Goal: Task Accomplishment & Management: Use online tool/utility

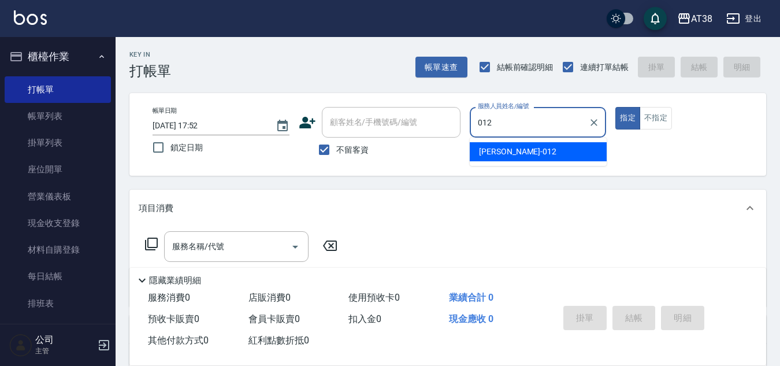
type input "[PERSON_NAME]-012"
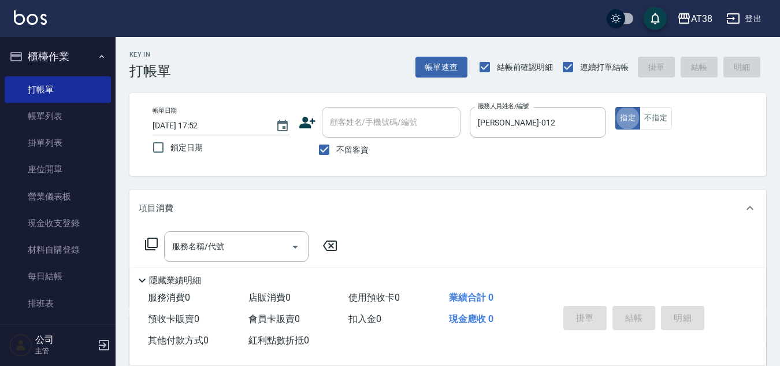
type button "true"
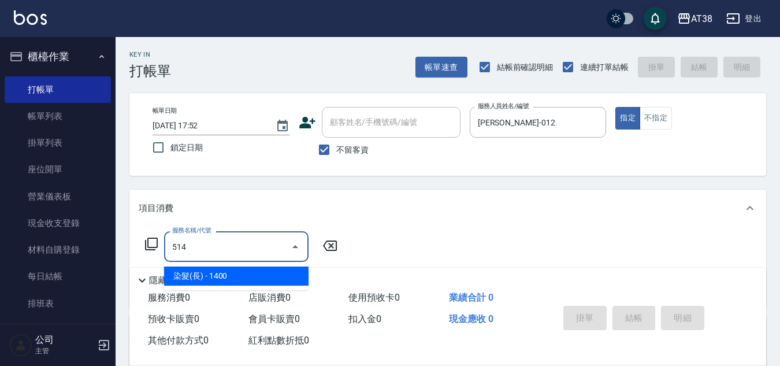
type input "染髮(長)(514)"
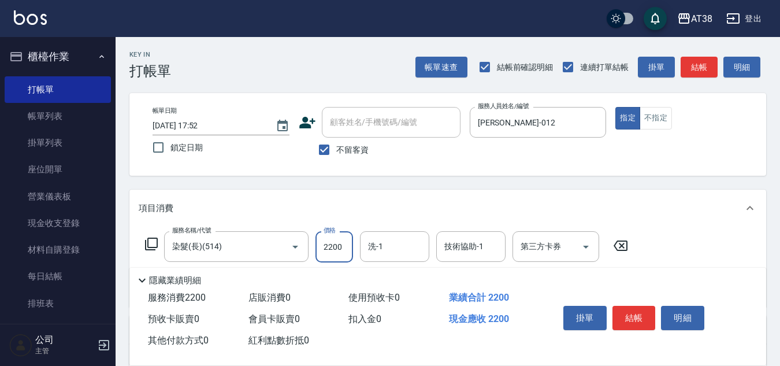
type input "2200"
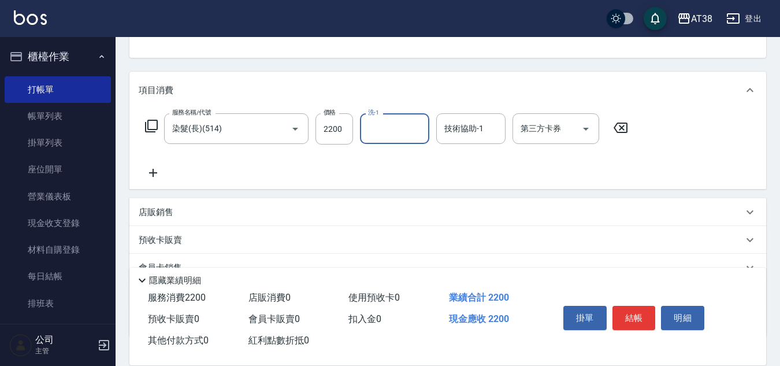
scroll to position [173, 0]
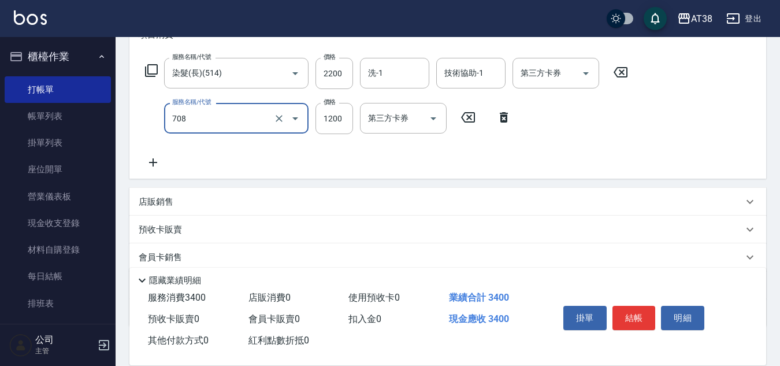
type input "哥德三劑護髮(708)"
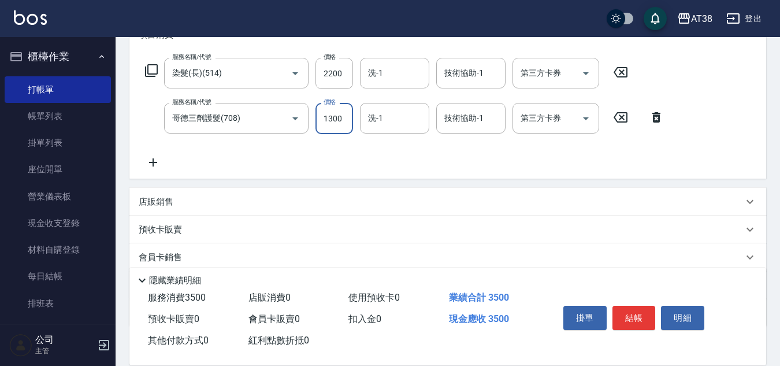
type input "1300"
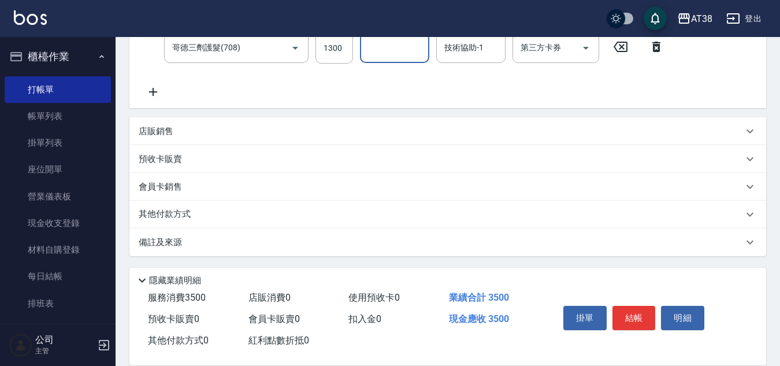
scroll to position [245, 0]
click at [172, 129] on p "店販銷售" at bounding box center [156, 130] width 35 height 12
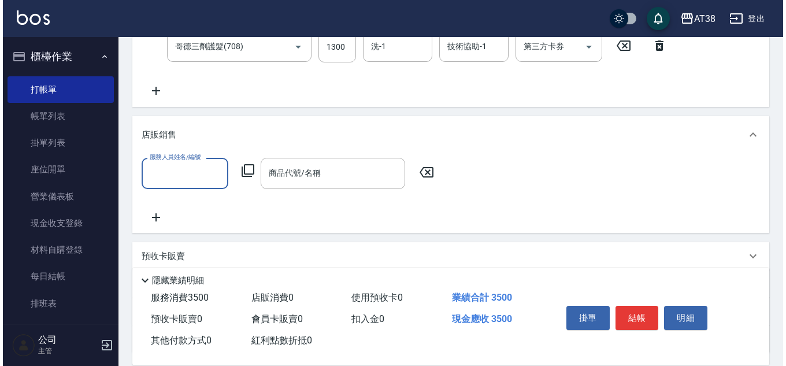
scroll to position [0, 0]
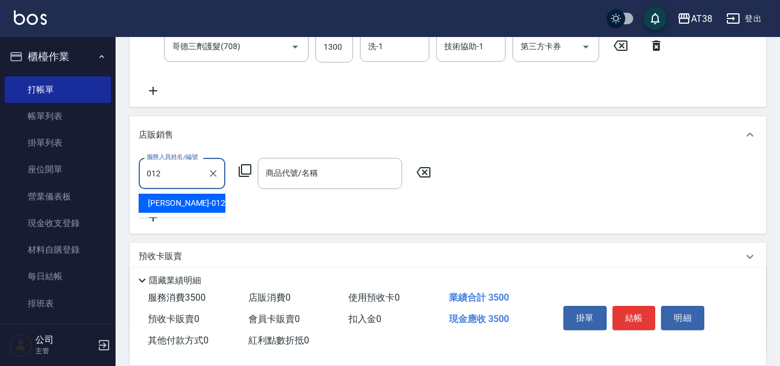
type input "Amy-012"
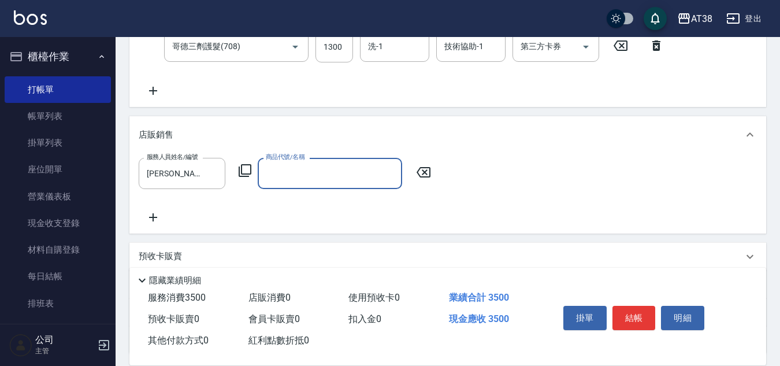
click at [243, 170] on icon at bounding box center [245, 171] width 14 height 14
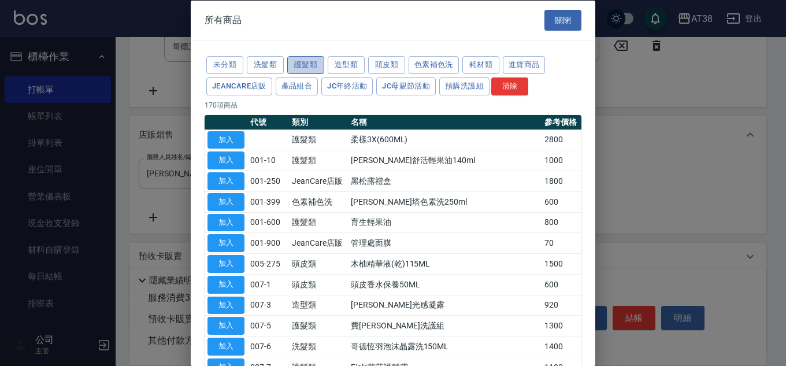
click at [306, 68] on button "護髮類" at bounding box center [305, 65] width 37 height 18
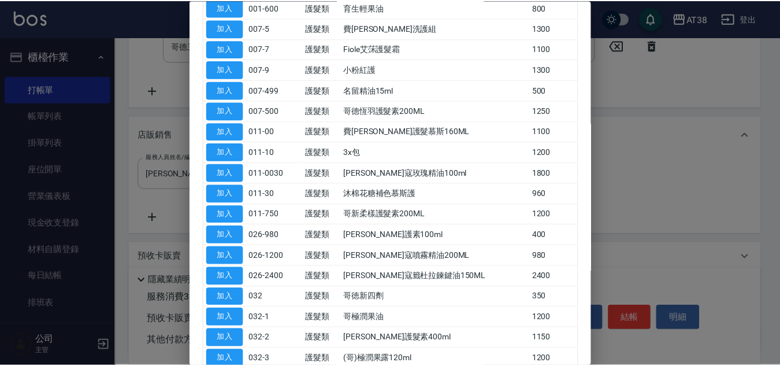
scroll to position [231, 0]
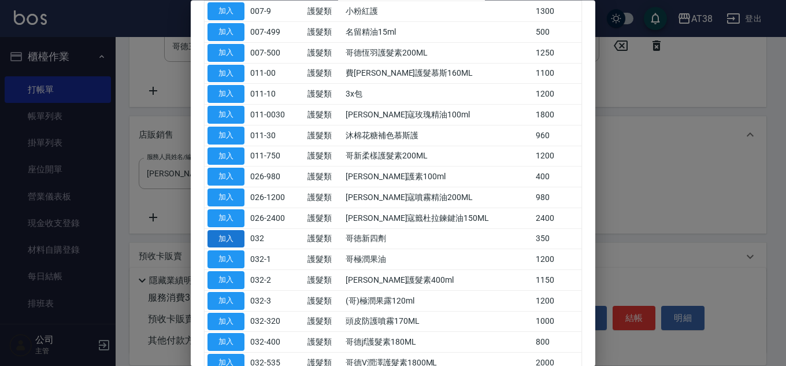
click at [228, 236] on button "加入" at bounding box center [225, 239] width 37 height 18
type input "哥徳新四劑"
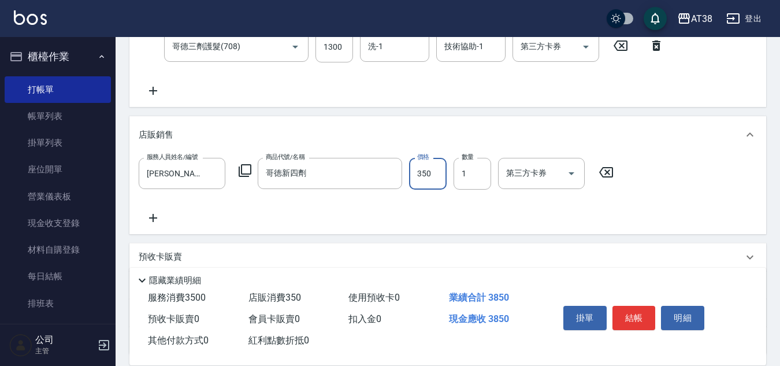
click at [412, 180] on input "350" at bounding box center [428, 173] width 38 height 31
type input "300"
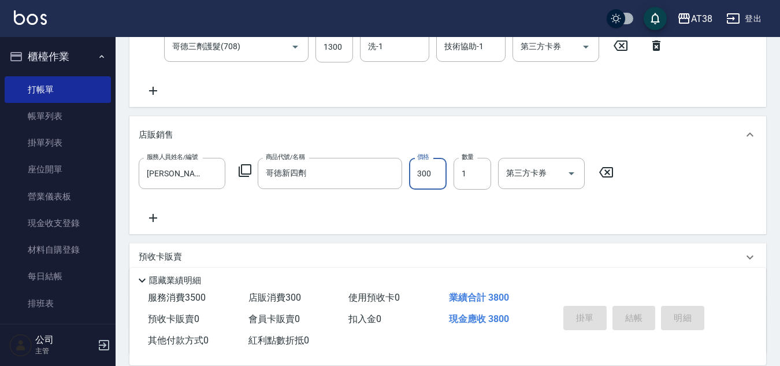
type input "2025/09/11 19:35"
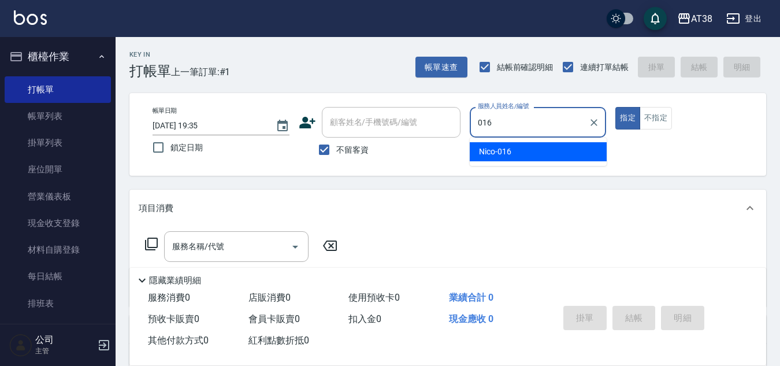
type input "Nico-016"
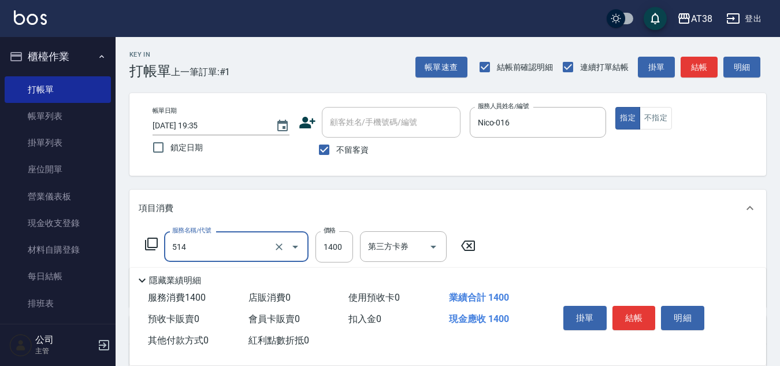
type input "染髮(長)(514)"
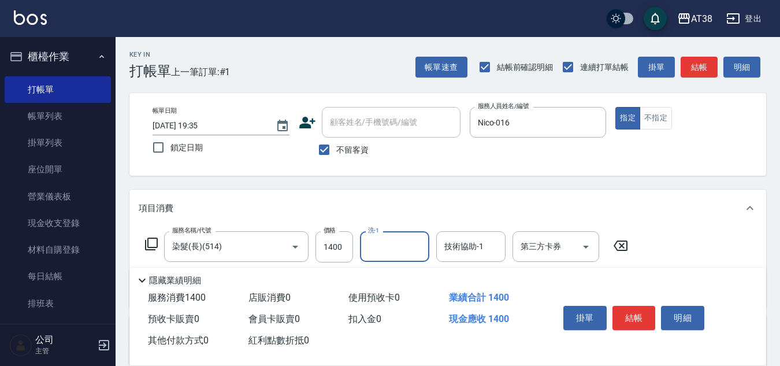
scroll to position [116, 0]
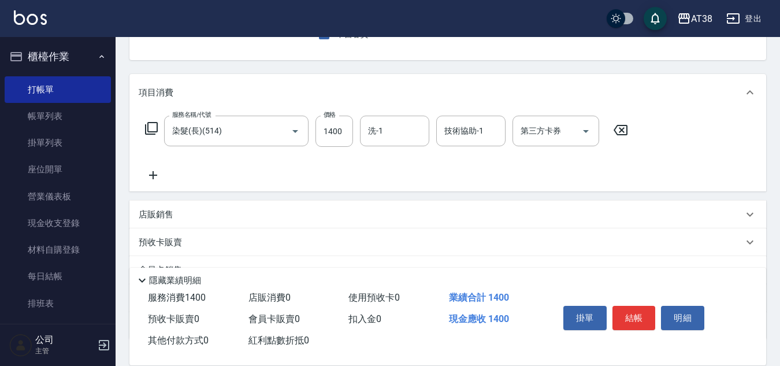
click at [157, 210] on p "店販銷售" at bounding box center [156, 215] width 35 height 12
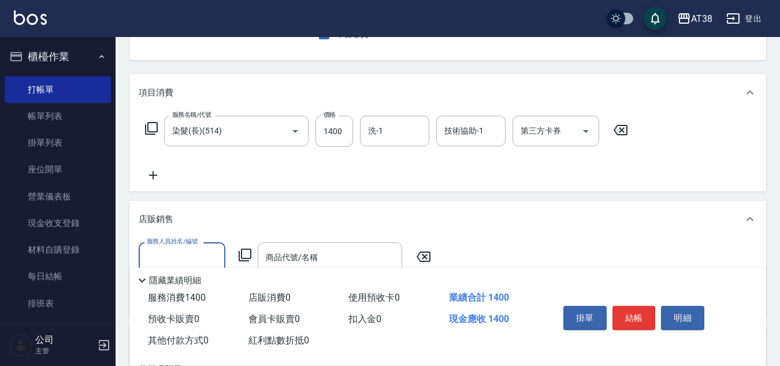
scroll to position [0, 0]
type input "Nico-016"
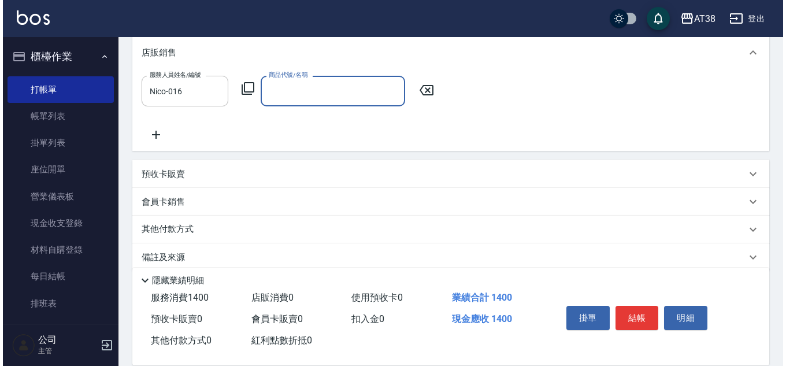
scroll to position [289, 0]
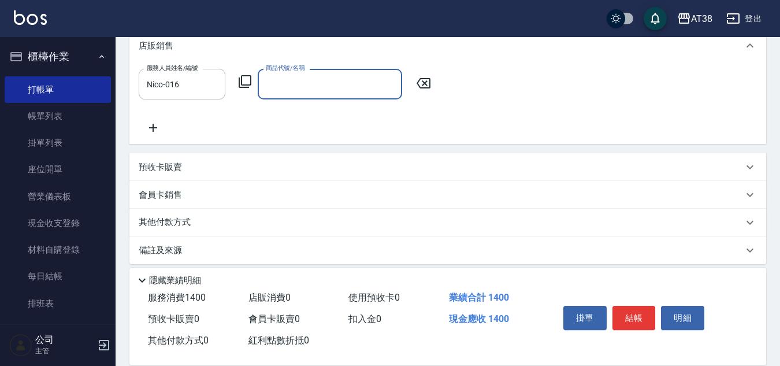
click at [242, 84] on icon at bounding box center [245, 81] width 13 height 13
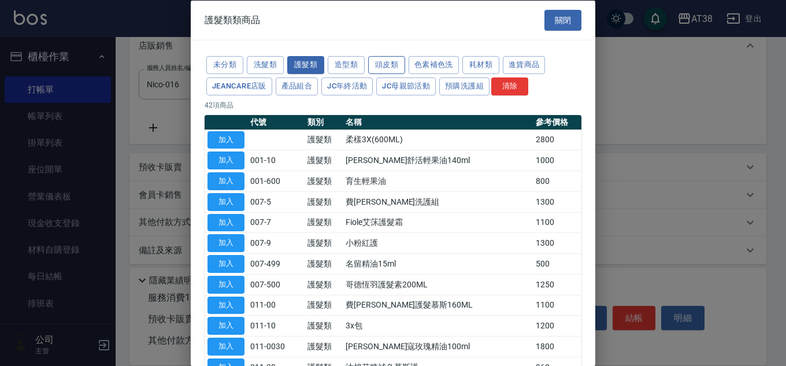
click at [388, 64] on button "頭皮類" at bounding box center [386, 65] width 37 height 18
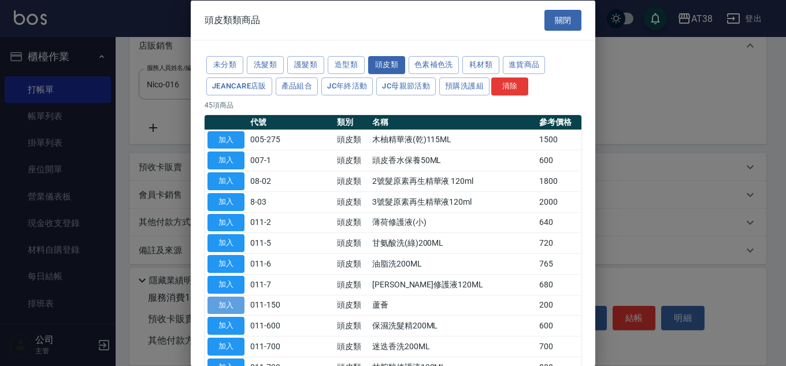
click at [232, 307] on button "加入" at bounding box center [225, 305] width 37 height 18
type input "蘆薈"
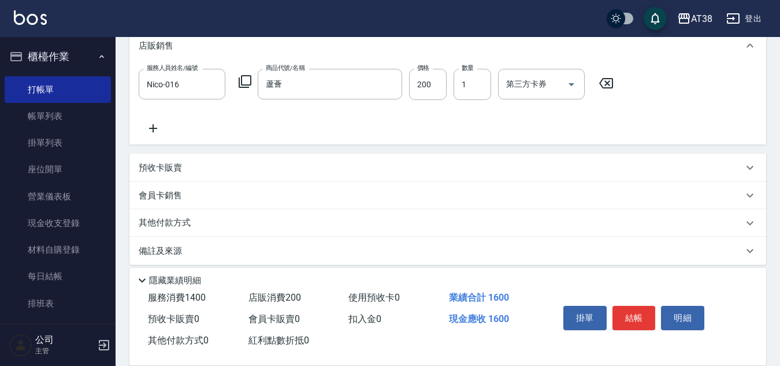
click at [155, 132] on icon at bounding box center [153, 128] width 29 height 14
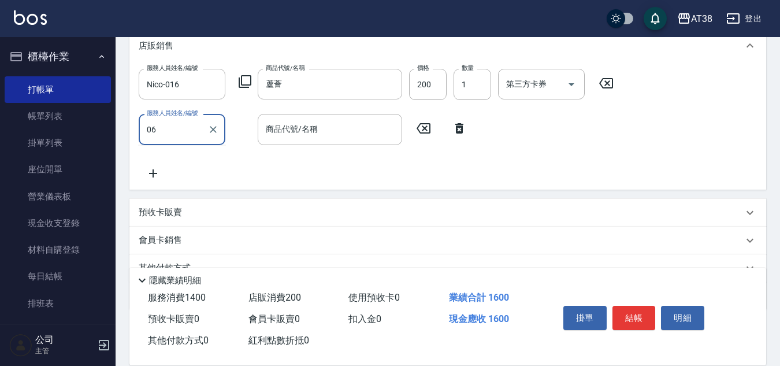
type input "06"
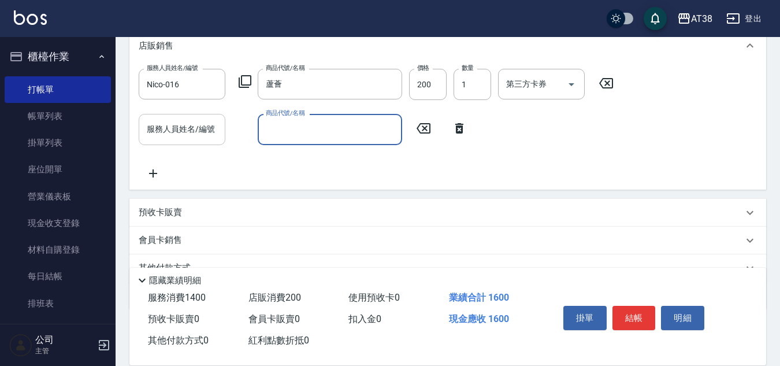
click at [191, 135] on input "服務人員姓名/編號" at bounding box center [182, 129] width 76 height 20
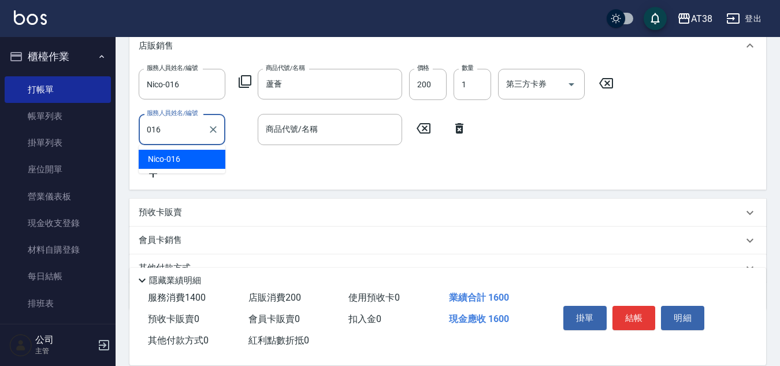
type input "Nico-016"
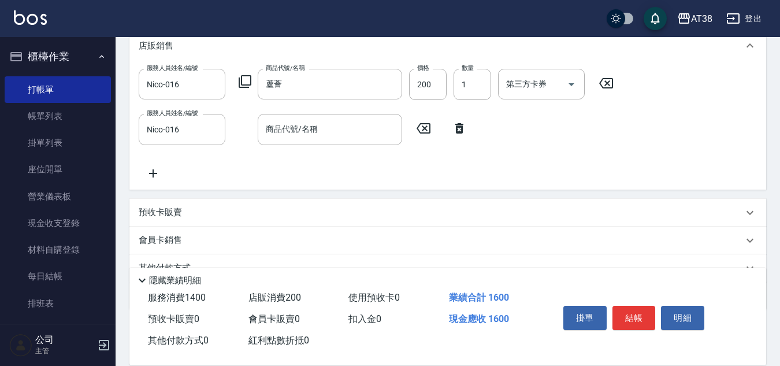
click at [245, 80] on icon at bounding box center [245, 82] width 14 height 14
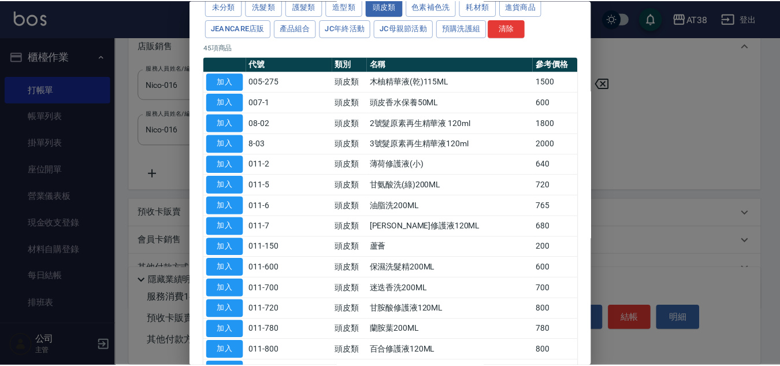
scroll to position [116, 0]
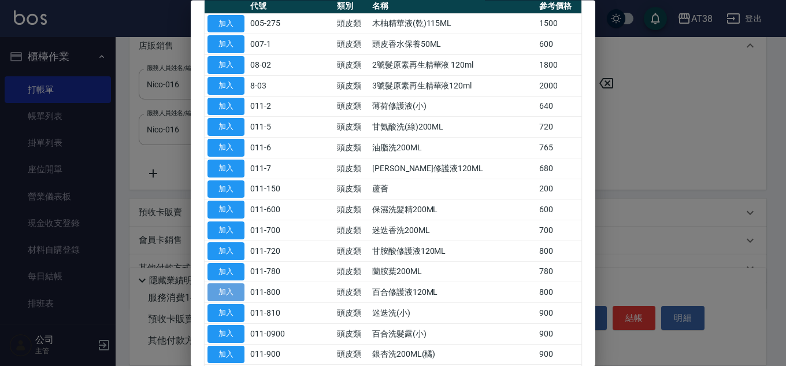
click at [228, 295] on button "加入" at bounding box center [225, 293] width 37 height 18
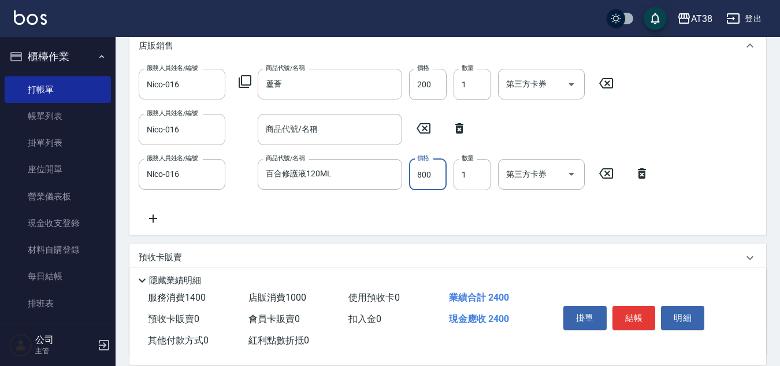
click at [434, 181] on input "800" at bounding box center [428, 174] width 38 height 31
type input "640"
click at [459, 129] on icon at bounding box center [459, 128] width 29 height 14
type input "百合修護液120ML"
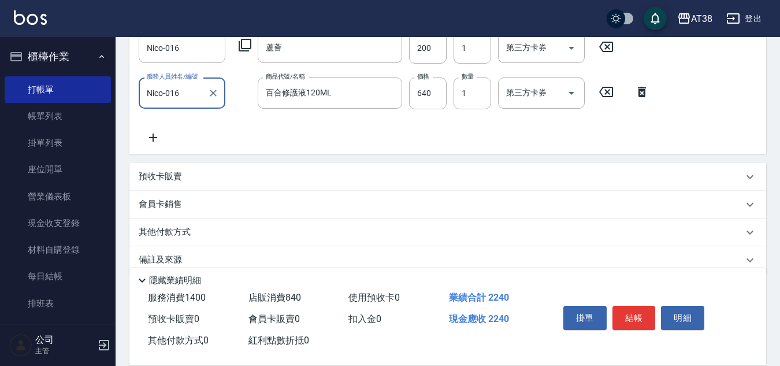
scroll to position [344, 0]
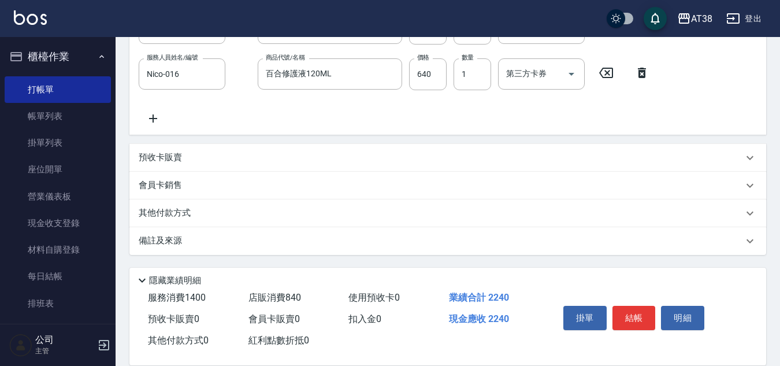
click at [162, 215] on p "其他付款方式" at bounding box center [168, 213] width 58 height 13
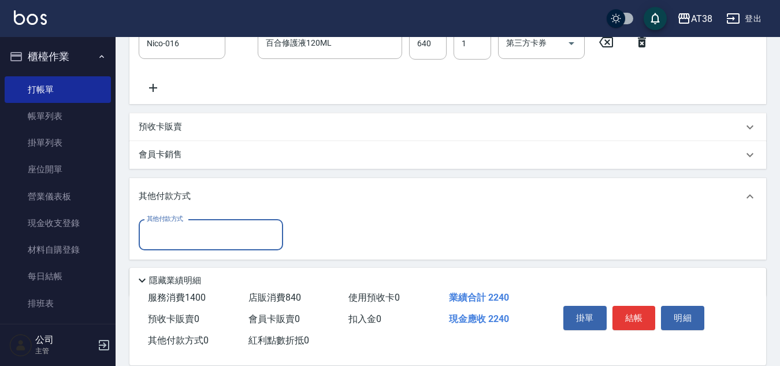
scroll to position [402, 0]
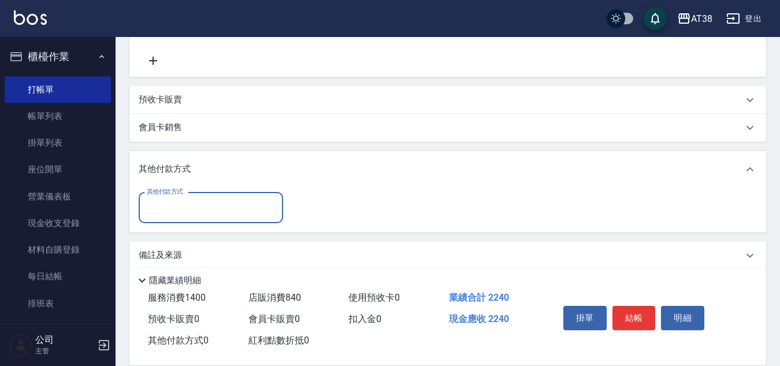
click at [185, 211] on input "其他付款方式" at bounding box center [211, 208] width 134 height 20
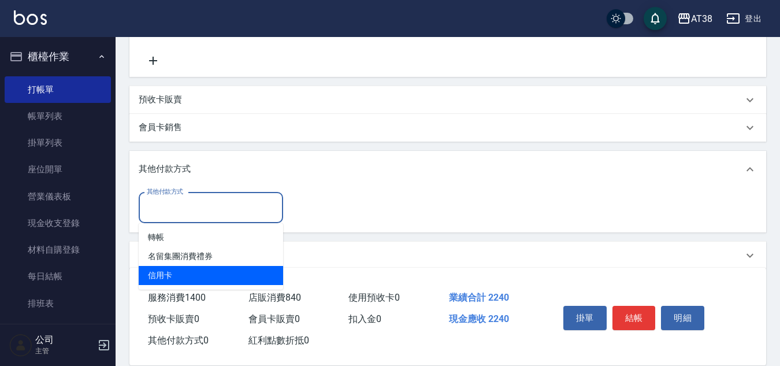
click at [170, 275] on span "信用卡" at bounding box center [211, 275] width 144 height 19
type input "信用卡"
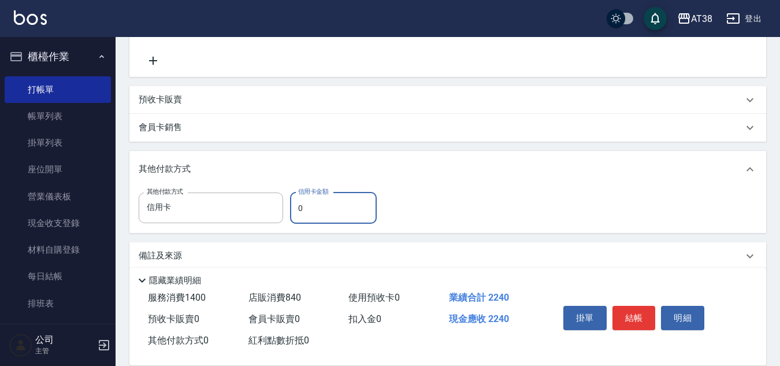
click at [295, 212] on input "0" at bounding box center [333, 207] width 87 height 31
type input "2240"
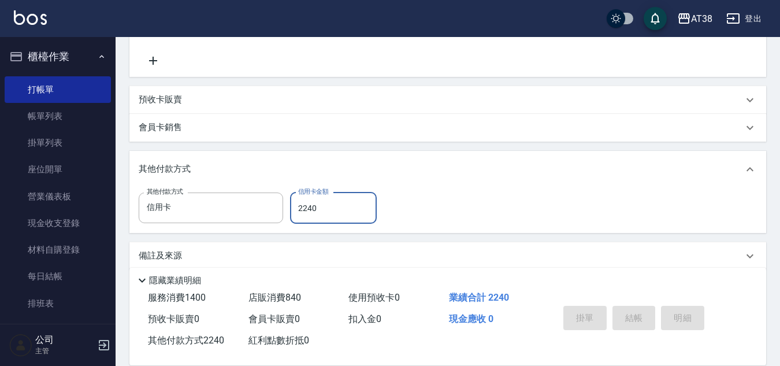
type input "2025/09/11 19:37"
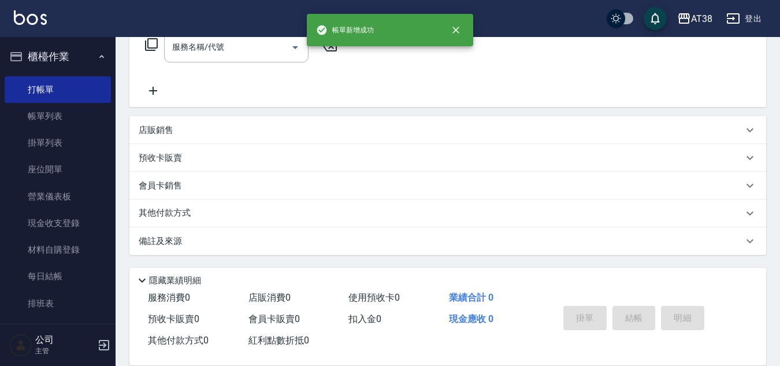
scroll to position [0, 0]
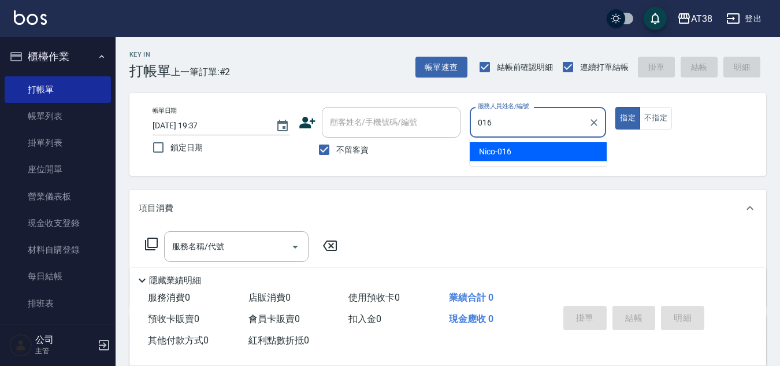
type input "Nico-016"
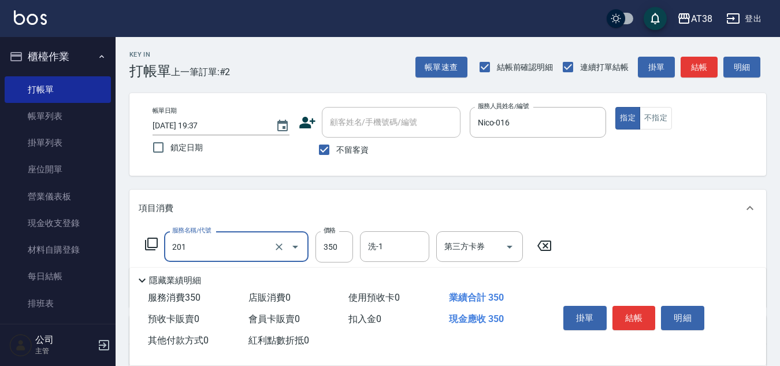
type input "洗髮(201)"
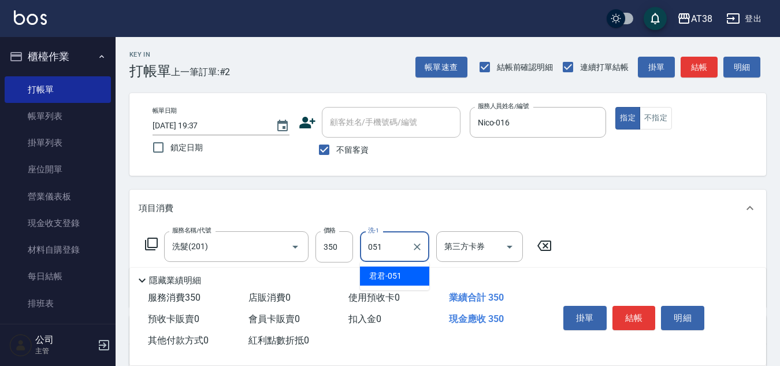
type input "君君-051"
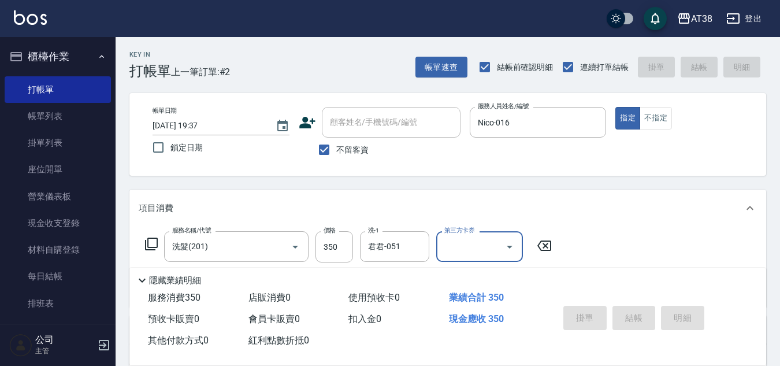
type input "2025/09/11 19:39"
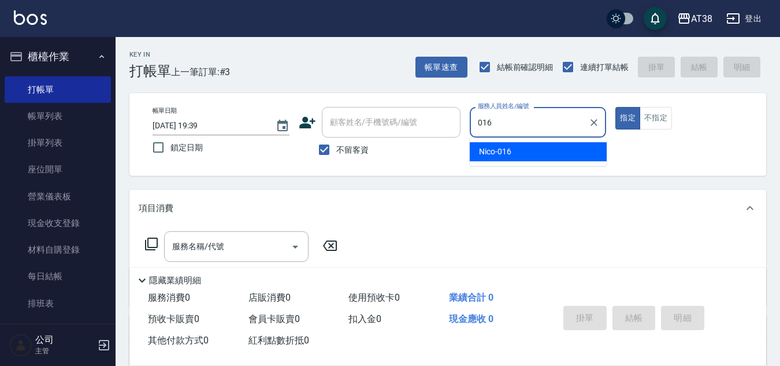
type input "Nico-016"
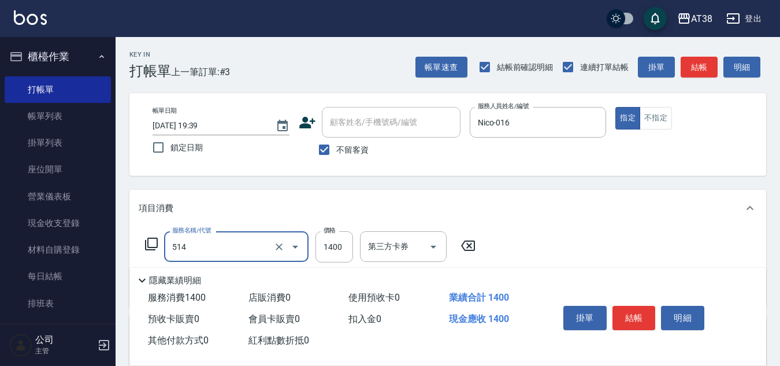
type input "染髮(長)(514)"
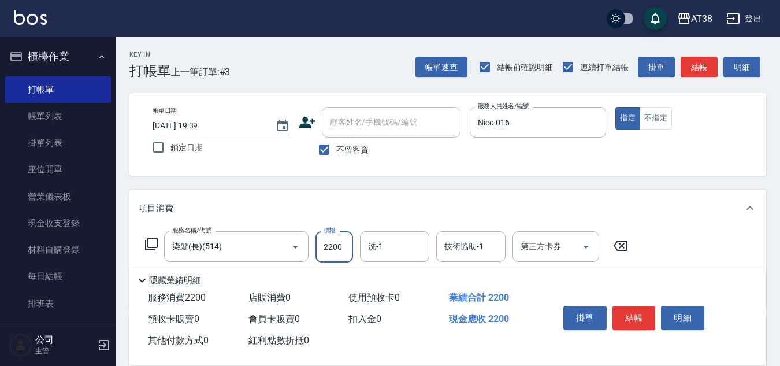
type input "2200"
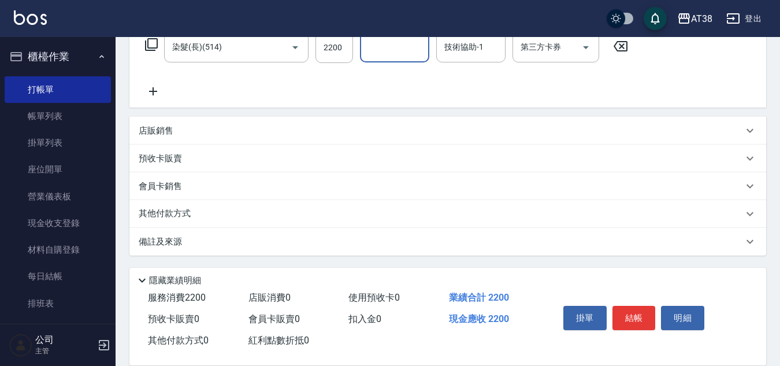
scroll to position [200, 0]
click at [164, 127] on p "店販銷售" at bounding box center [156, 130] width 35 height 12
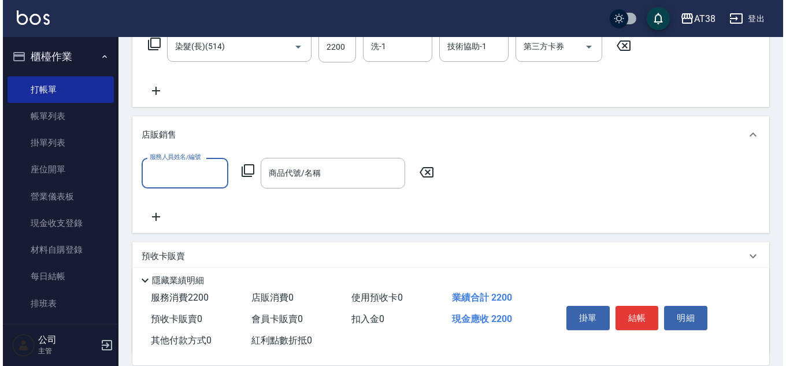
scroll to position [0, 0]
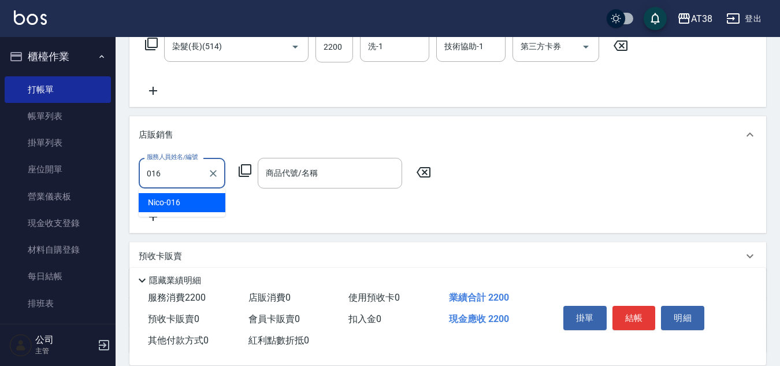
type input "Nico-016"
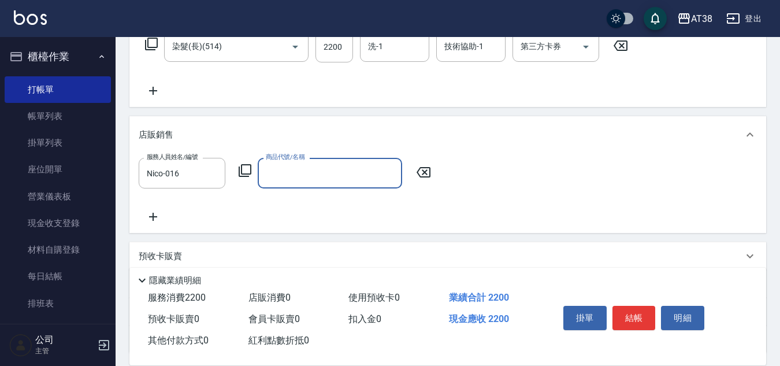
click at [247, 172] on icon at bounding box center [245, 171] width 14 height 14
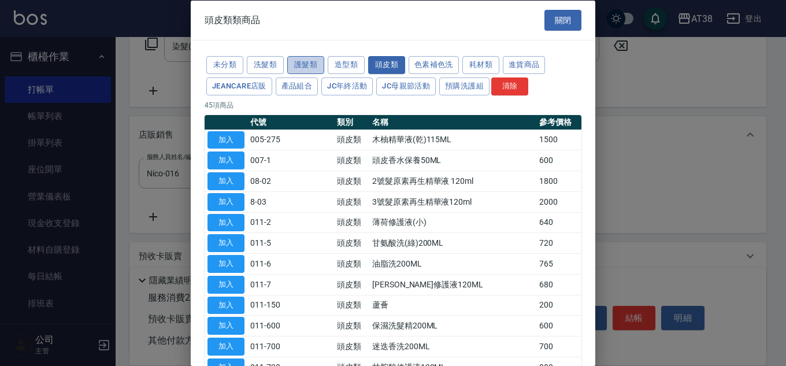
click at [301, 65] on button "護髮類" at bounding box center [305, 65] width 37 height 18
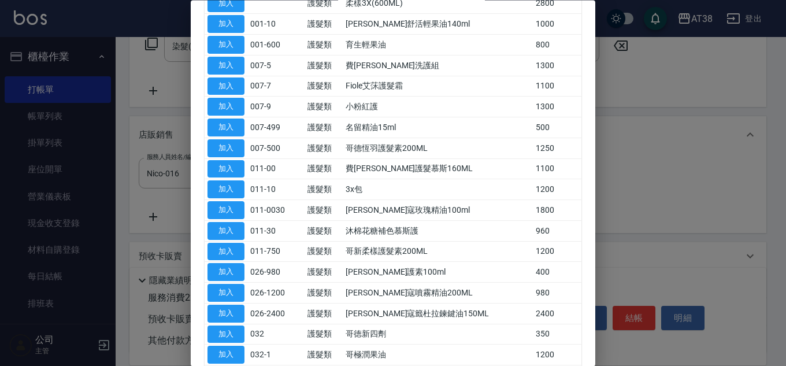
scroll to position [116, 0]
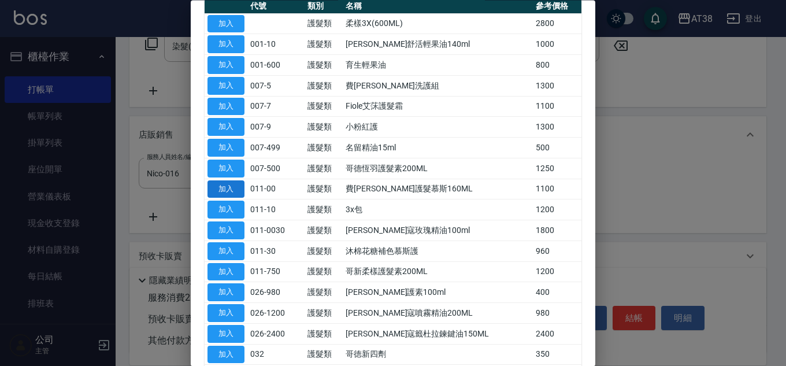
click at [232, 190] on button "加入" at bounding box center [225, 189] width 37 height 18
type input "費歐雷護髮慕斯160ML"
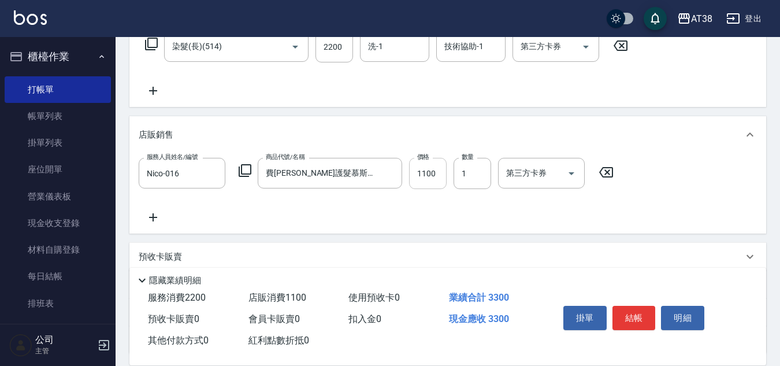
click at [432, 183] on input "1100" at bounding box center [428, 173] width 38 height 31
type input "850"
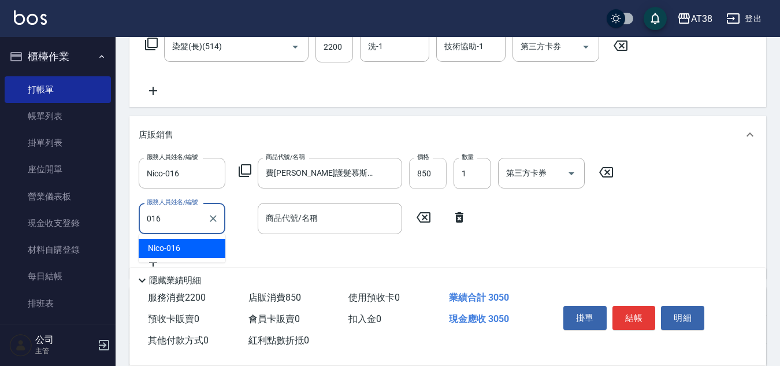
type input "Nico-016"
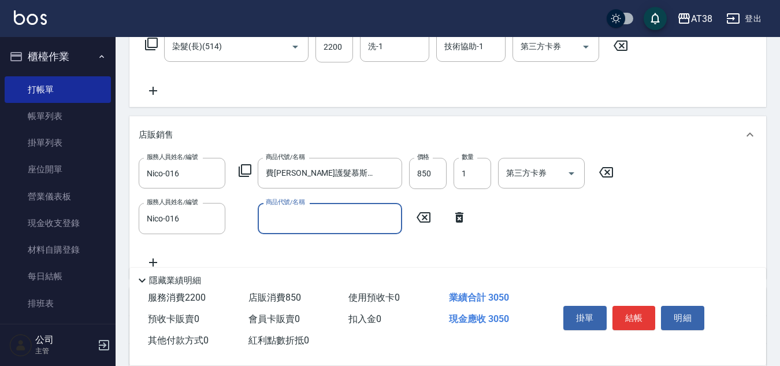
click at [239, 169] on icon at bounding box center [245, 170] width 13 height 13
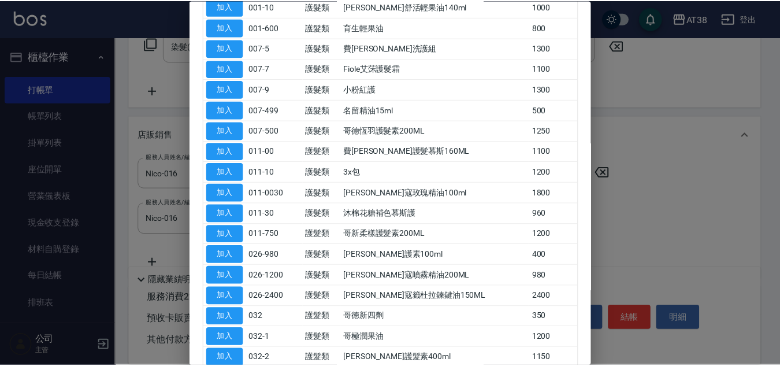
scroll to position [173, 0]
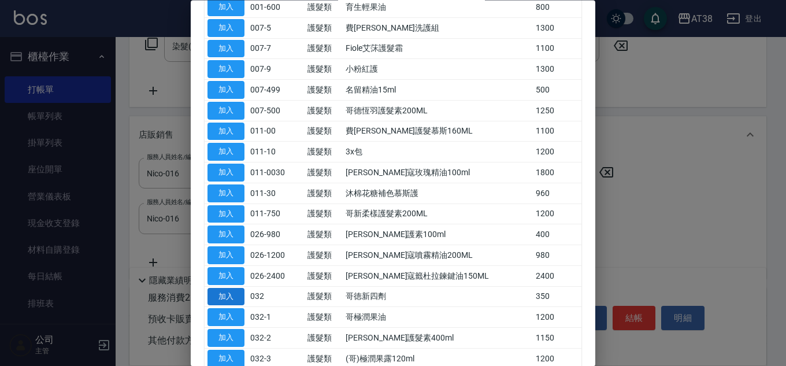
click at [225, 298] on button "加入" at bounding box center [225, 297] width 37 height 18
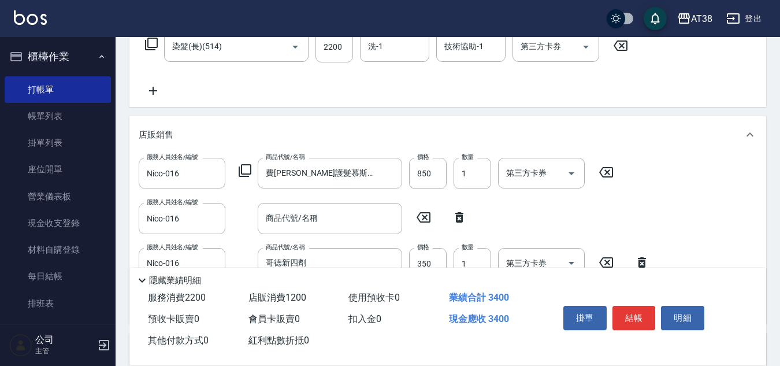
click at [459, 217] on icon at bounding box center [459, 217] width 29 height 14
type input "哥徳新四劑"
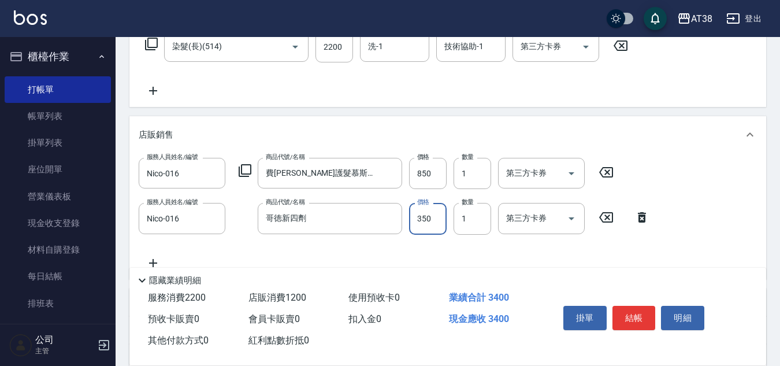
click at [437, 221] on input "350" at bounding box center [428, 218] width 38 height 31
type input "300"
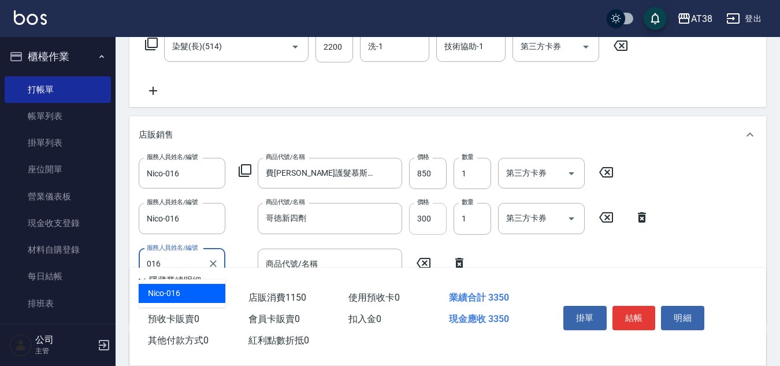
type input "Nico-016"
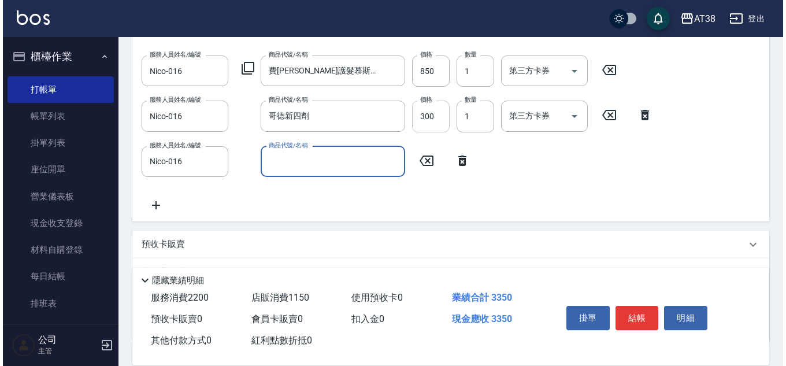
scroll to position [316, 0]
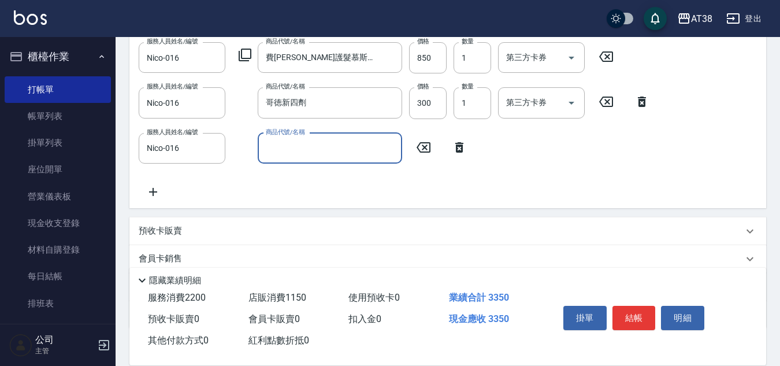
click at [247, 53] on icon at bounding box center [245, 55] width 14 height 14
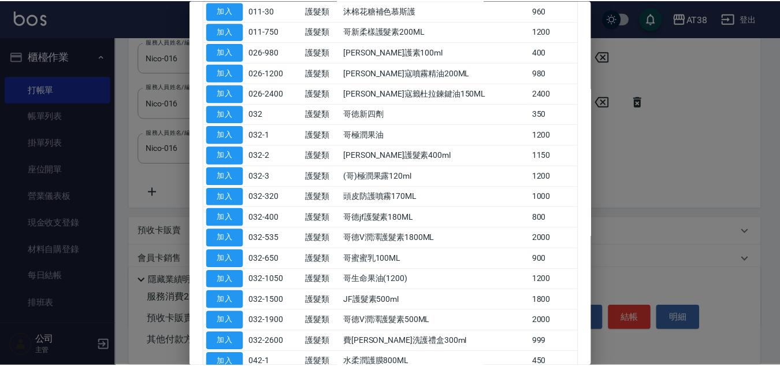
scroll to position [347, 0]
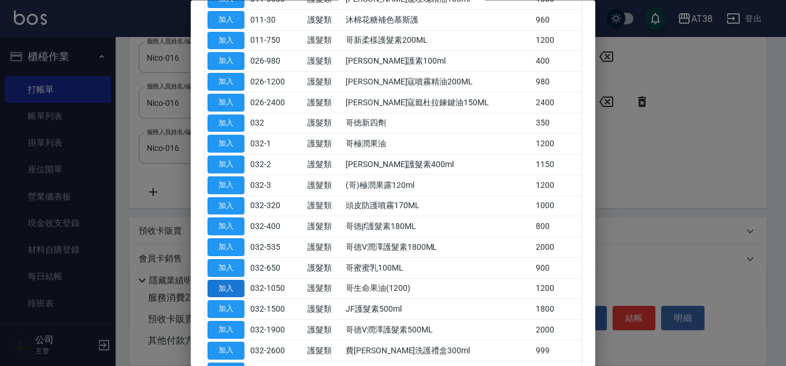
click at [227, 288] on button "加入" at bounding box center [225, 289] width 37 height 18
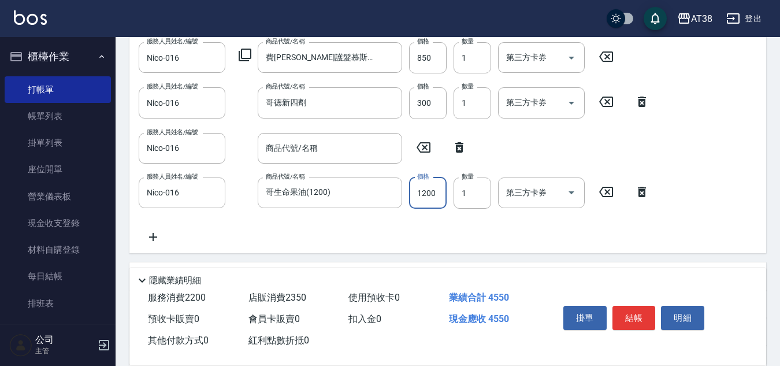
click at [430, 196] on input "1200" at bounding box center [428, 192] width 38 height 31
type input "850"
click at [458, 144] on icon at bounding box center [459, 147] width 8 height 10
type input "哥生命果油(1200)"
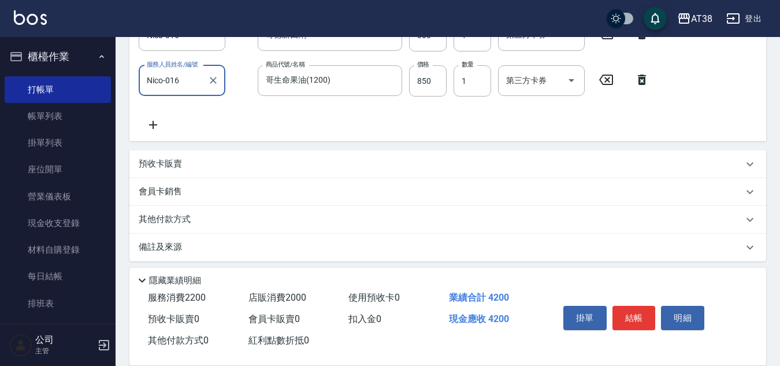
scroll to position [390, 0]
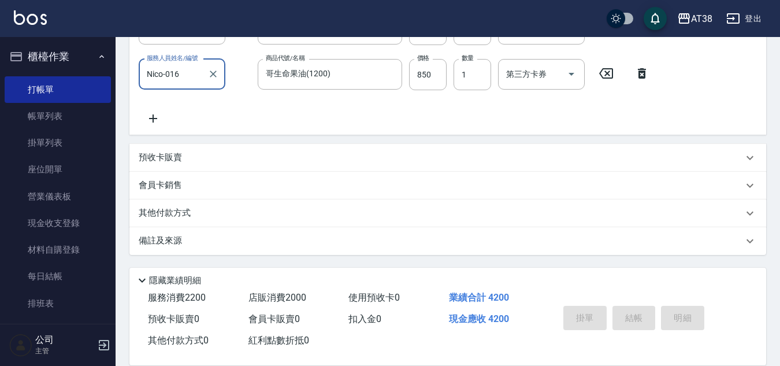
type input "2025/09/11 19:41"
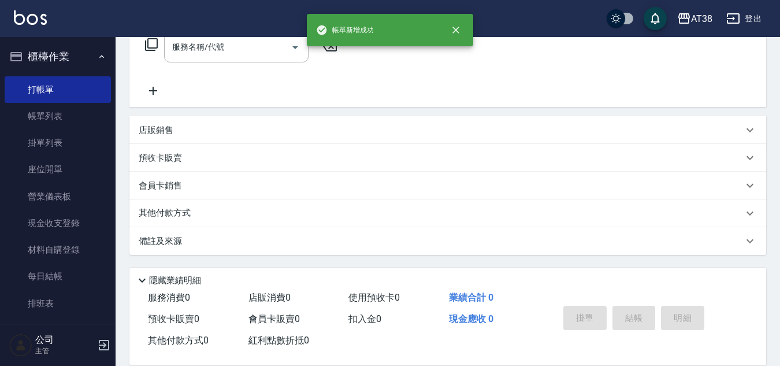
scroll to position [0, 0]
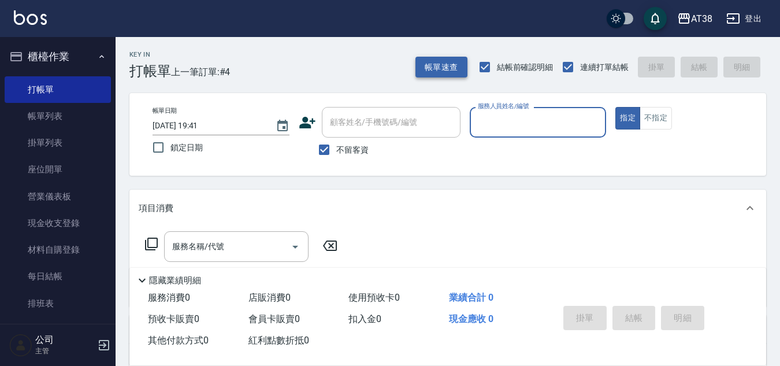
click at [436, 66] on button "帳單速查" at bounding box center [442, 67] width 52 height 21
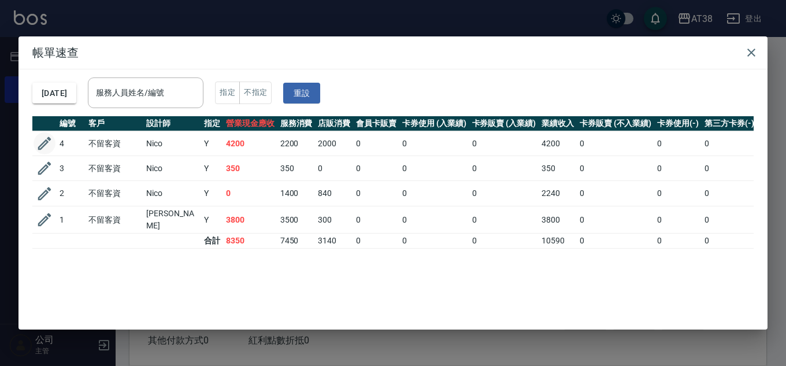
click at [48, 147] on icon "button" at bounding box center [44, 143] width 17 height 17
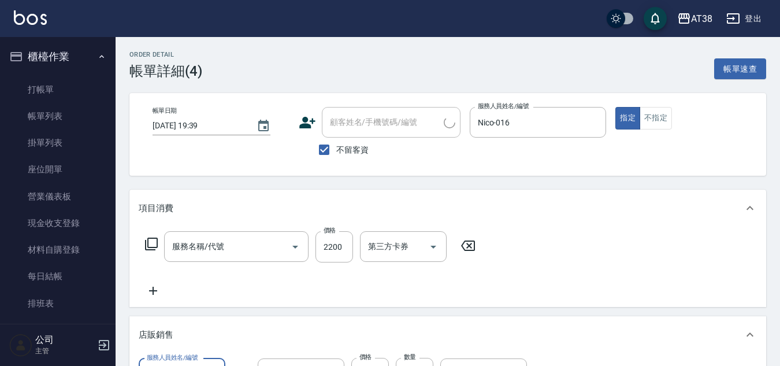
scroll to position [3, 0]
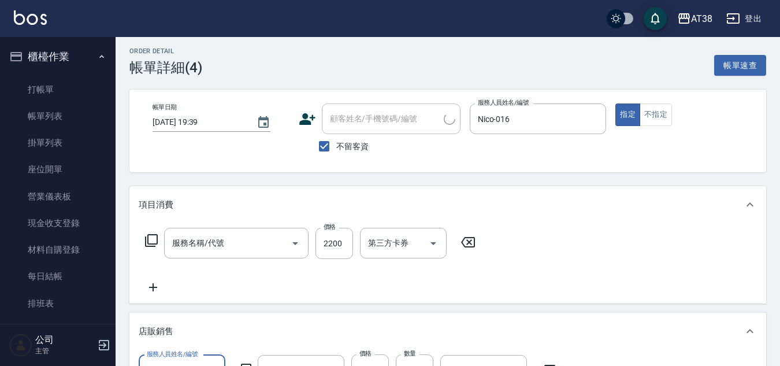
type input "2025/09/11 19:39"
checkbox input "true"
type input "Nico-016"
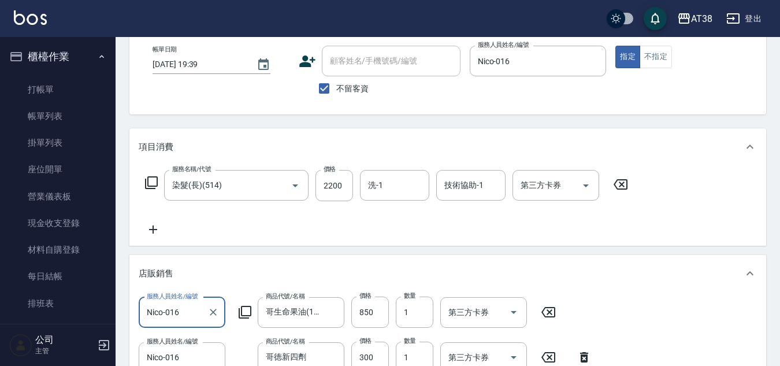
type input "染髮(長)(514)"
type input "哥生命果油(1200)"
type input "哥徳新四劑"
type input "費歐雷護髮慕斯160ML"
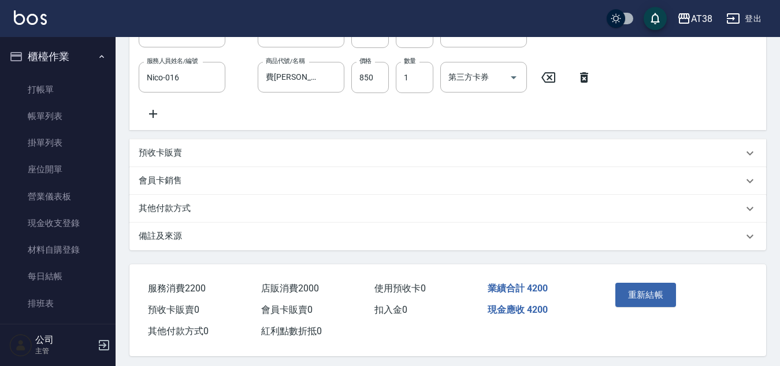
scroll to position [405, 0]
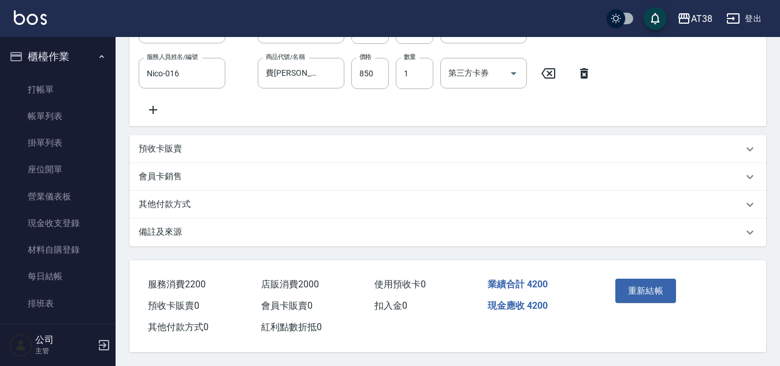
click at [184, 198] on p "其他付款方式" at bounding box center [165, 204] width 52 height 12
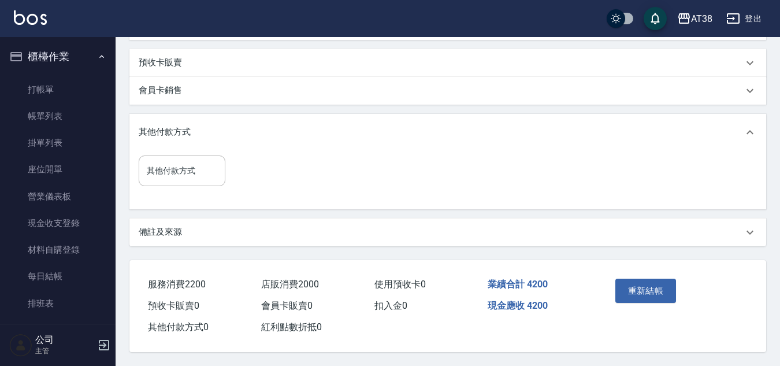
scroll to position [491, 0]
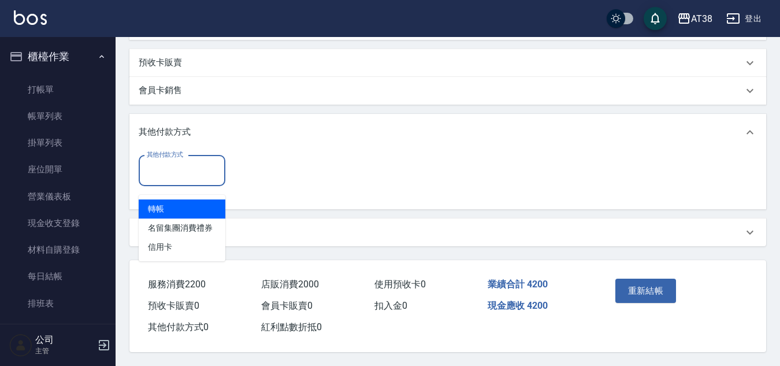
click at [168, 165] on input "其他付款方式" at bounding box center [182, 171] width 76 height 20
click at [157, 199] on span "轉帳" at bounding box center [182, 208] width 87 height 19
type input "轉帳"
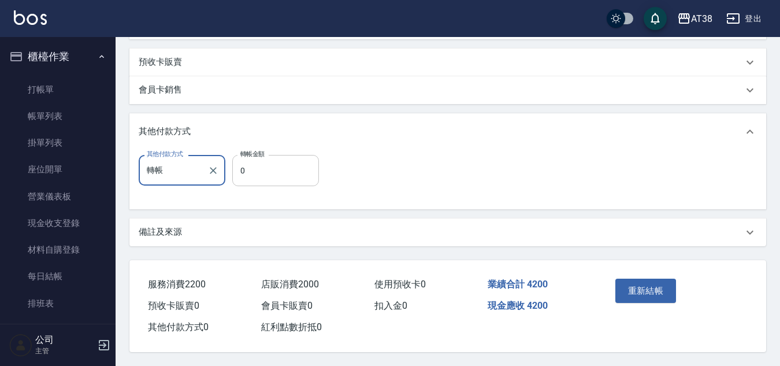
click at [235, 173] on input "0" at bounding box center [275, 170] width 87 height 31
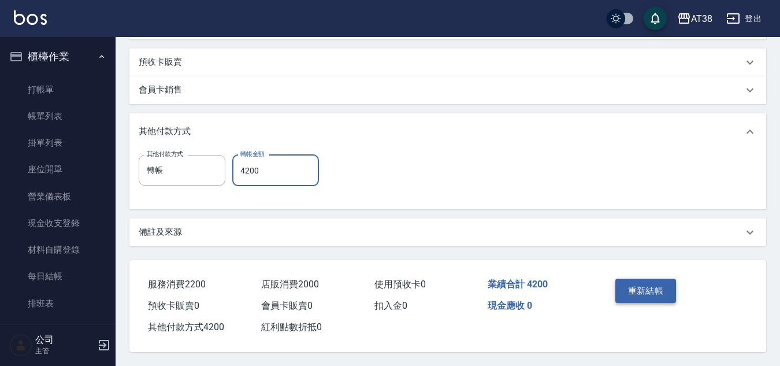
type input "4200"
click at [631, 282] on button "重新結帳" at bounding box center [646, 291] width 61 height 24
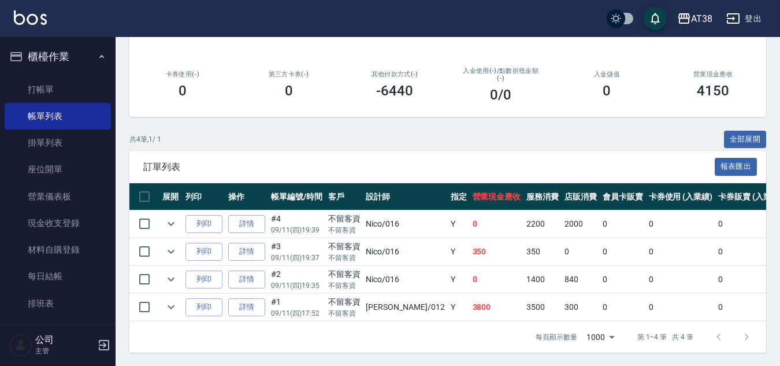
scroll to position [191, 0]
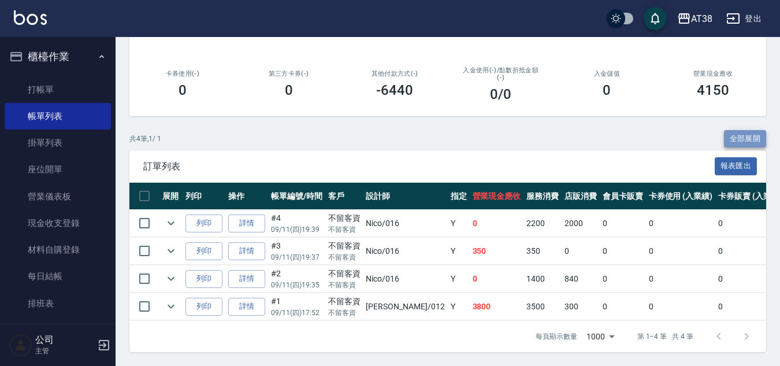
click at [743, 130] on button "全部展開" at bounding box center [745, 139] width 43 height 18
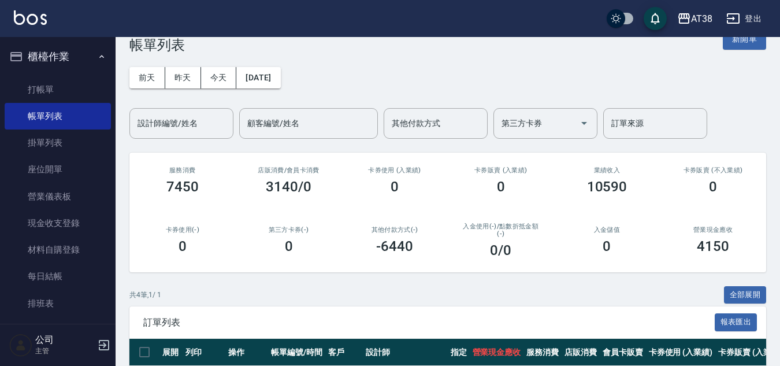
scroll to position [0, 0]
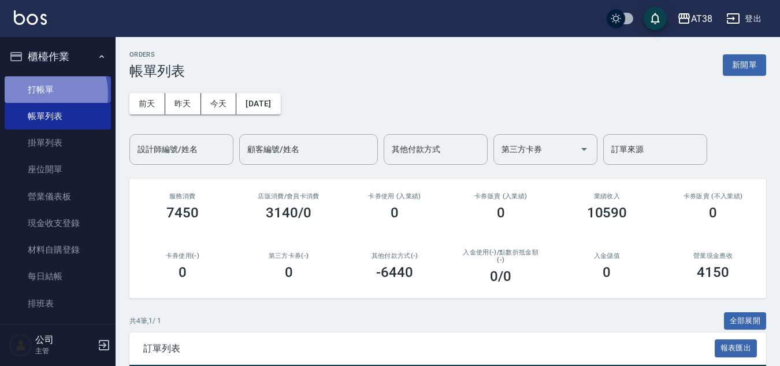
click at [35, 94] on link "打帳單" at bounding box center [58, 89] width 106 height 27
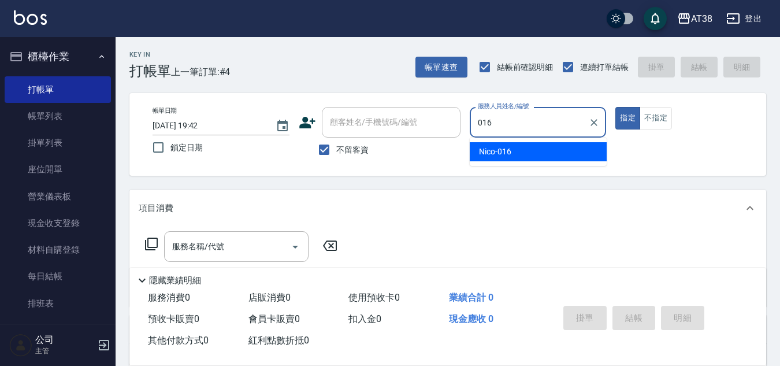
type input "Nico-016"
type button "true"
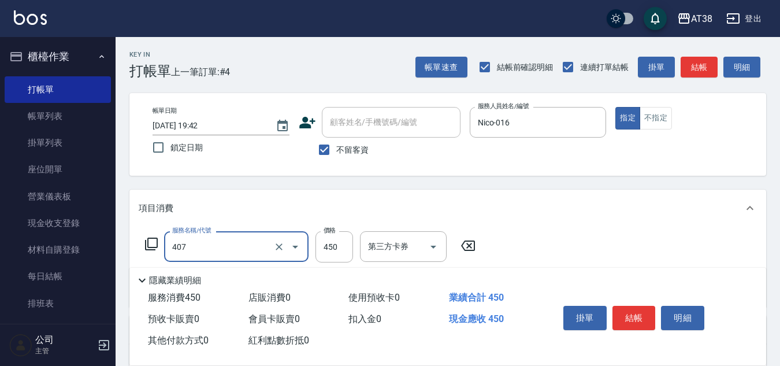
type input "剪髮(407)"
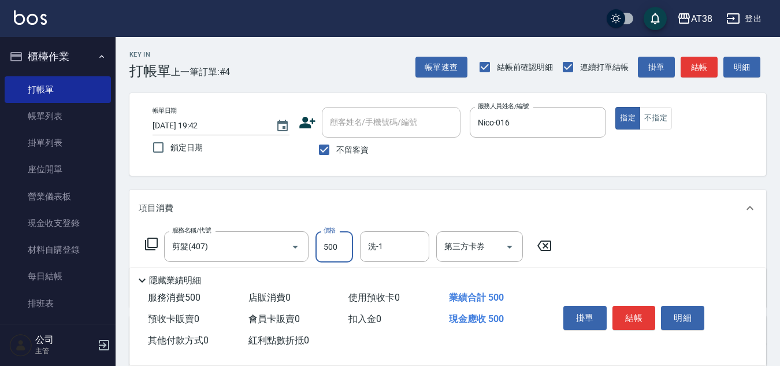
type input "500"
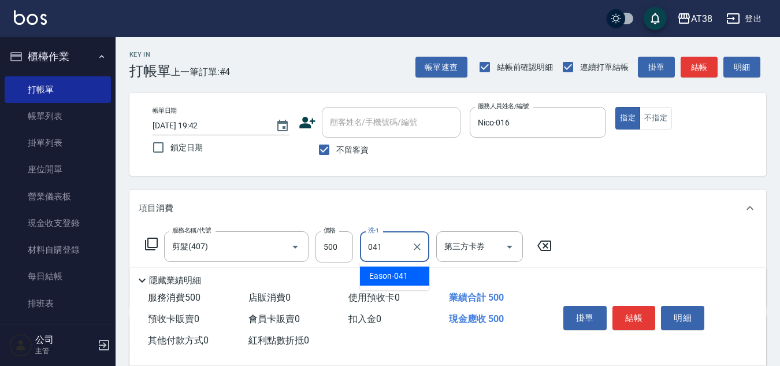
type input "Eason-041"
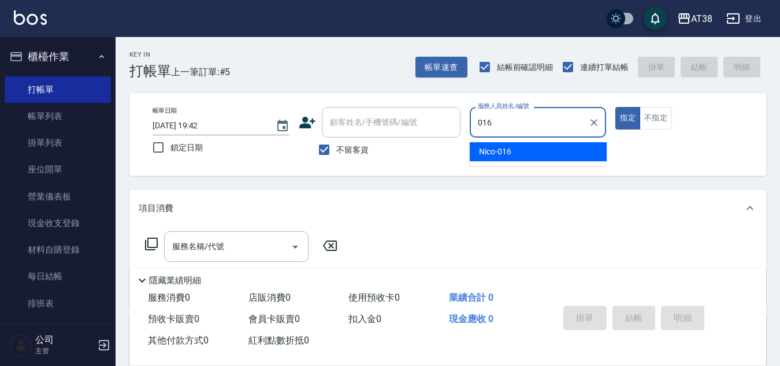
type input "Nico-016"
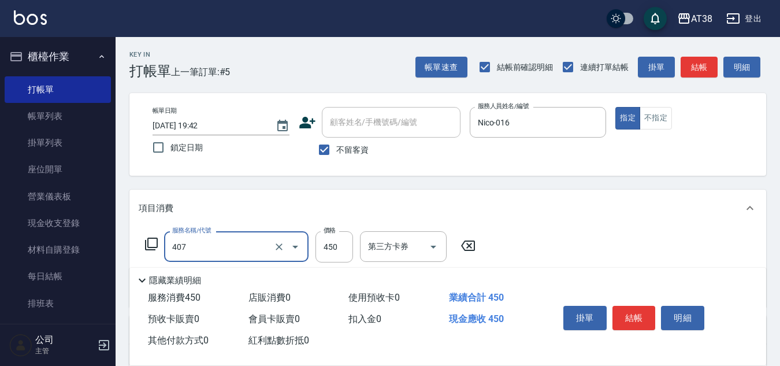
type input "剪髮(407)"
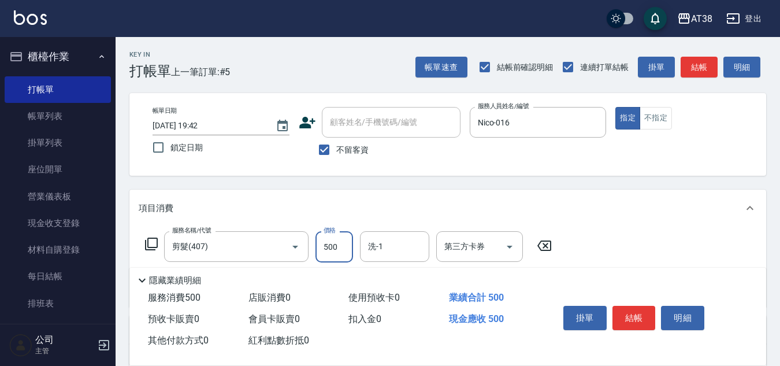
type input "500"
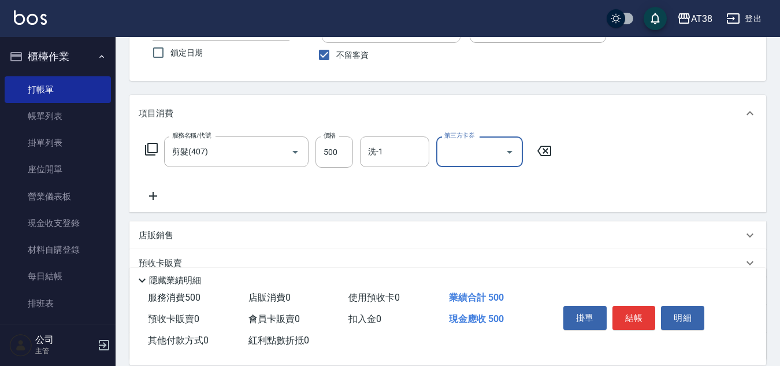
scroll to position [116, 0]
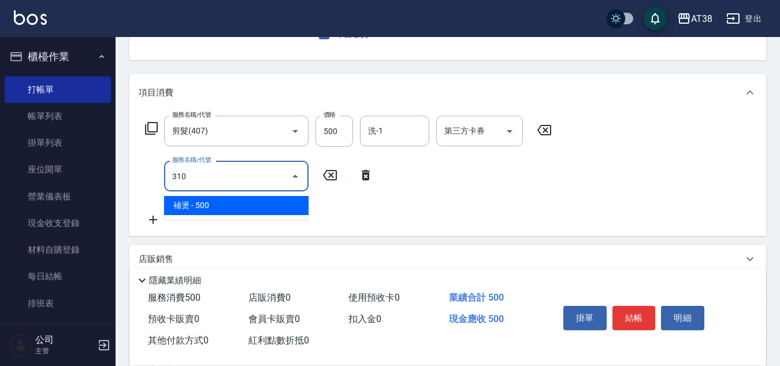
type input "補燙(310)"
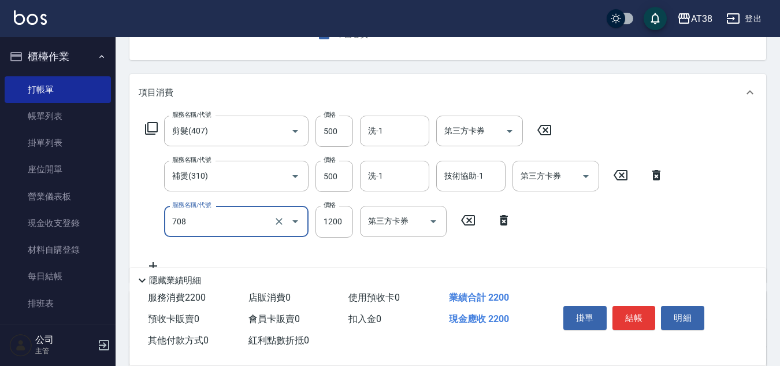
type input "哥德三劑護髮(708)"
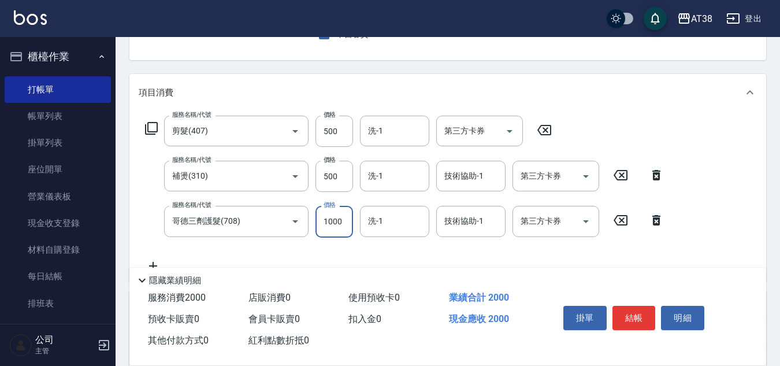
type input "1000"
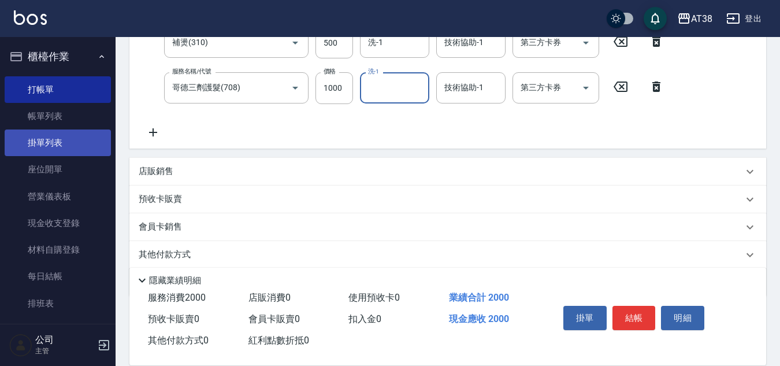
scroll to position [289, 0]
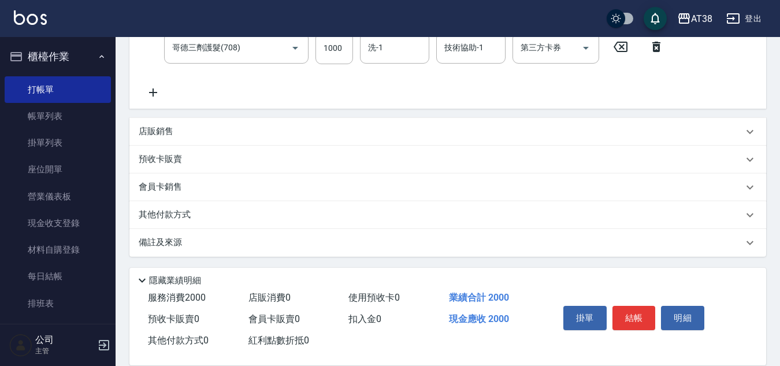
click at [143, 124] on div "店販銷售" at bounding box center [447, 132] width 637 height 28
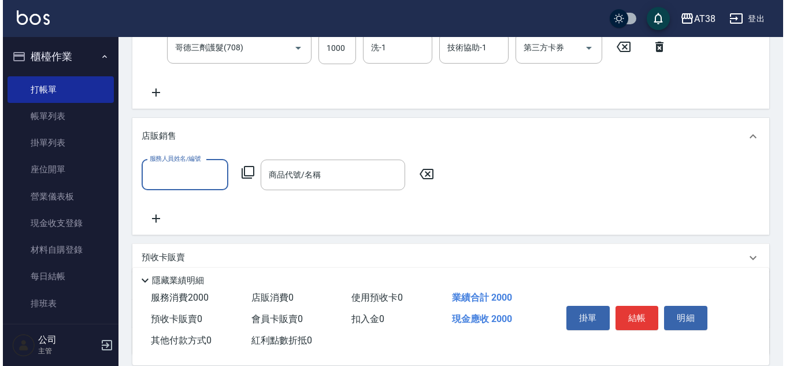
scroll to position [0, 0]
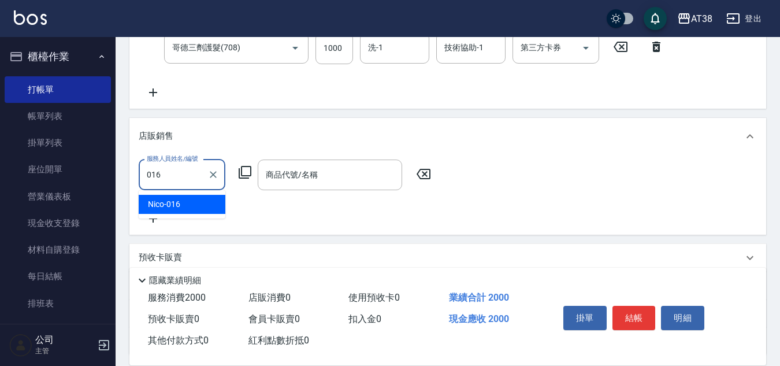
type input "Nico-016"
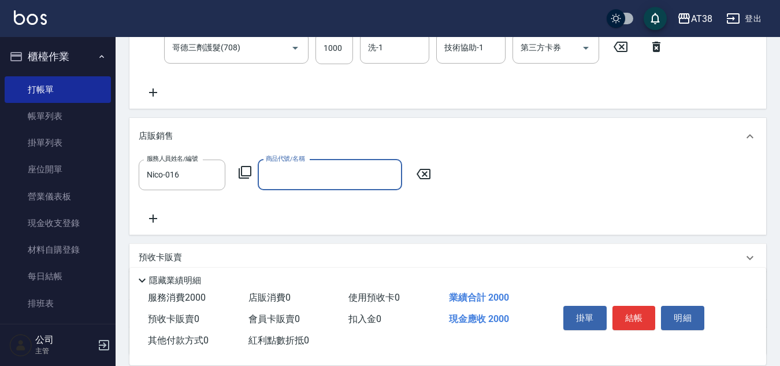
click at [246, 166] on icon at bounding box center [245, 172] width 13 height 13
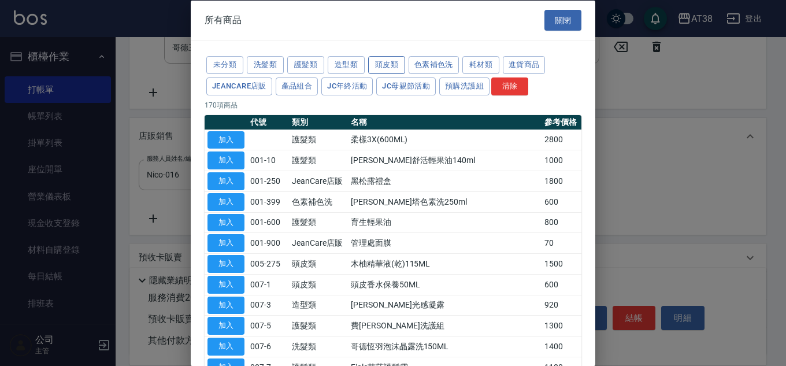
click at [375, 62] on button "頭皮類" at bounding box center [386, 65] width 37 height 18
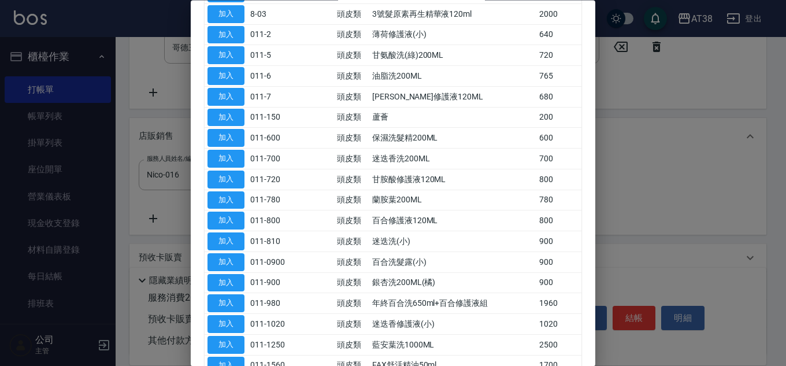
scroll to position [231, 0]
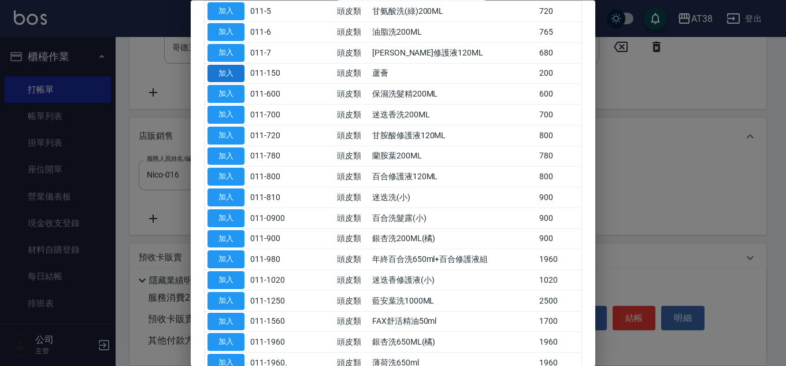
click at [231, 76] on button "加入" at bounding box center [225, 74] width 37 height 18
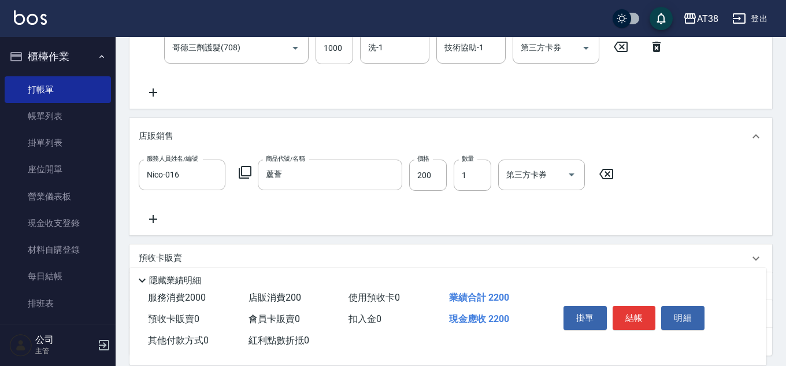
type input "蘆薈"
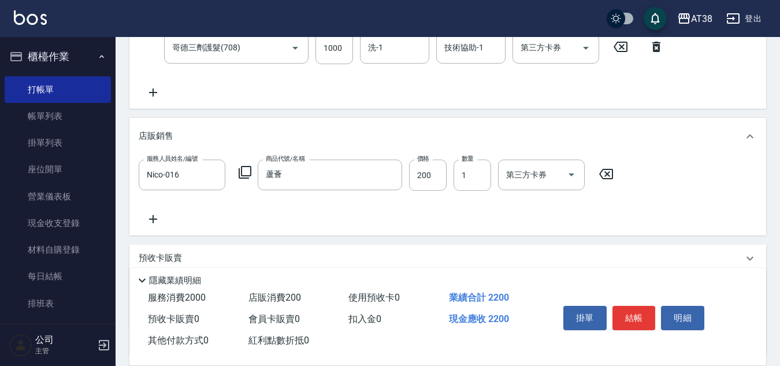
click at [155, 211] on div "服務人員姓名/編號 Nico-016 服務人員姓名/編號 商品代號/名稱 蘆薈 商品代號/名稱 價格 200 價格 數量 1 數量 第三方卡券 第三方卡券" at bounding box center [448, 193] width 618 height 66
click at [154, 221] on icon at bounding box center [153, 219] width 8 height 8
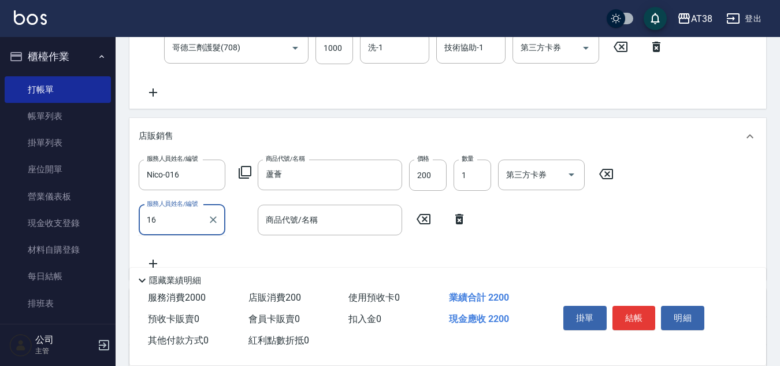
type input "16"
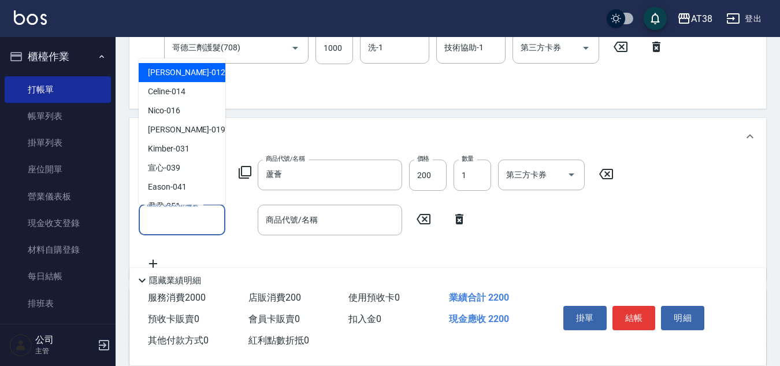
click at [152, 217] on div "服務人員姓名/編號 服務人員姓名/編號" at bounding box center [182, 220] width 87 height 31
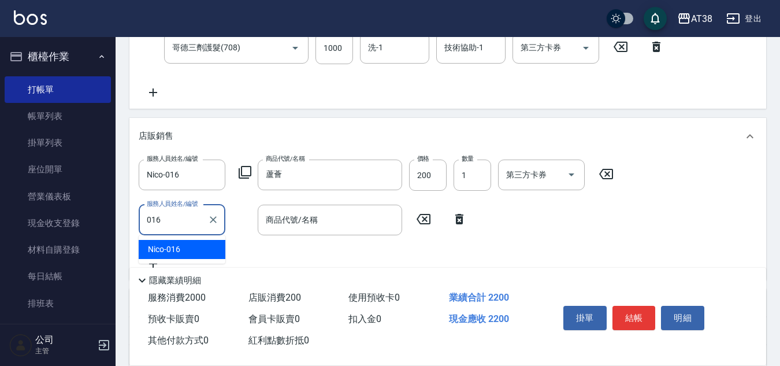
type input "Nico-016"
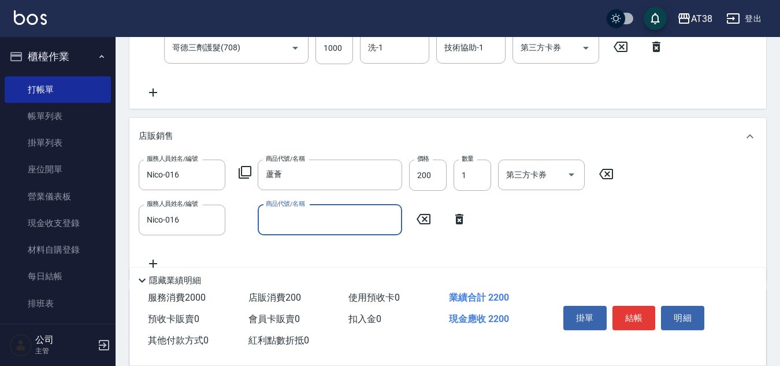
click at [242, 171] on icon at bounding box center [245, 172] width 13 height 13
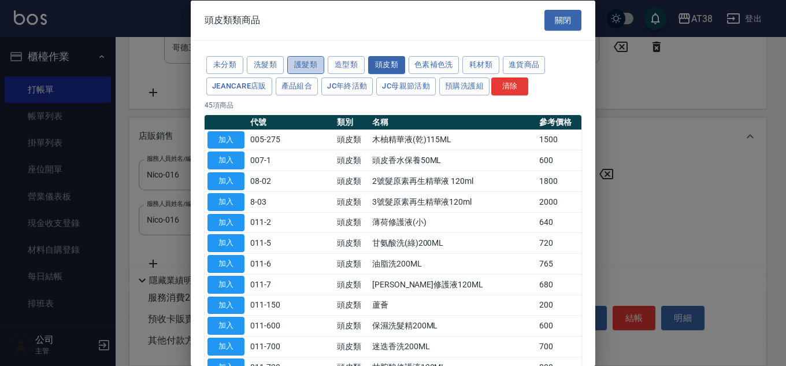
click at [296, 61] on button "護髮類" at bounding box center [305, 65] width 37 height 18
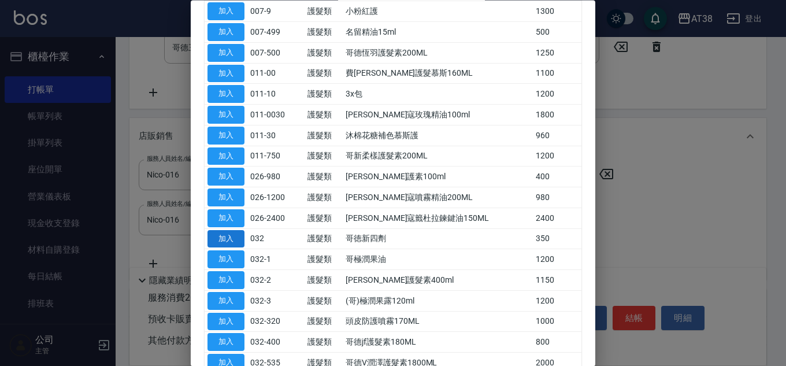
click at [228, 244] on button "加入" at bounding box center [225, 239] width 37 height 18
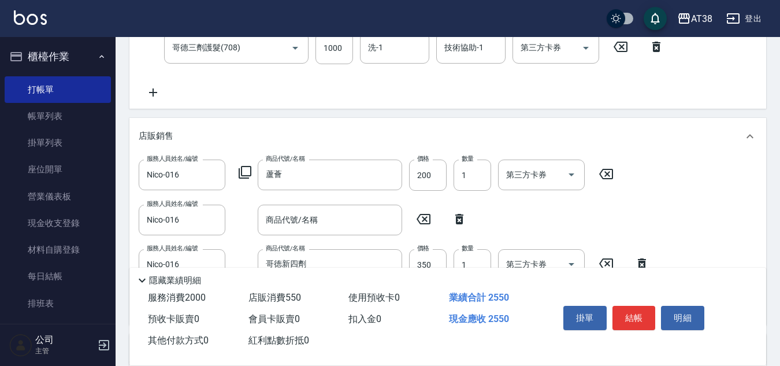
click at [458, 216] on icon at bounding box center [459, 219] width 8 height 10
type input "哥徳新四劑"
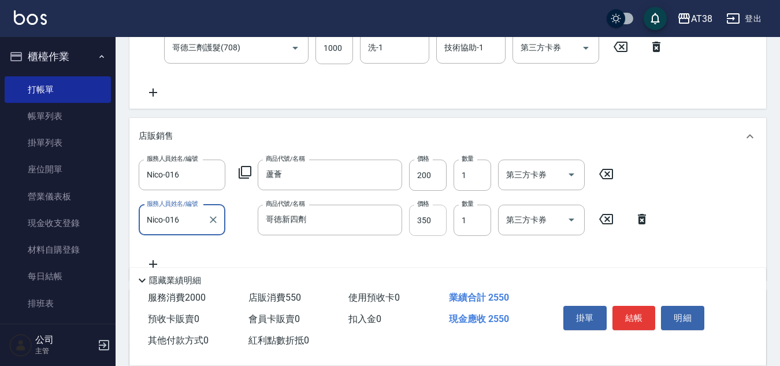
click at [434, 223] on input "350" at bounding box center [428, 220] width 38 height 31
type input "300"
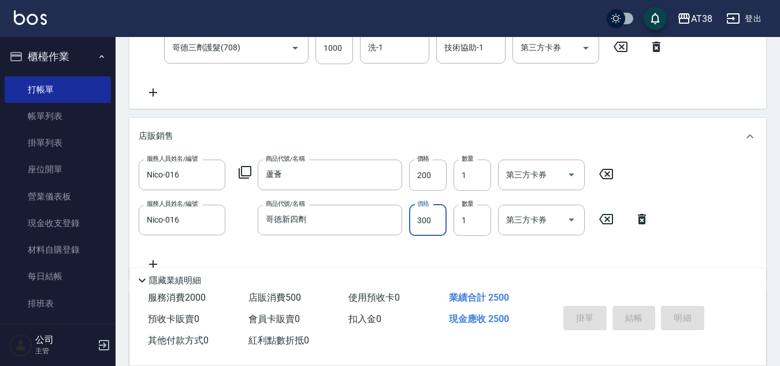
type input "2025/09/11 19:44"
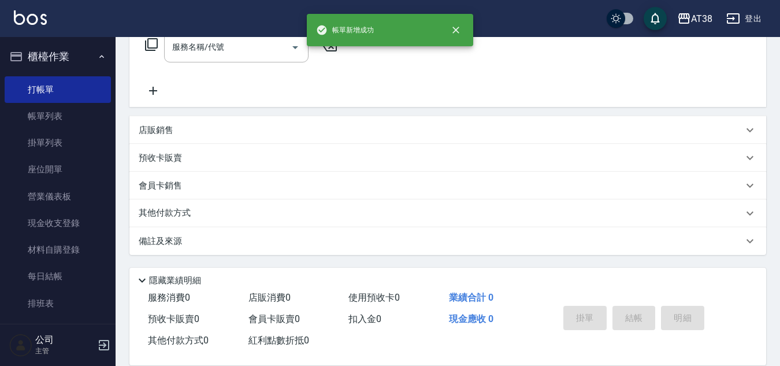
scroll to position [0, 0]
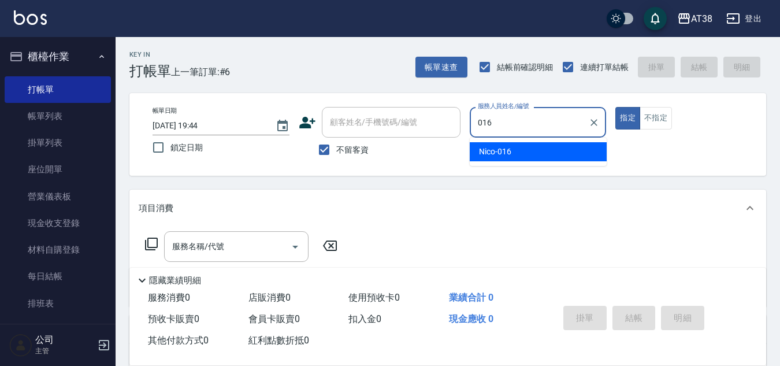
type input "Nico-016"
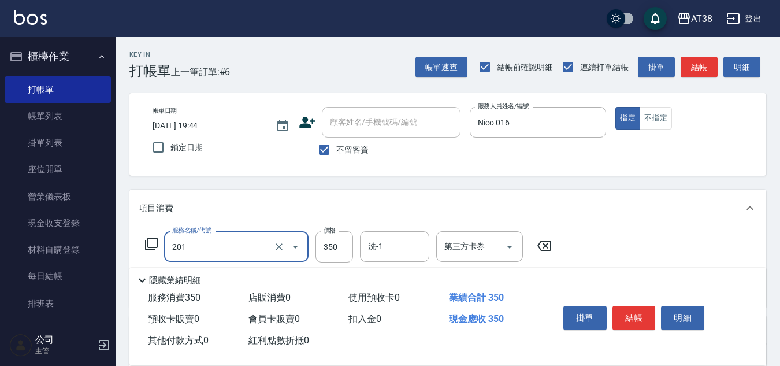
type input "洗髮(201)"
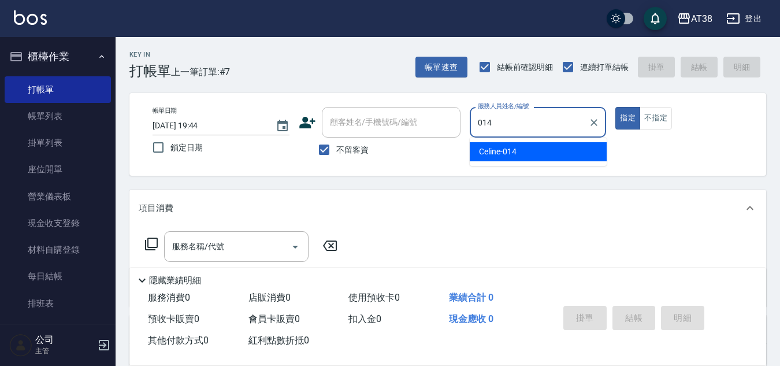
type input "Celine-014"
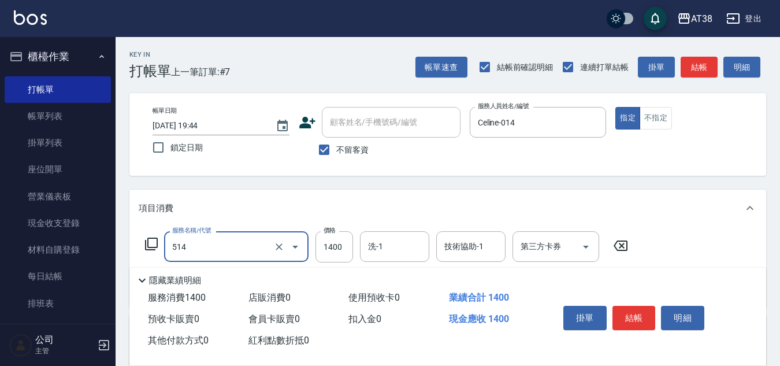
type input "染髮(長)(514)"
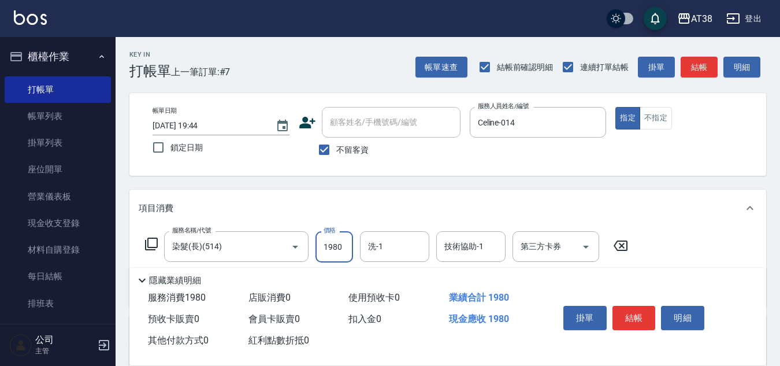
type input "1980"
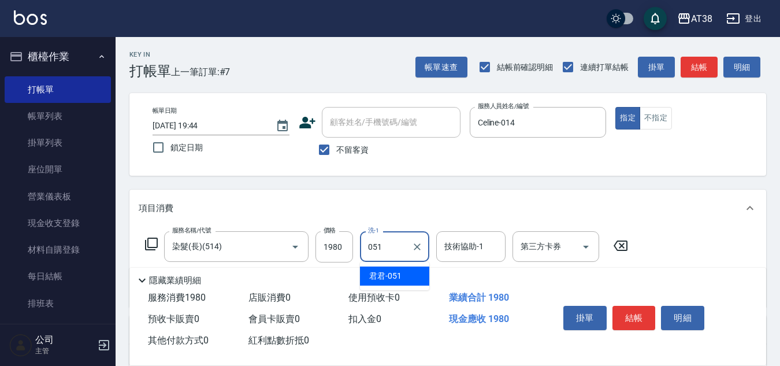
type input "君君-051"
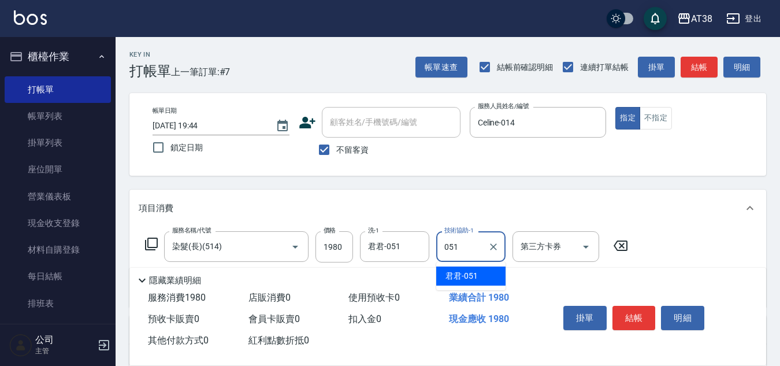
type input "君君-051"
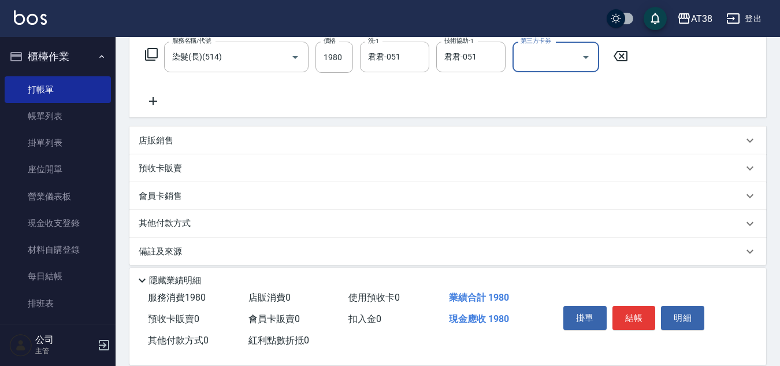
scroll to position [200, 0]
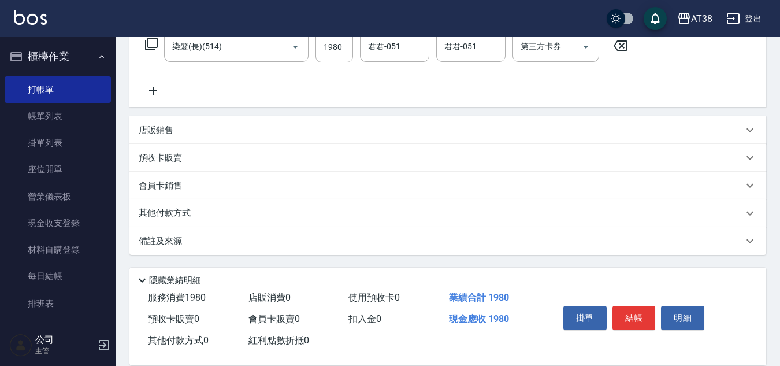
click at [169, 213] on p "其他付款方式" at bounding box center [168, 213] width 58 height 13
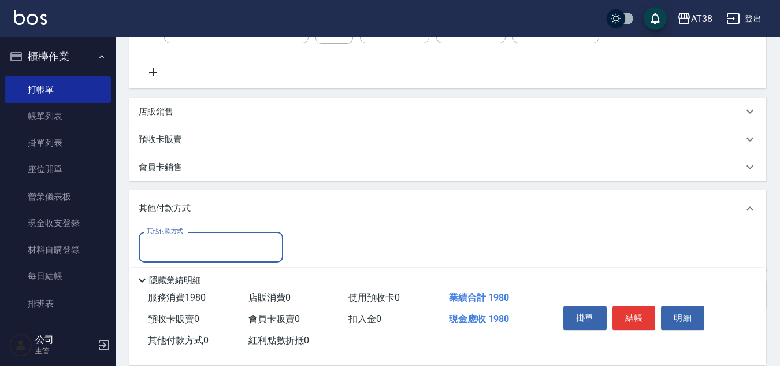
scroll to position [214, 0]
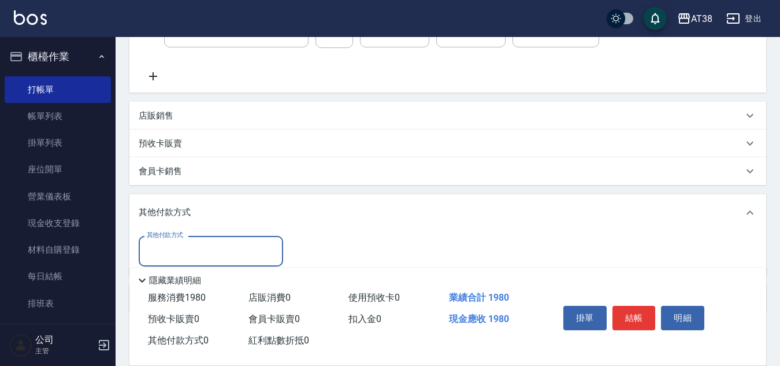
click at [175, 238] on label "其他付款方式" at bounding box center [165, 235] width 36 height 9
click at [175, 241] on input "其他付款方式" at bounding box center [211, 251] width 134 height 20
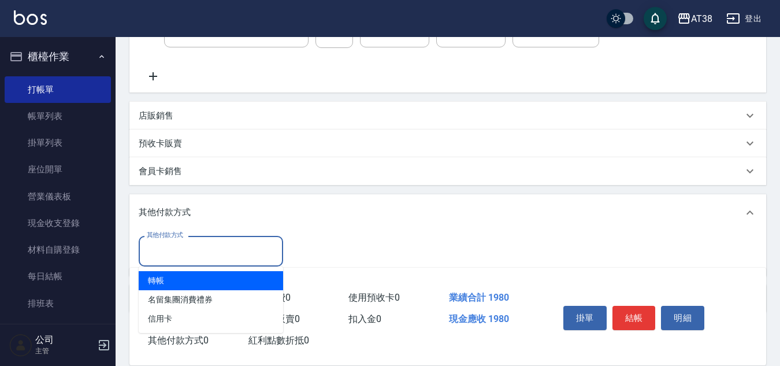
click at [181, 259] on input "其他付款方式" at bounding box center [211, 251] width 134 height 20
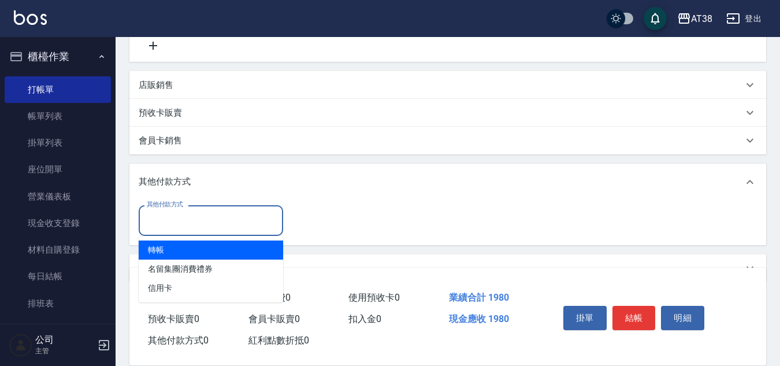
scroll to position [272, 0]
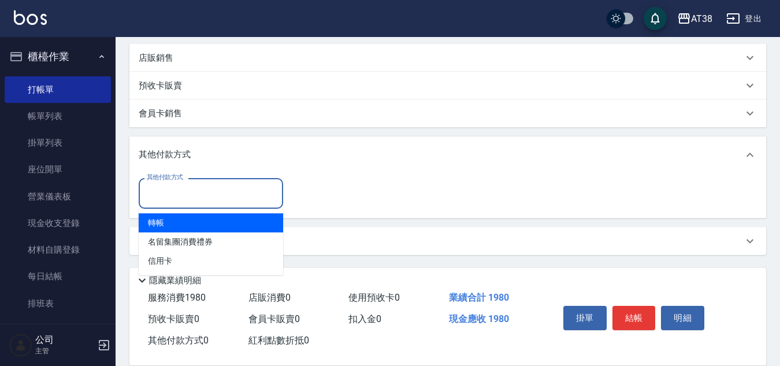
click at [155, 225] on span "轉帳" at bounding box center [211, 222] width 144 height 19
type input "轉帳"
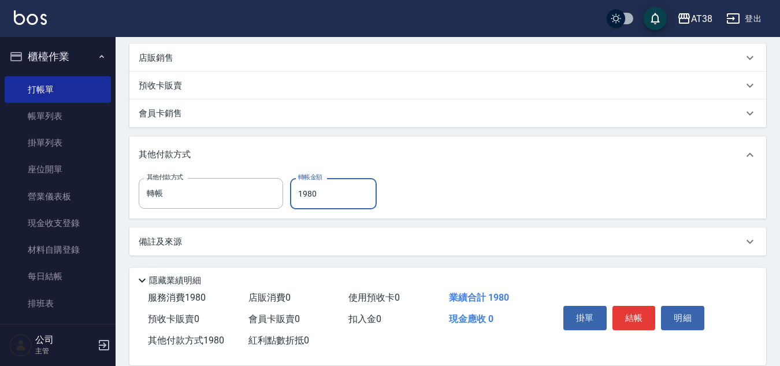
type input "1980"
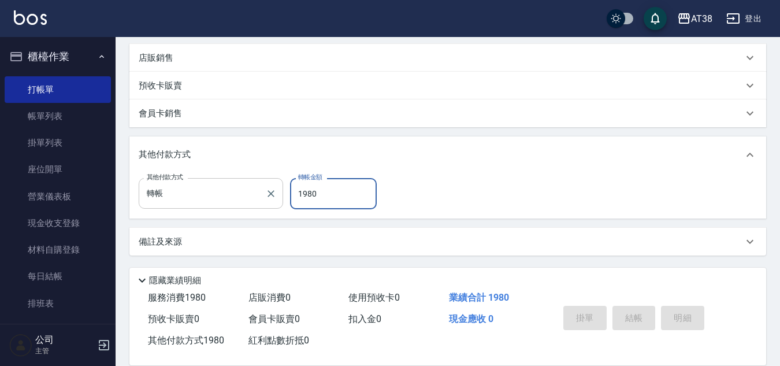
type input "2025/09/11 19:45"
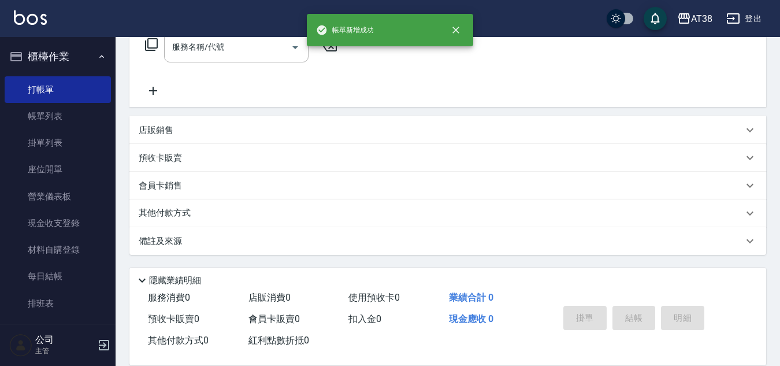
scroll to position [0, 0]
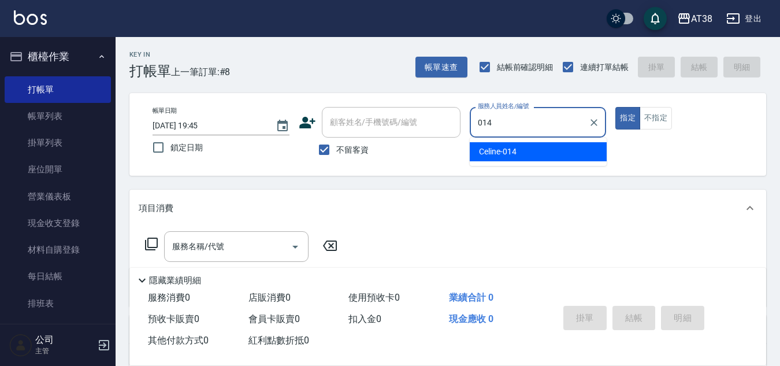
type input "Celine-014"
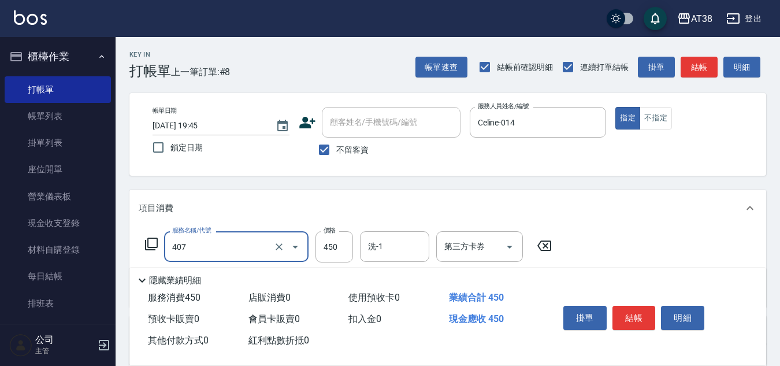
type input "剪髮(407)"
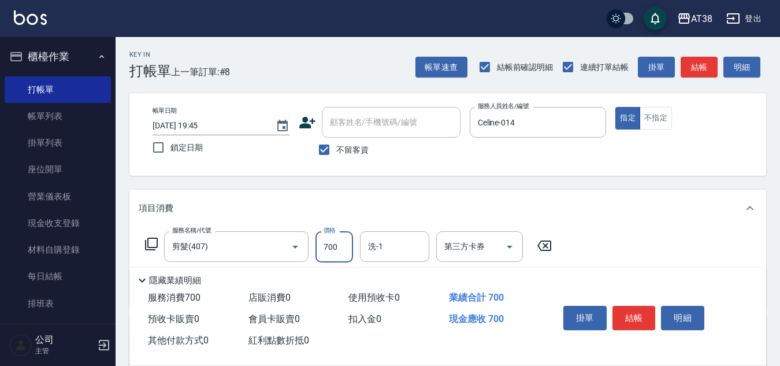
type input "700"
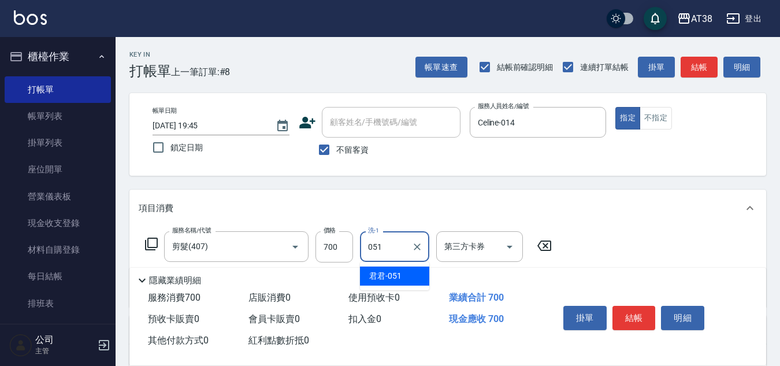
type input "君君-051"
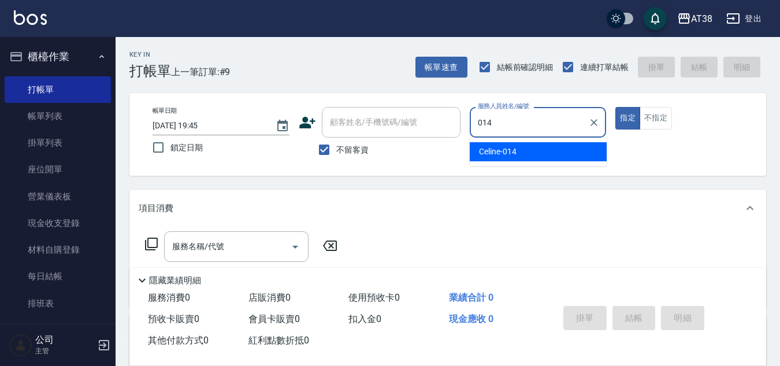
type input "Celine-014"
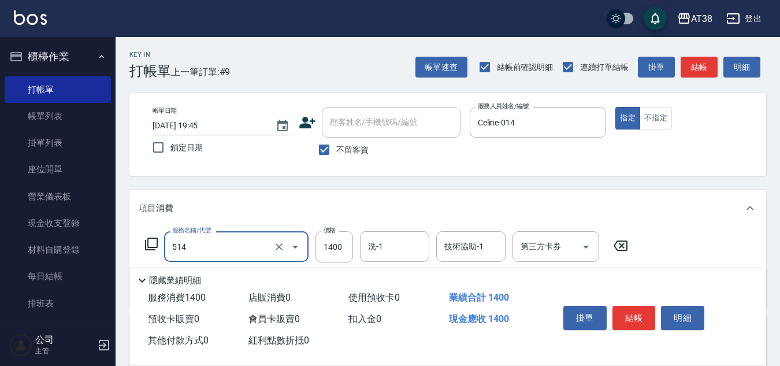
type input "染髮(長)(514)"
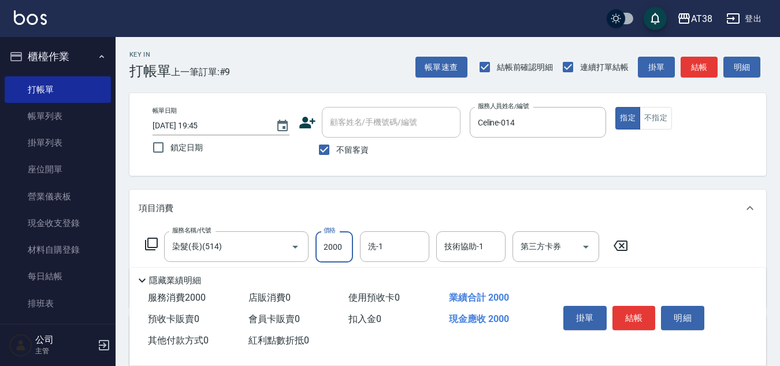
type input "2000"
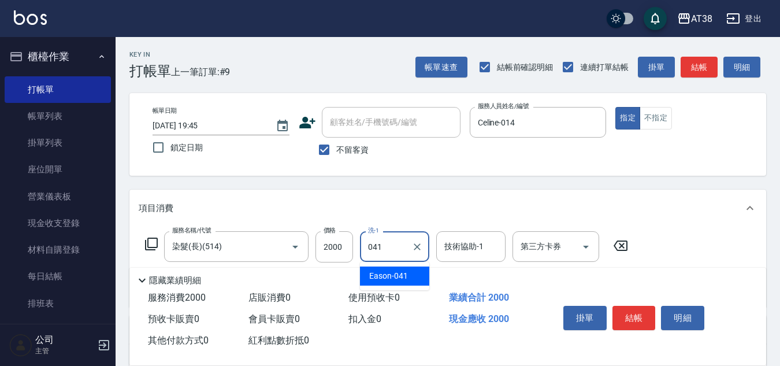
type input "Eason-041"
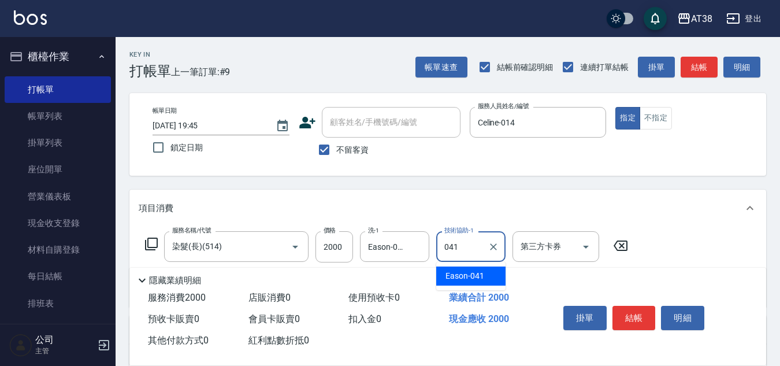
type input "Eason-041"
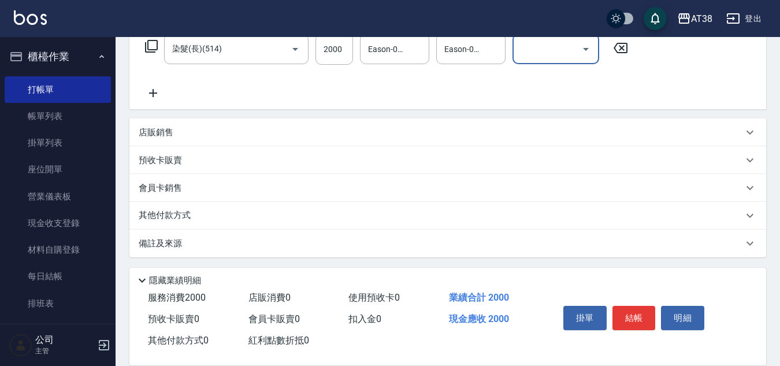
scroll to position [200, 0]
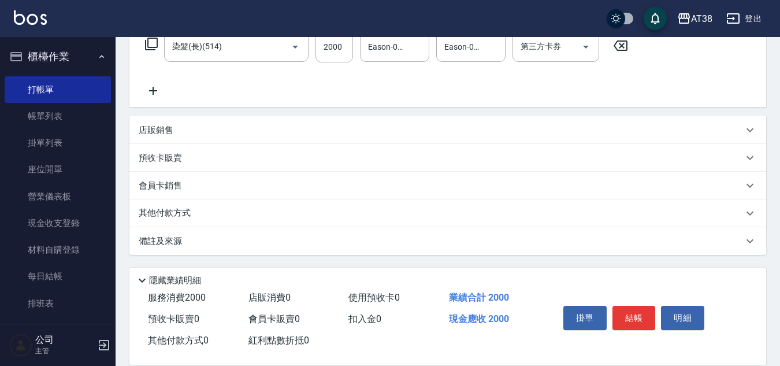
click at [174, 211] on p "其他付款方式" at bounding box center [168, 213] width 58 height 13
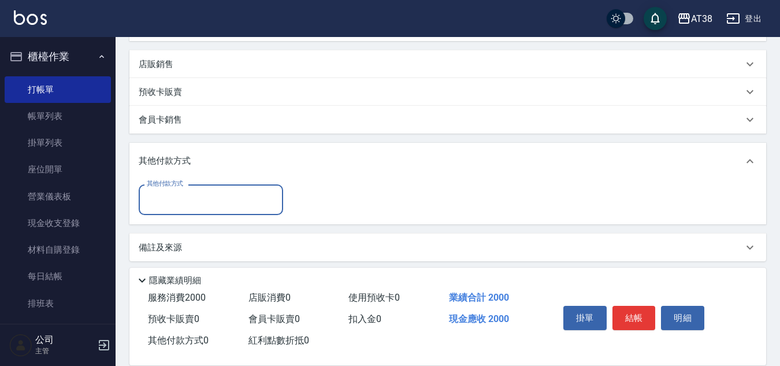
scroll to position [272, 0]
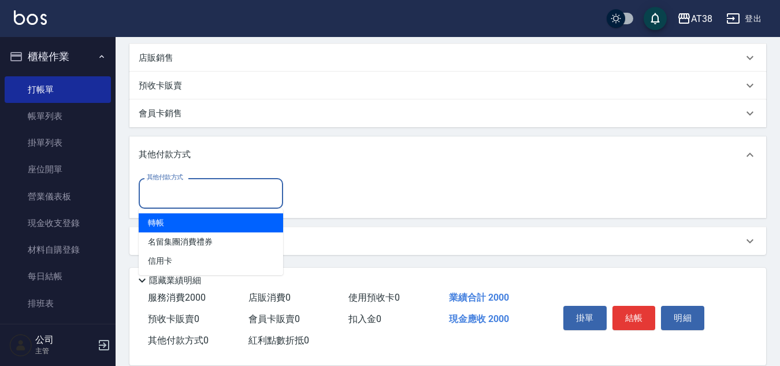
click at [177, 198] on input "其他付款方式" at bounding box center [211, 193] width 134 height 20
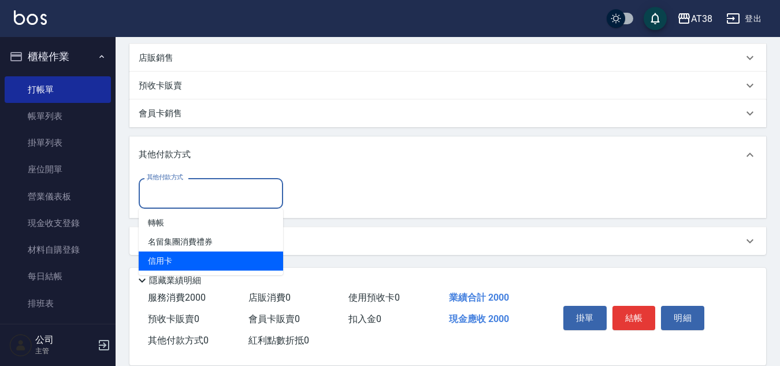
click at [160, 257] on span "信用卡" at bounding box center [211, 260] width 144 height 19
type input "信用卡"
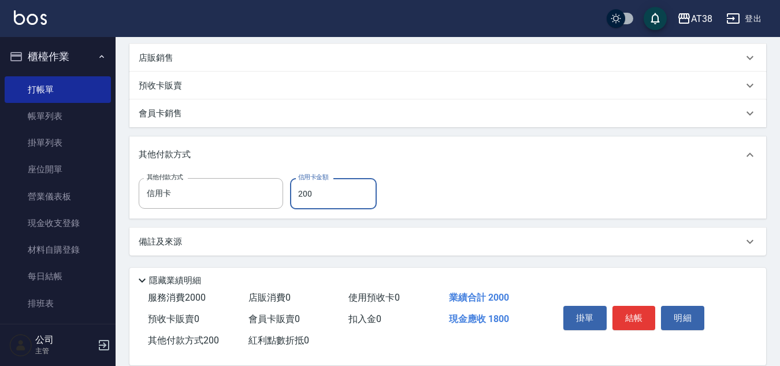
type input "2000"
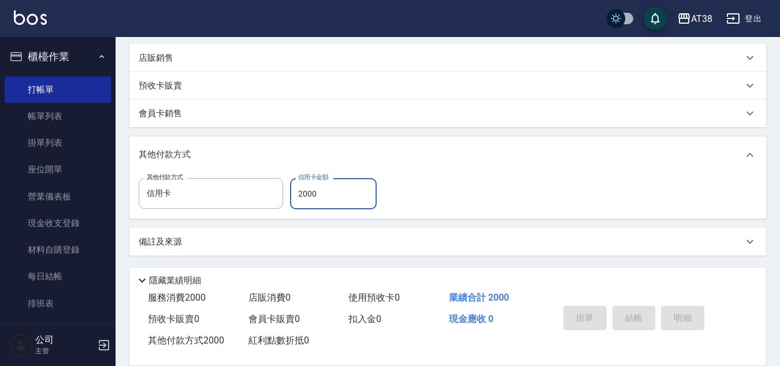
type input "2025/09/11 19:46"
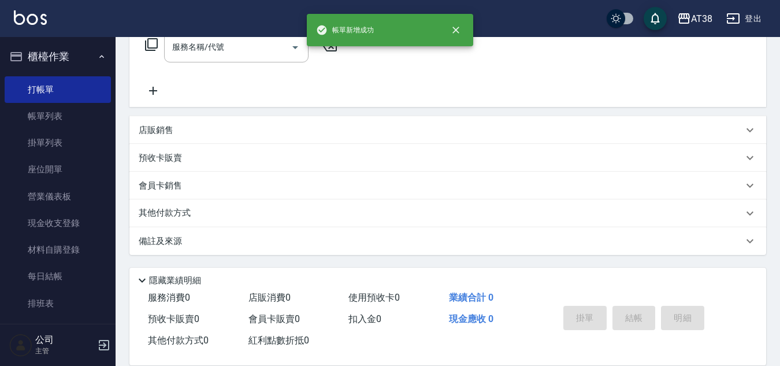
scroll to position [0, 0]
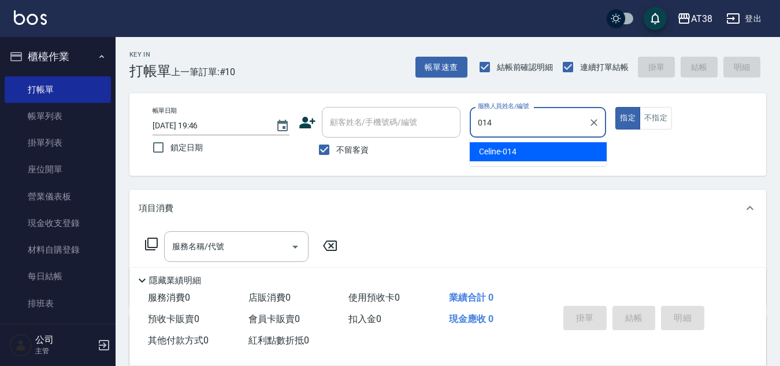
type input "Celine-014"
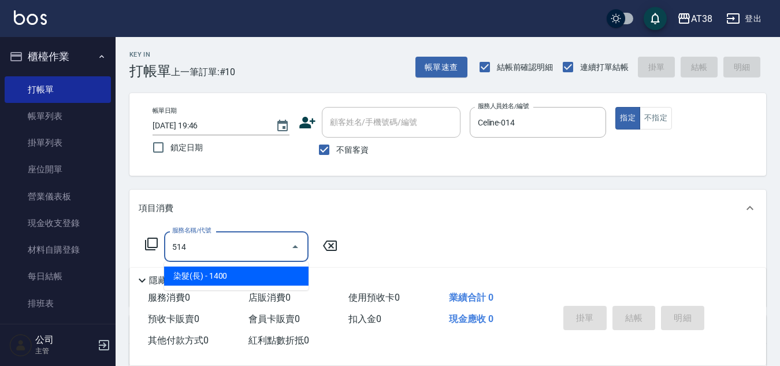
type input "染髮(長)(514)"
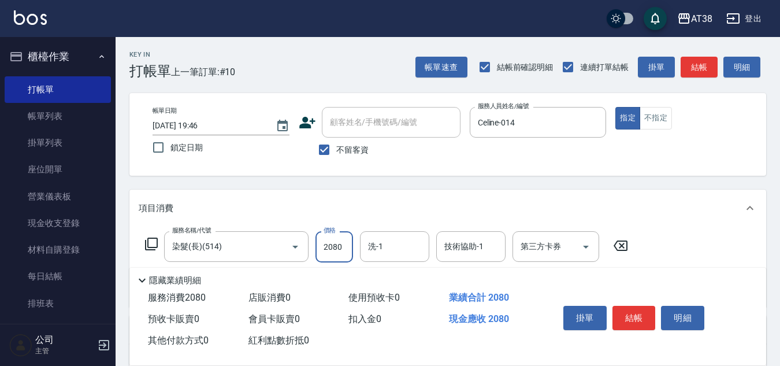
type input "2080"
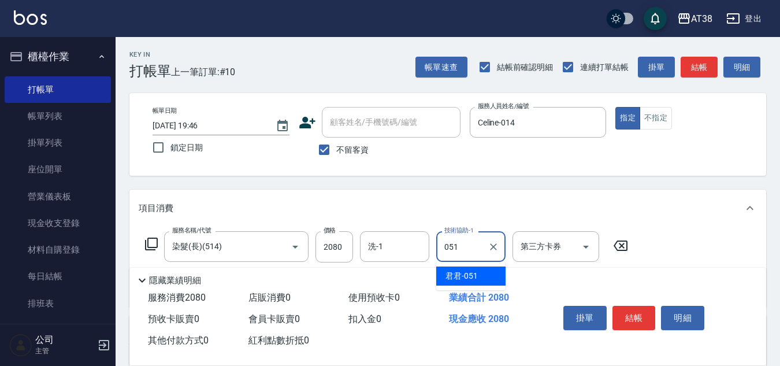
type input "君君-051"
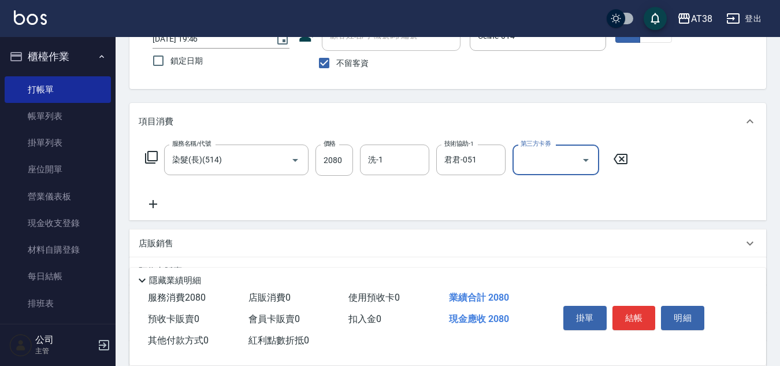
scroll to position [116, 0]
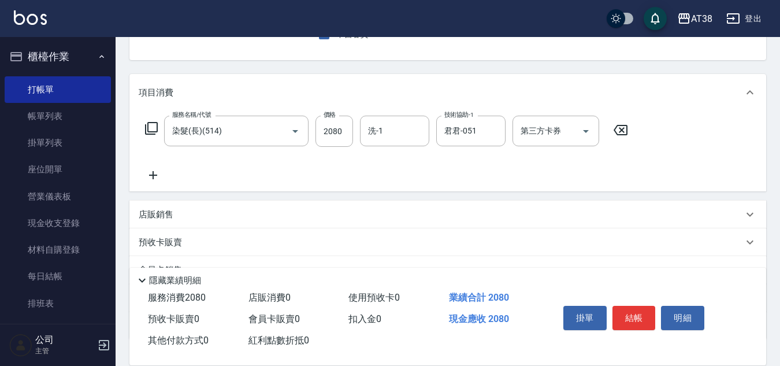
click at [157, 214] on p "店販銷售" at bounding box center [156, 215] width 35 height 12
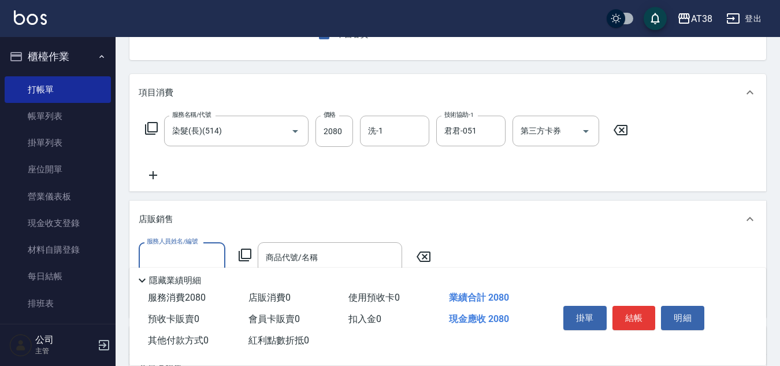
scroll to position [0, 0]
type input "Celine-014"
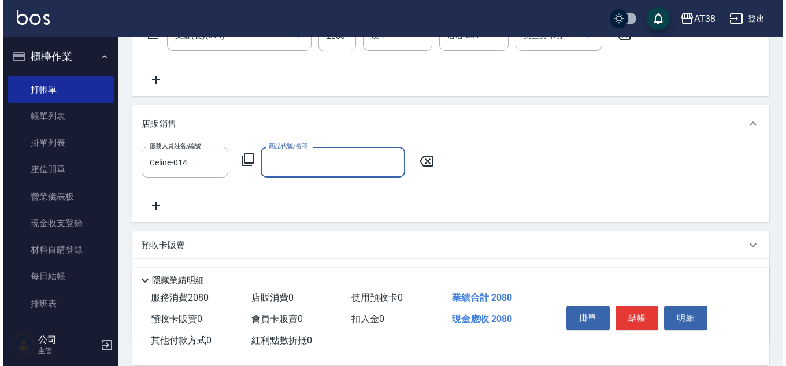
scroll to position [231, 0]
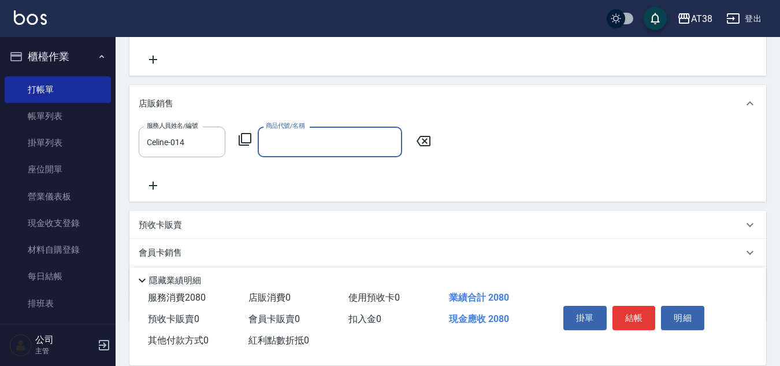
click at [239, 140] on icon at bounding box center [245, 139] width 13 height 13
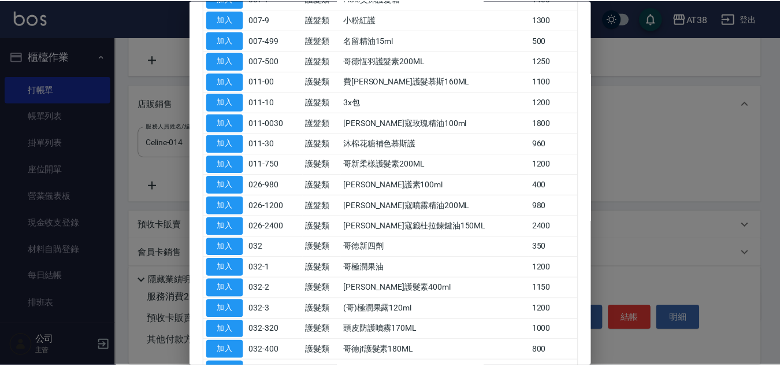
scroll to position [347, 0]
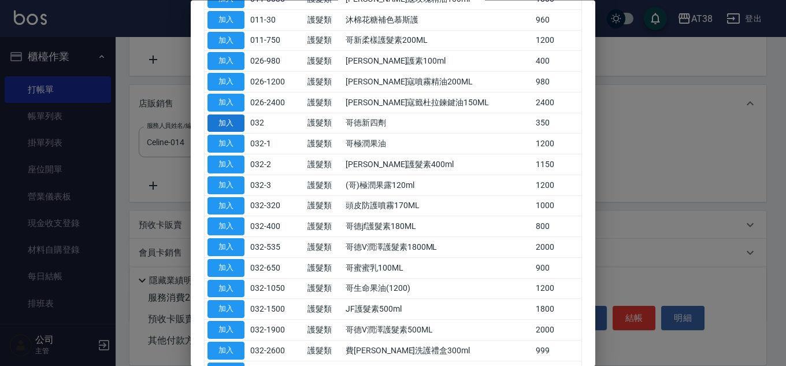
click at [223, 120] on button "加入" at bounding box center [225, 123] width 37 height 18
type input "哥徳新四劑"
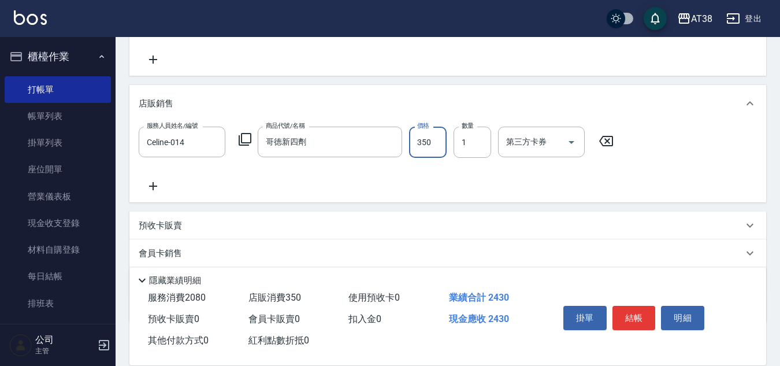
click at [425, 146] on input "350" at bounding box center [428, 142] width 38 height 31
type input "300"
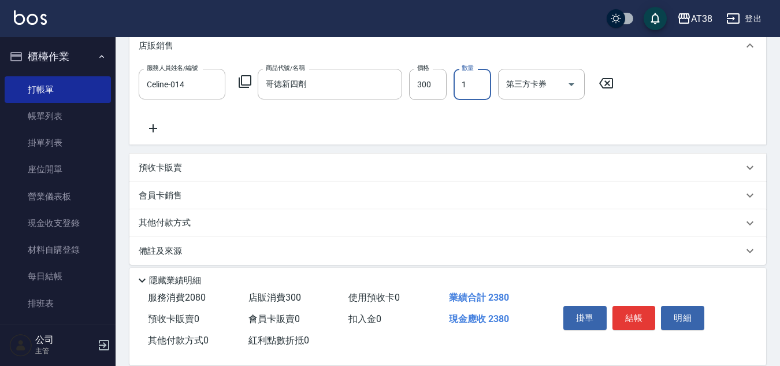
scroll to position [299, 0]
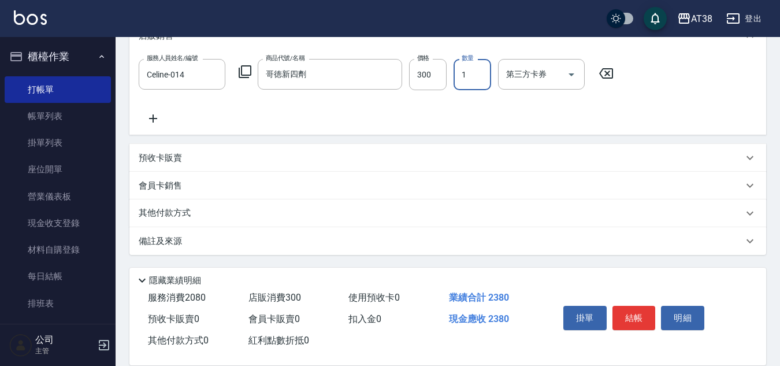
click at [169, 160] on p "預收卡販賣" at bounding box center [160, 158] width 43 height 12
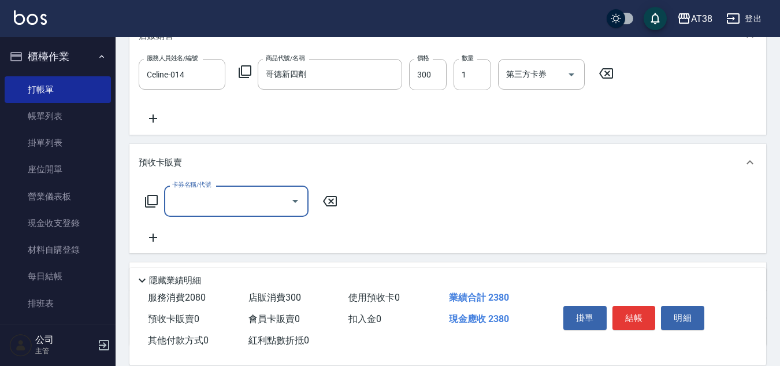
scroll to position [0, 0]
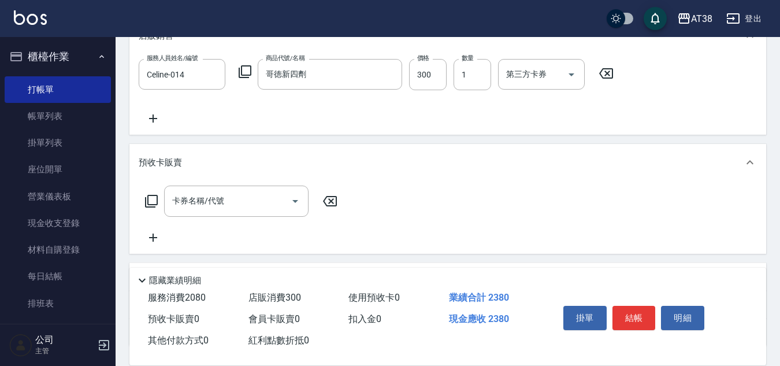
click at [154, 198] on icon at bounding box center [151, 201] width 14 height 14
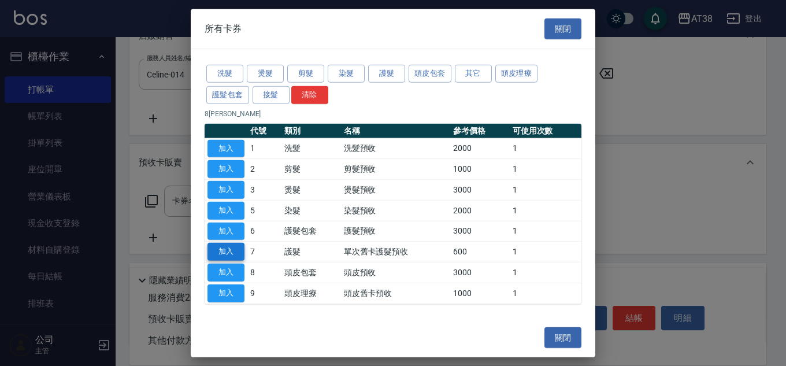
click at [223, 249] on button "加入" at bounding box center [225, 252] width 37 height 18
type input "單次舊卡護髮預收(7)"
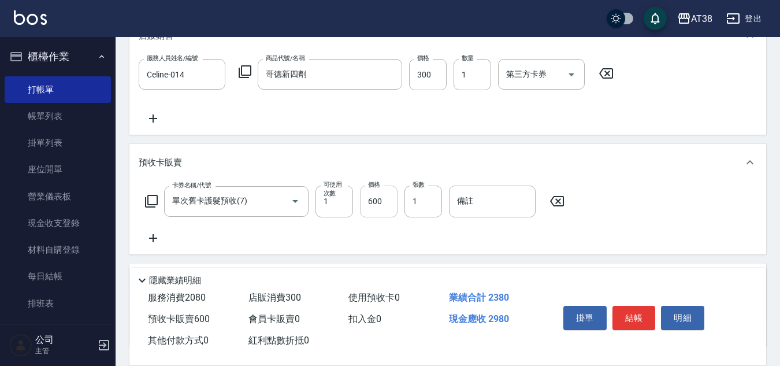
click at [379, 206] on input "600" at bounding box center [379, 201] width 38 height 31
type input "1800"
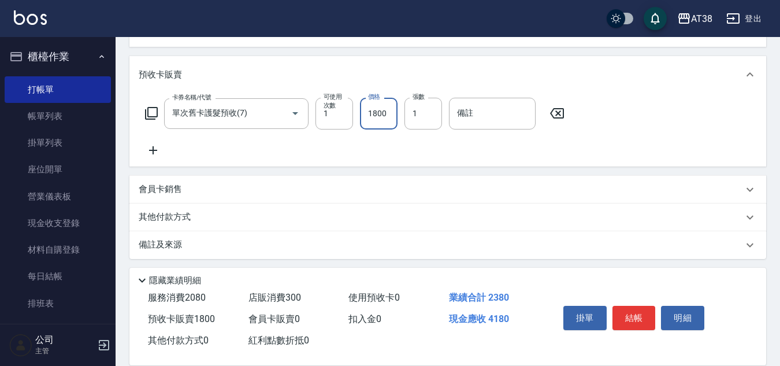
scroll to position [391, 0]
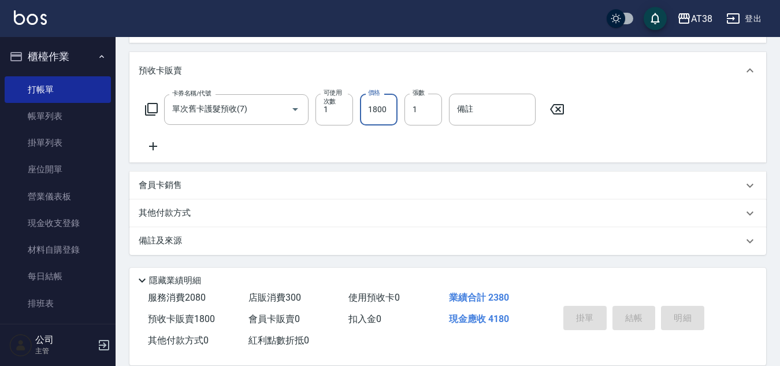
type input "2025/09/11 19:48"
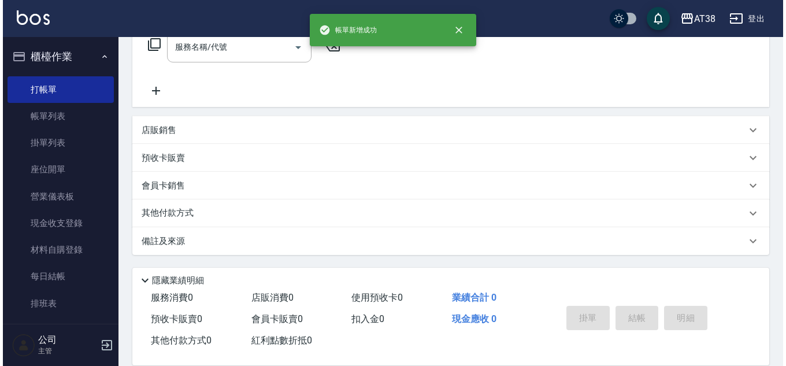
scroll to position [0, 0]
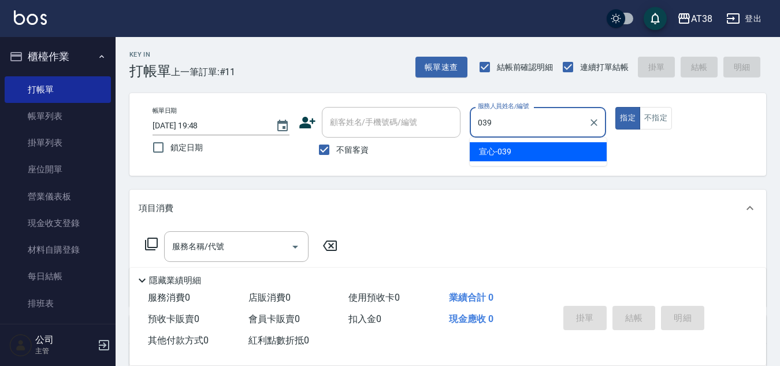
type input "宣心-039"
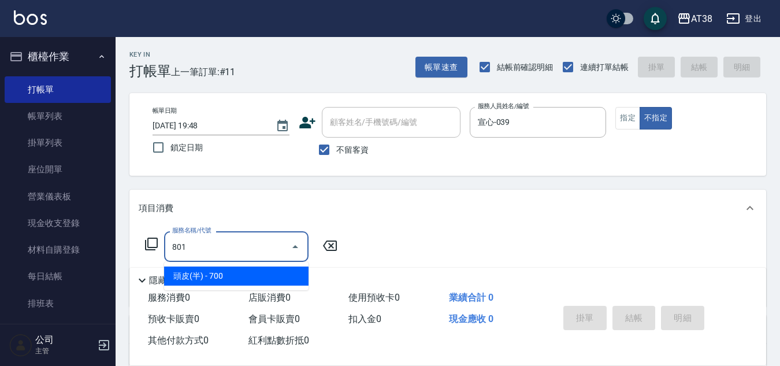
type input "頭皮(半)(801)"
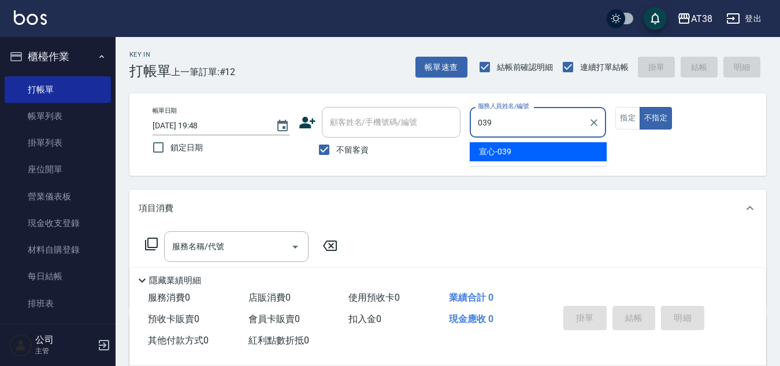
type input "宣心-039"
type button "false"
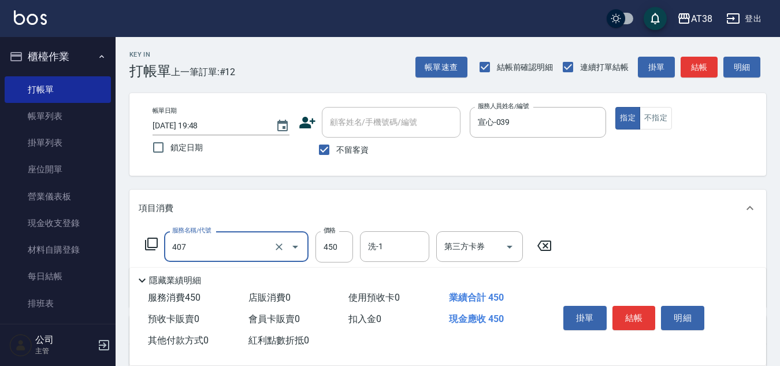
type input "剪髮(407)"
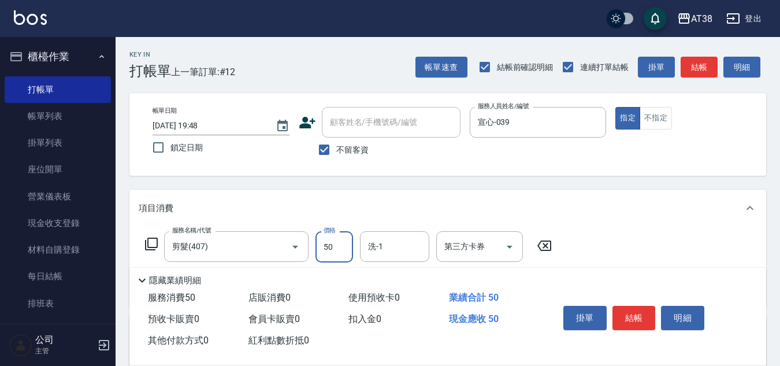
type input "500"
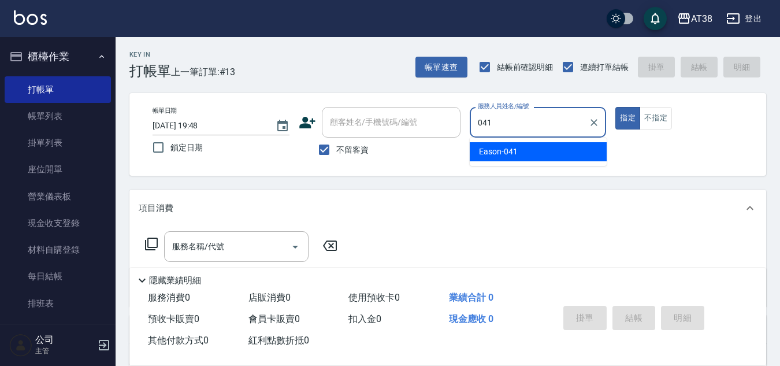
type input "Eason-041"
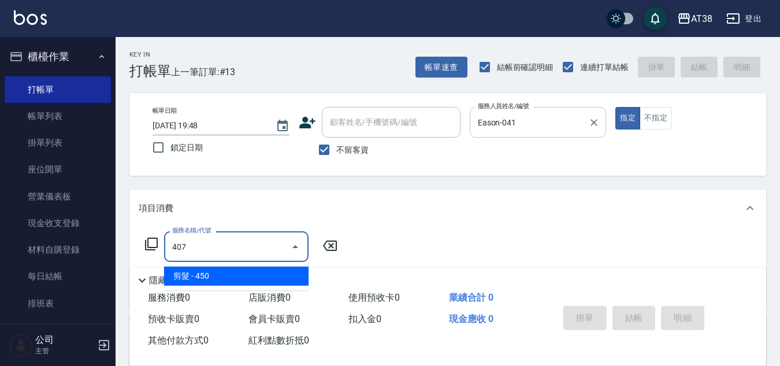
type input "剪髮(407)"
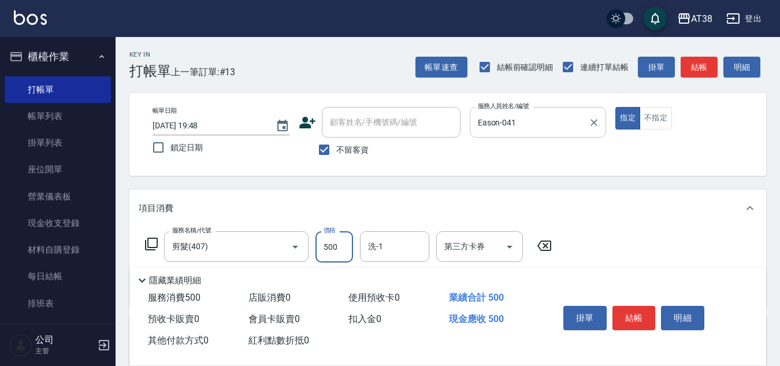
type input "500"
click at [654, 114] on button "不指定" at bounding box center [656, 118] width 32 height 23
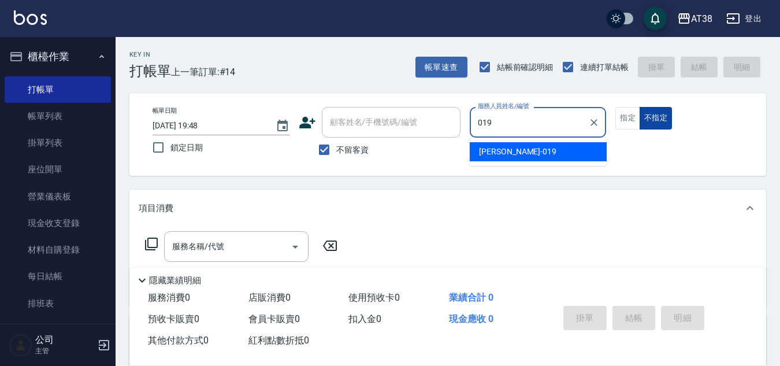
type input "Jenny-019"
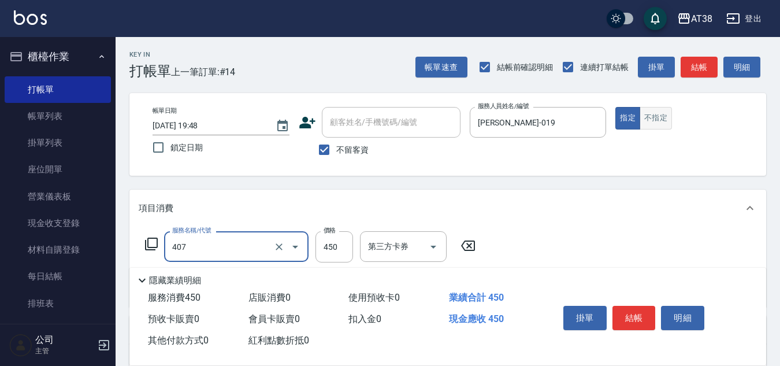
type input "剪髮(407)"
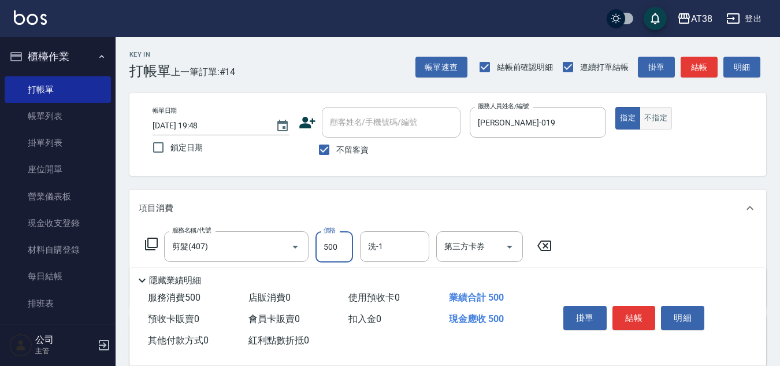
type input "500"
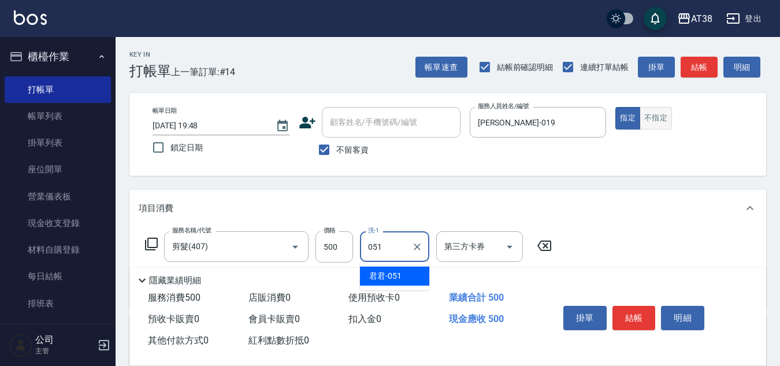
type input "君君-051"
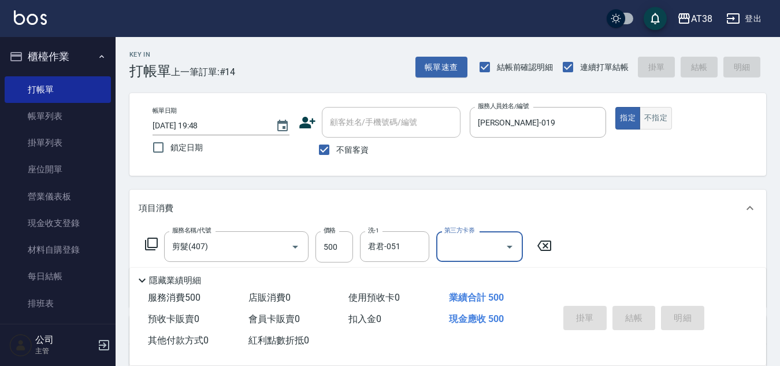
type input "2025/09/11 19:49"
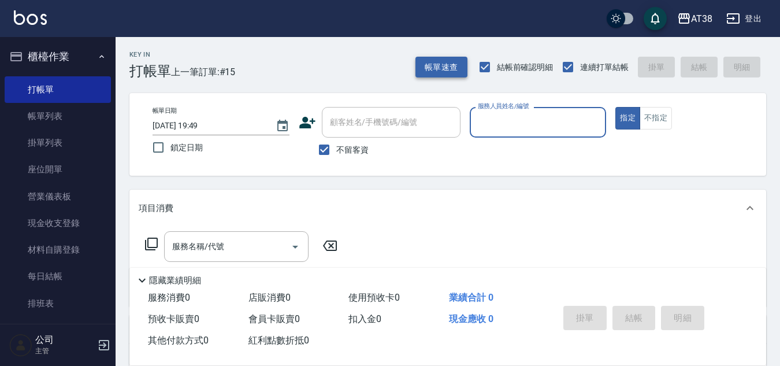
click at [445, 68] on button "帳單速查" at bounding box center [442, 67] width 52 height 21
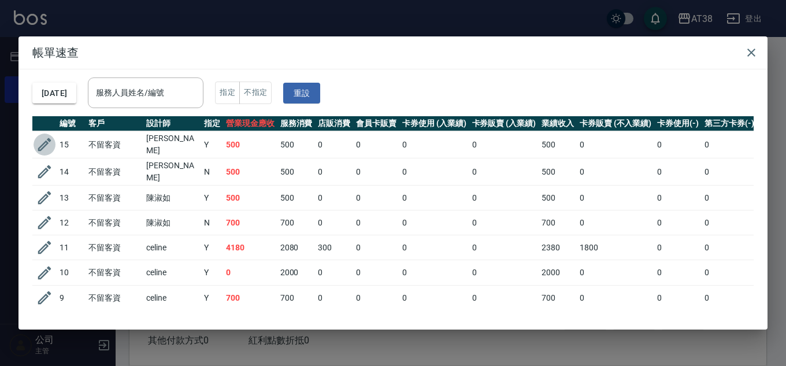
click at [45, 141] on icon "button" at bounding box center [44, 144] width 13 height 13
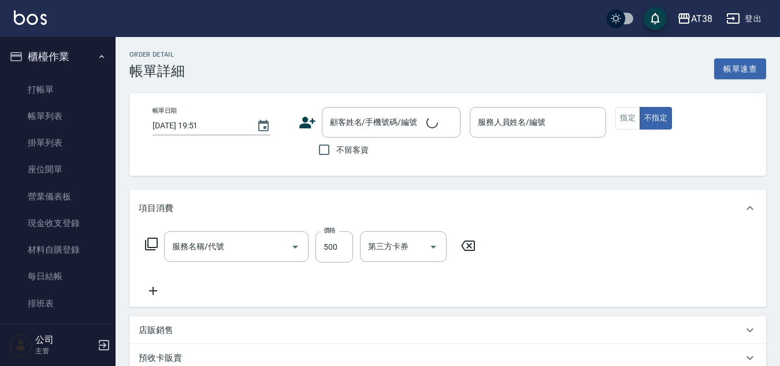
type input "2025/09/11 19:48"
checkbox input "true"
type input "Jenny-019"
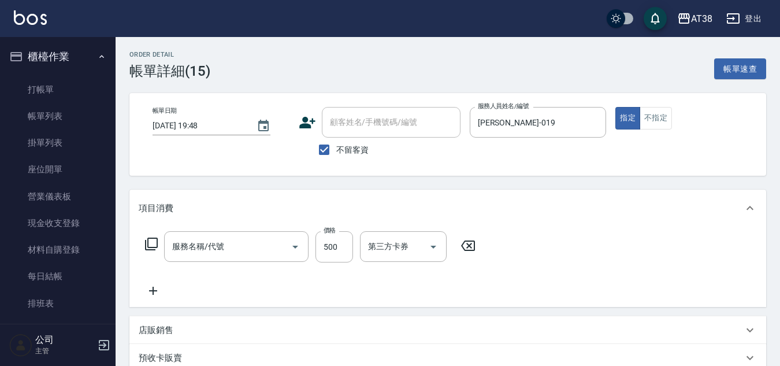
type input "剪髮(407)"
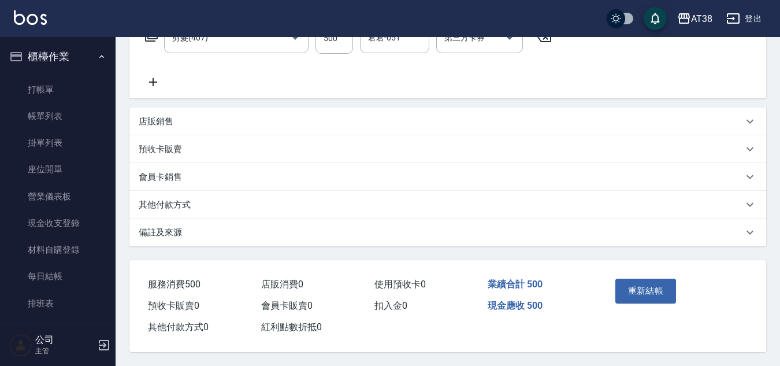
scroll to position [214, 0]
click at [177, 199] on p "其他付款方式" at bounding box center [165, 205] width 52 height 12
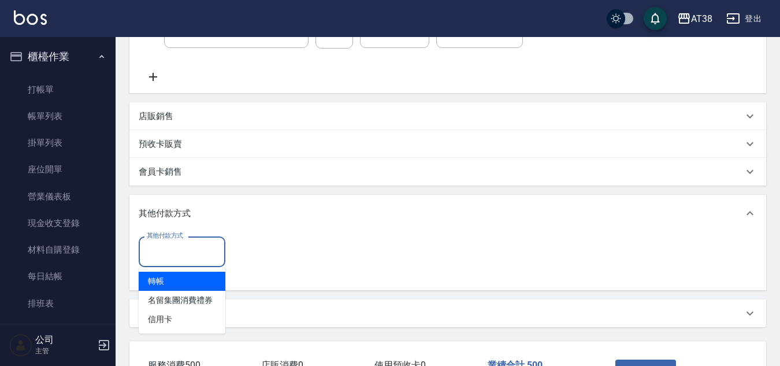
click at [191, 255] on input "其他付款方式" at bounding box center [182, 252] width 76 height 20
click at [156, 278] on span "轉帳" at bounding box center [182, 281] width 87 height 19
type input "轉帳"
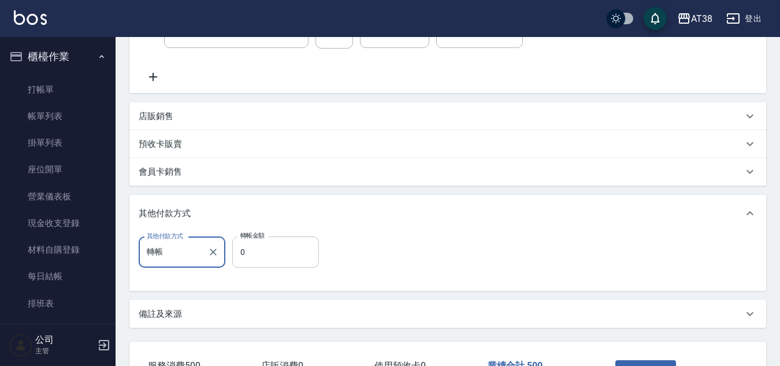
click at [240, 261] on input "0" at bounding box center [275, 251] width 87 height 31
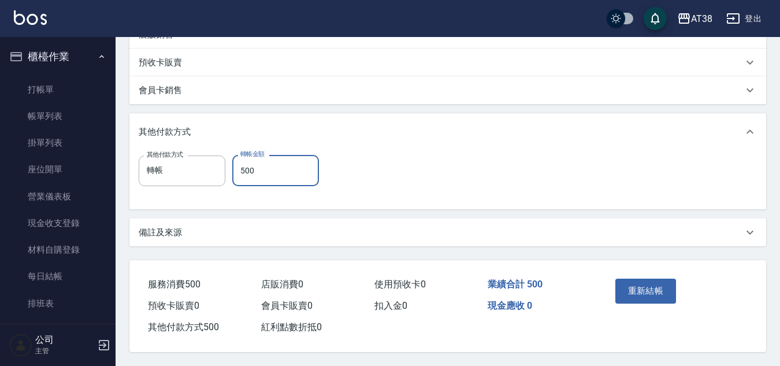
scroll to position [301, 0]
type input "500"
click at [632, 286] on button "重新結帳" at bounding box center [646, 291] width 61 height 24
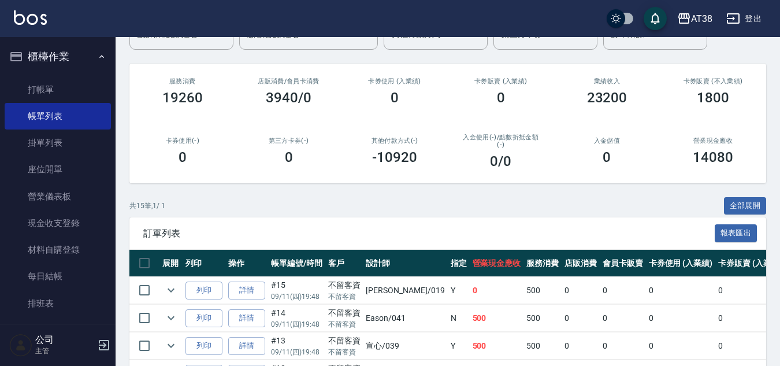
scroll to position [116, 0]
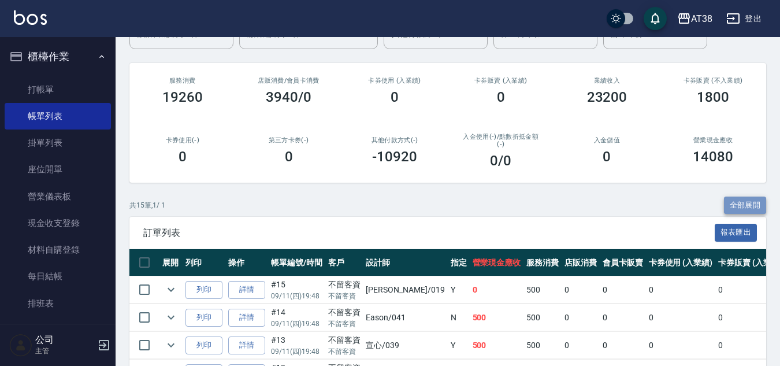
click at [751, 201] on button "全部展開" at bounding box center [745, 206] width 43 height 18
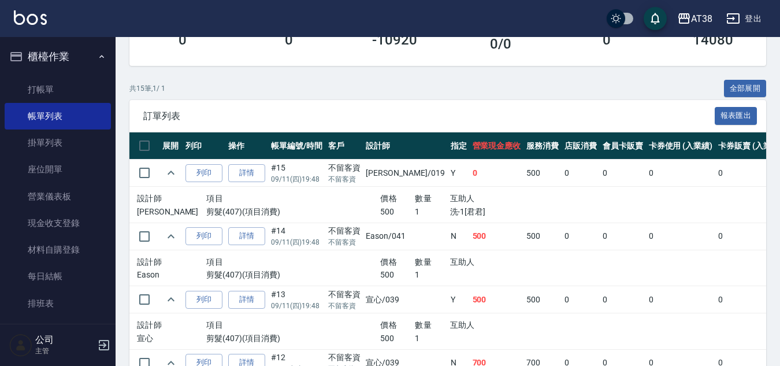
scroll to position [231, 0]
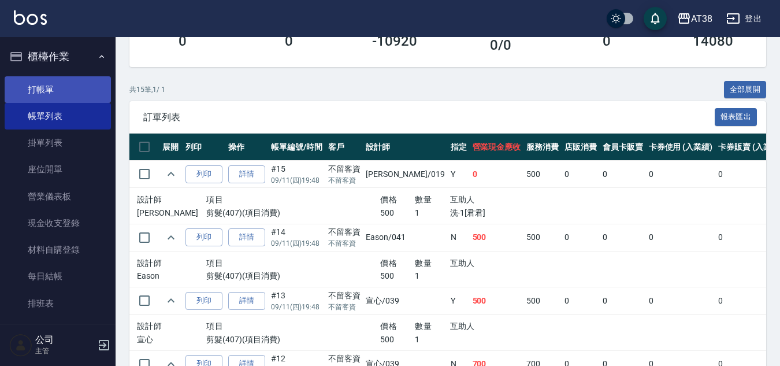
click at [38, 85] on link "打帳單" at bounding box center [58, 89] width 106 height 27
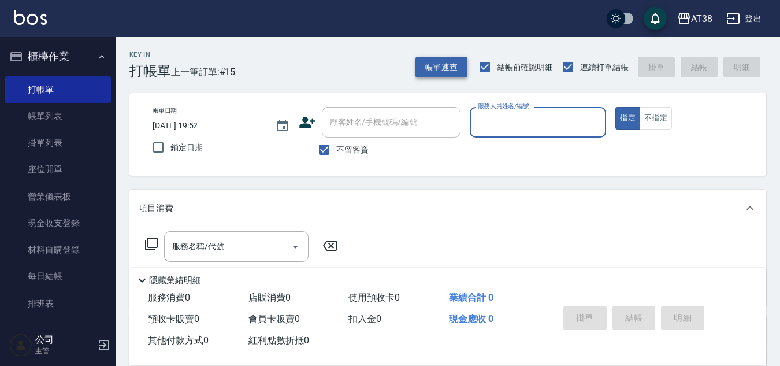
click at [439, 65] on button "帳單速查" at bounding box center [442, 67] width 52 height 21
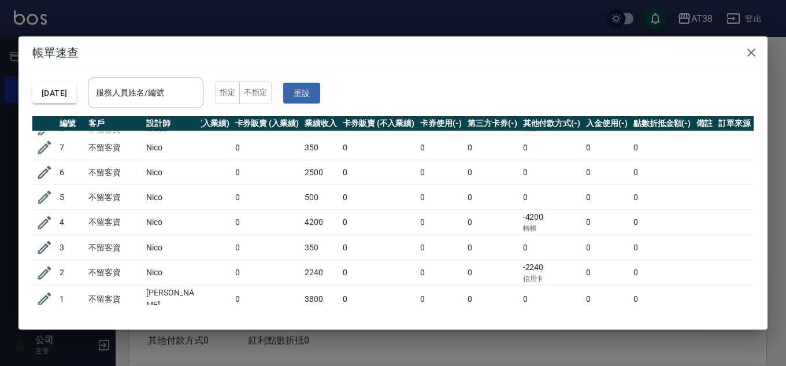
scroll to position [226, 242]
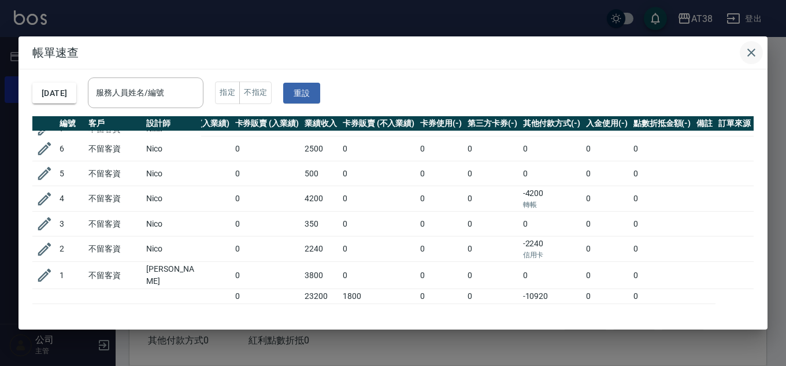
click at [753, 54] on icon "button" at bounding box center [751, 53] width 8 height 8
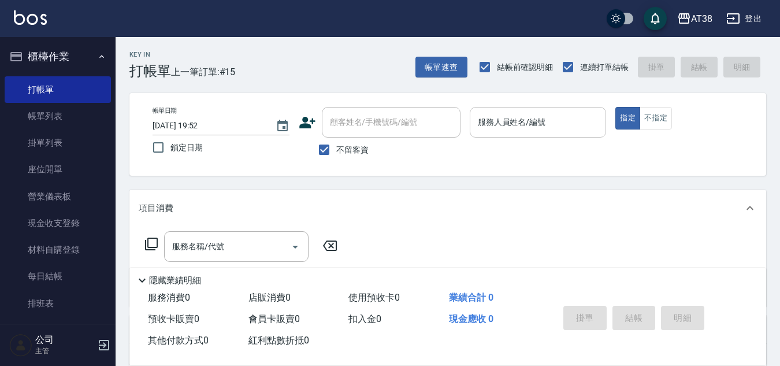
click at [523, 134] on div "服務人員姓名/編號" at bounding box center [538, 122] width 137 height 31
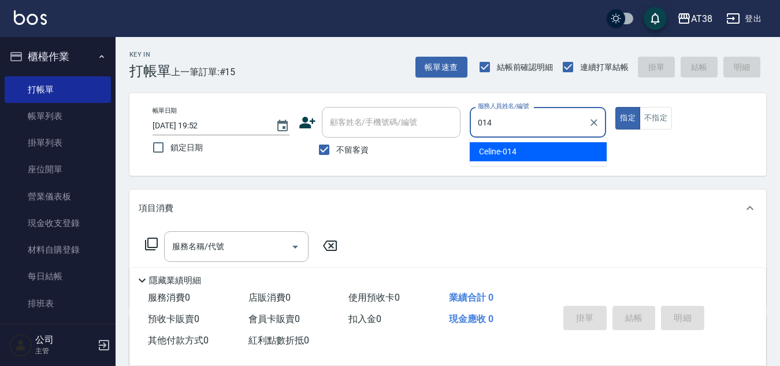
type input "Celine-014"
type button "true"
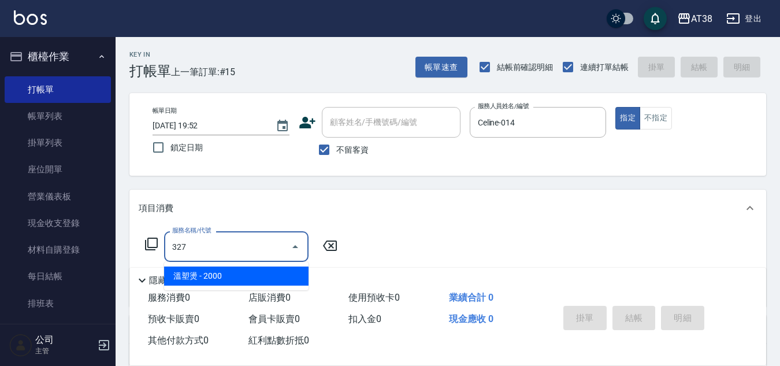
type input "溫塑燙(327)"
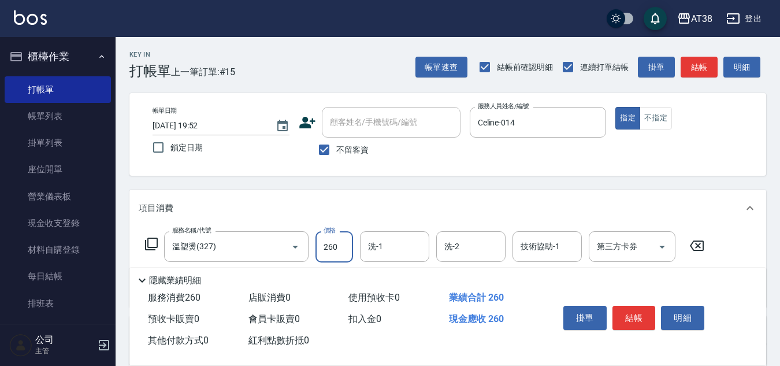
type input "2600"
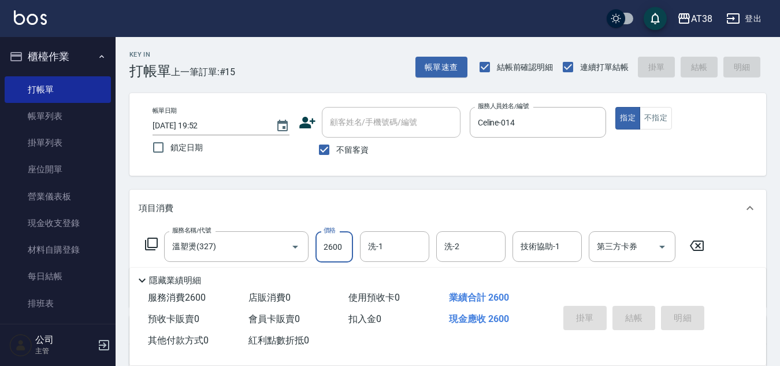
type input "2025/09/11 20:04"
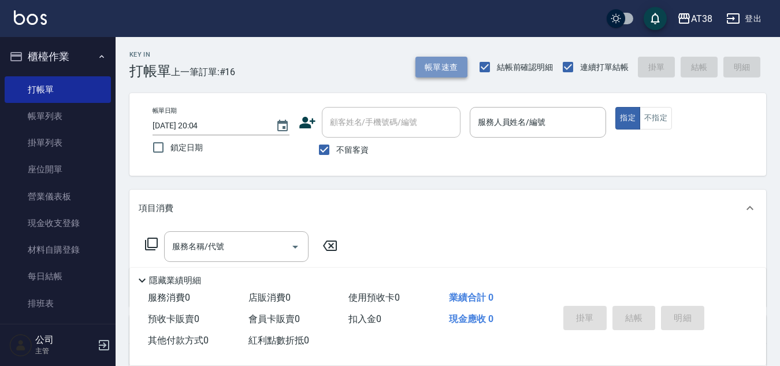
click at [439, 71] on button "帳單速查" at bounding box center [442, 67] width 52 height 21
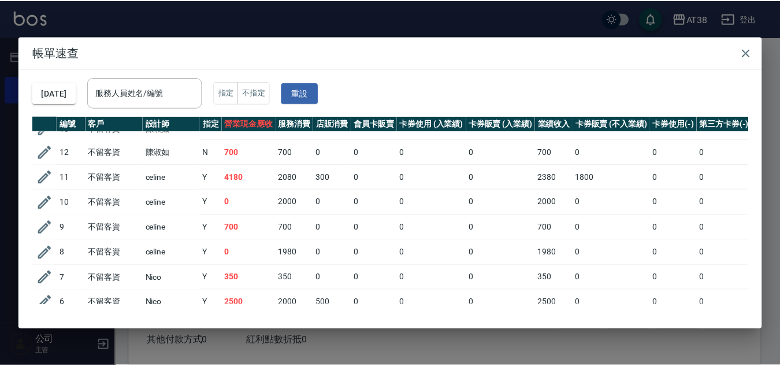
scroll to position [116, 0]
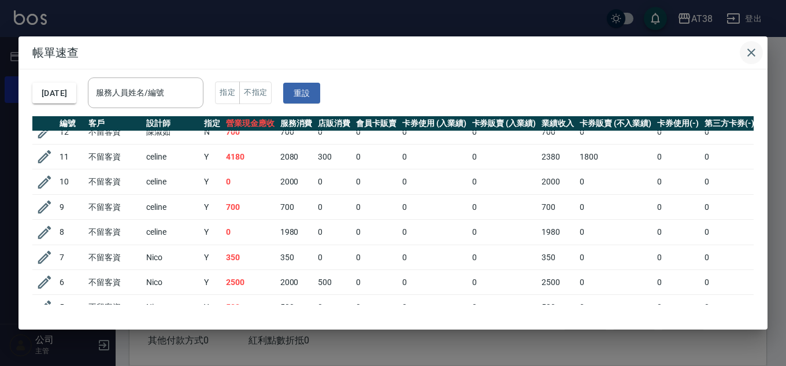
click at [750, 57] on icon "button" at bounding box center [751, 53] width 14 height 14
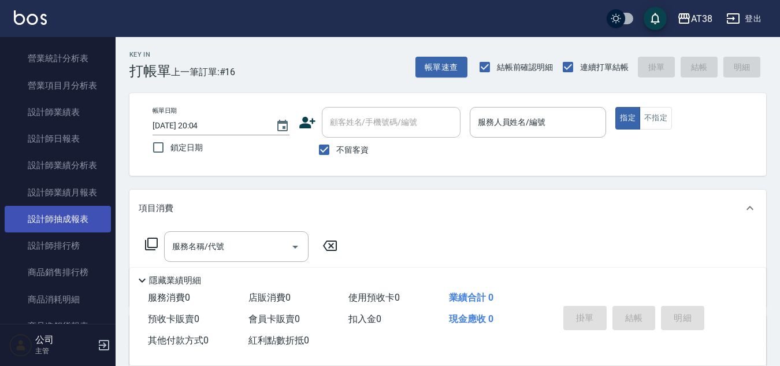
scroll to position [751, 0]
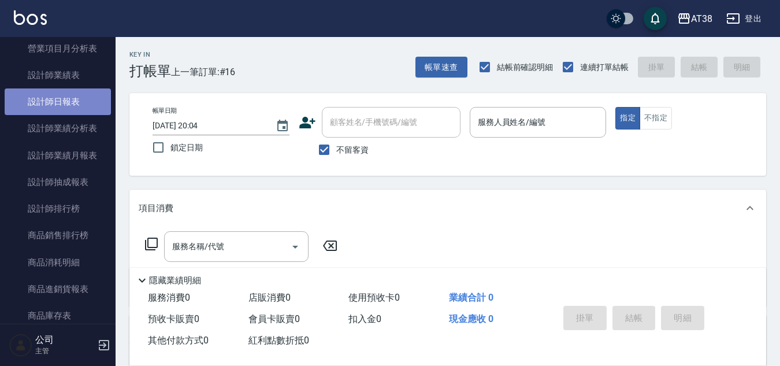
click at [69, 100] on link "設計師日報表" at bounding box center [58, 101] width 106 height 27
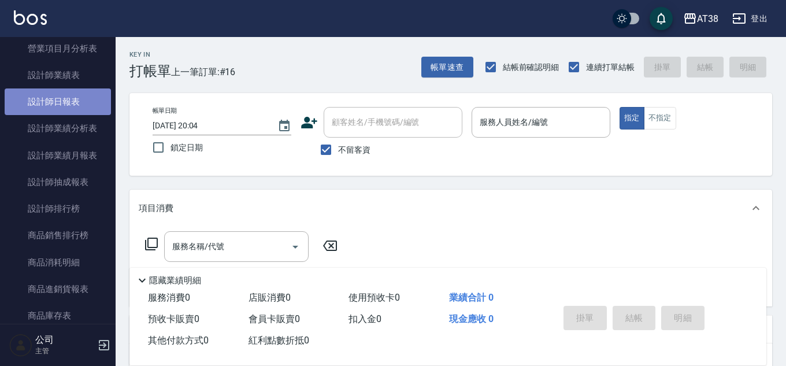
click at [69, 100] on link "設計師日報表" at bounding box center [58, 101] width 106 height 27
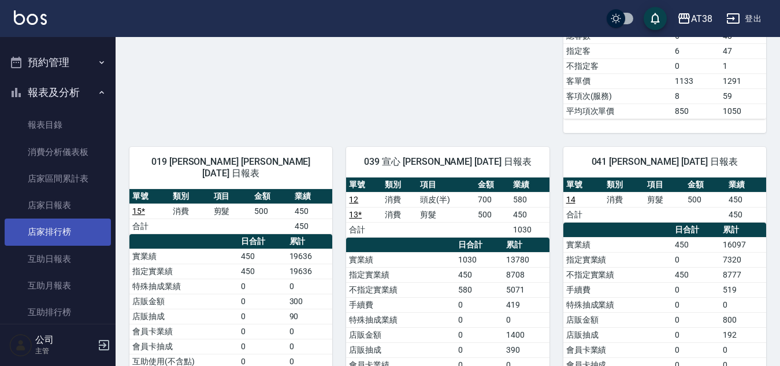
scroll to position [347, 0]
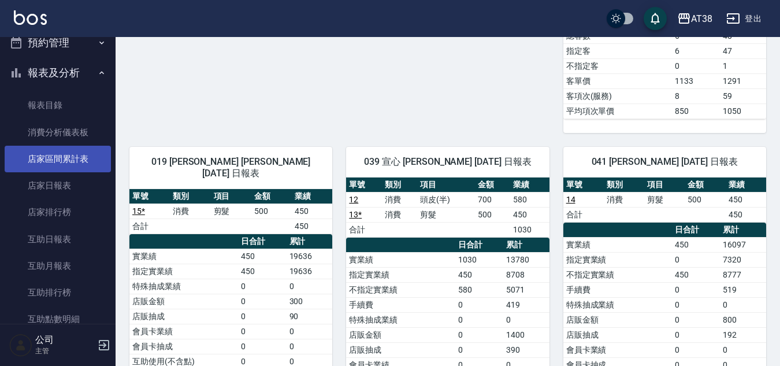
click at [66, 157] on link "店家區間累計表" at bounding box center [58, 159] width 106 height 27
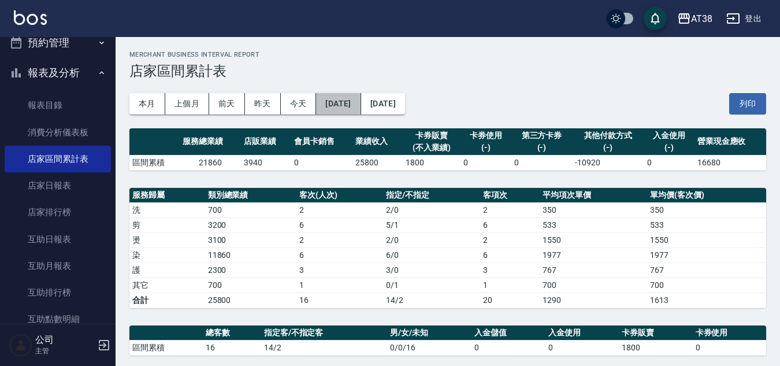
click at [353, 103] on button "2025/09/11" at bounding box center [338, 103] width 45 height 21
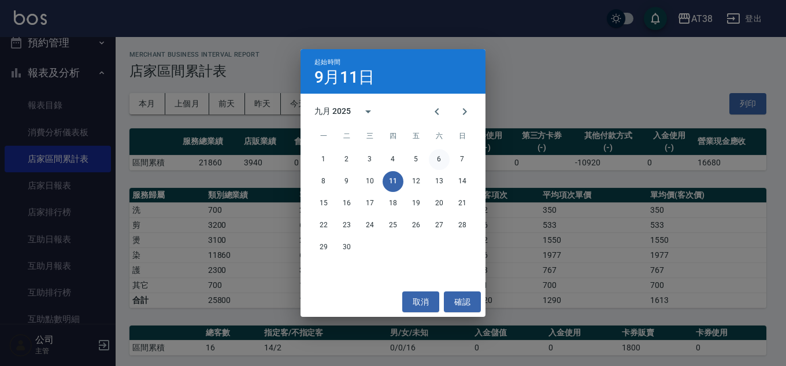
click at [440, 158] on button "6" at bounding box center [439, 159] width 21 height 21
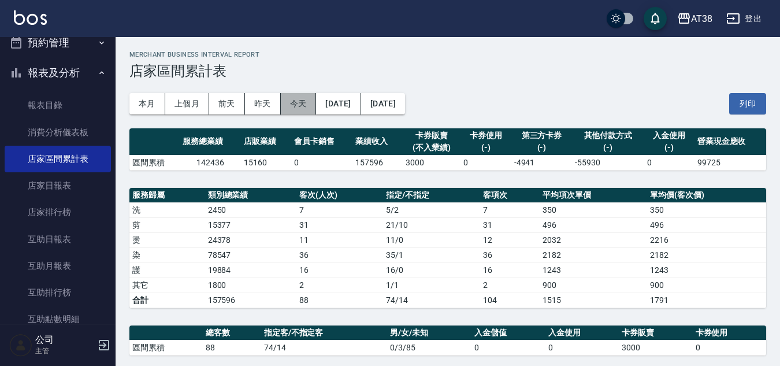
click at [299, 105] on button "今天" at bounding box center [299, 103] width 36 height 21
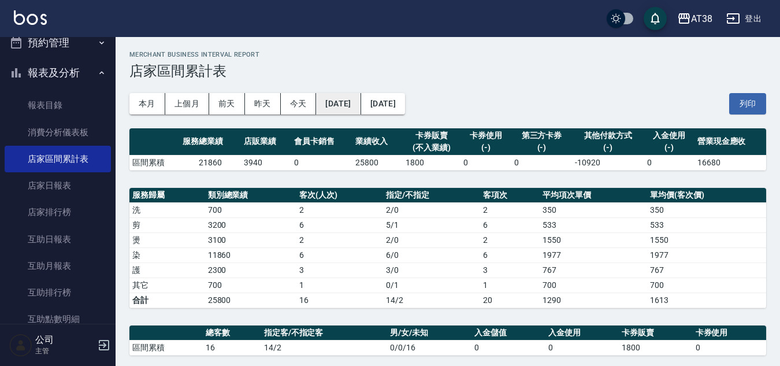
click at [349, 107] on button "2025/09/11" at bounding box center [338, 103] width 45 height 21
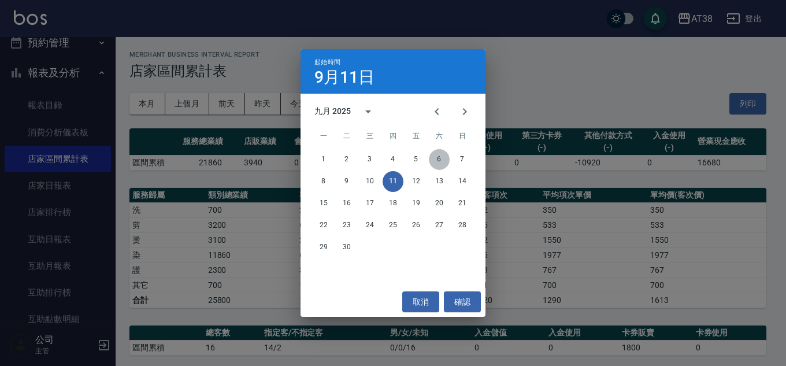
click at [440, 156] on button "6" at bounding box center [439, 159] width 21 height 21
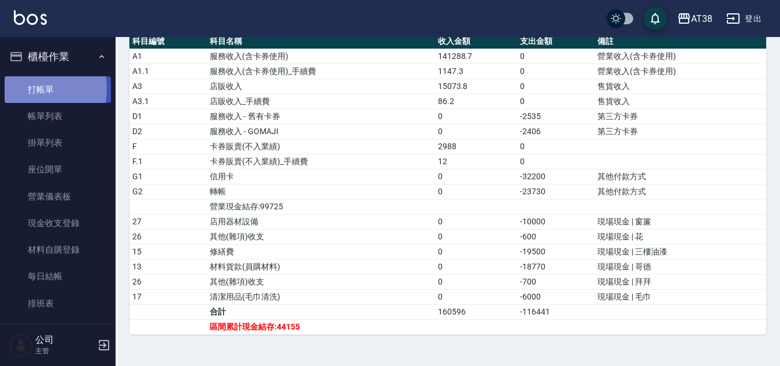
click at [31, 88] on link "打帳單" at bounding box center [58, 89] width 106 height 27
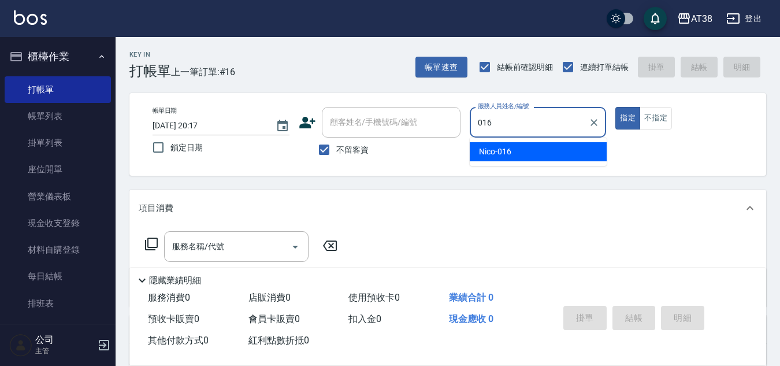
type input "Nico-016"
type button "true"
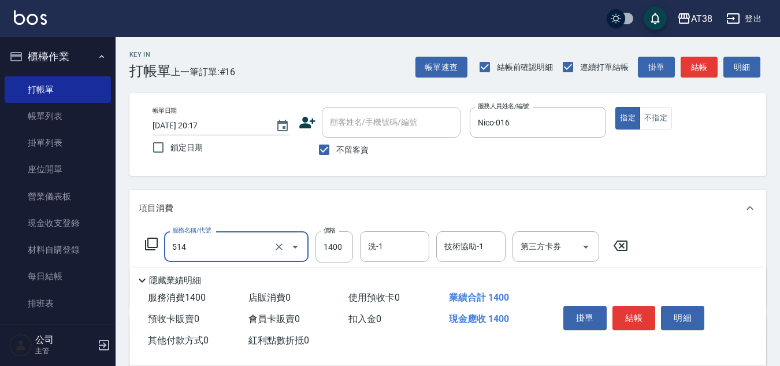
type input "染髮(長)(514)"
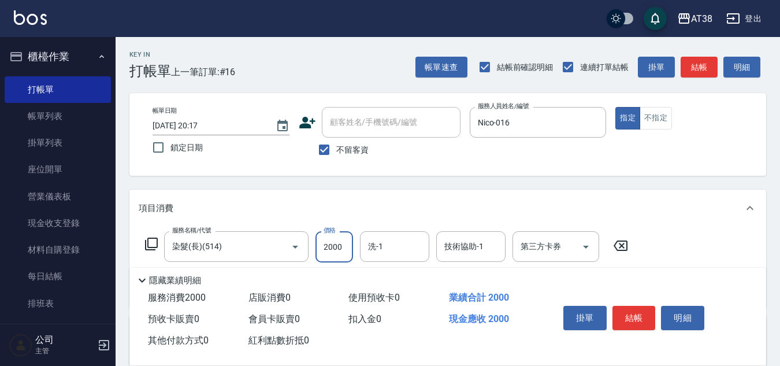
type input "2000"
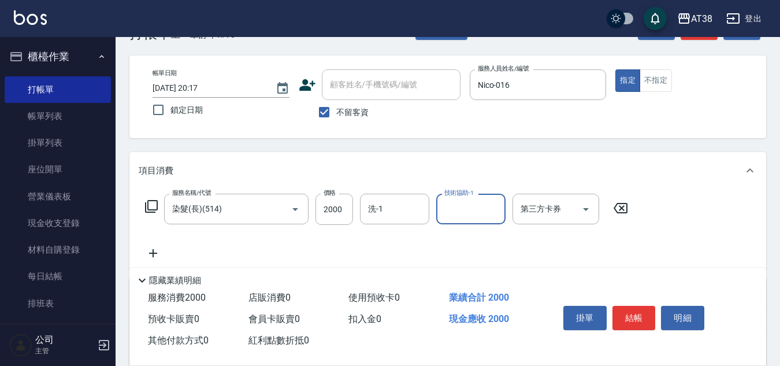
scroll to position [58, 0]
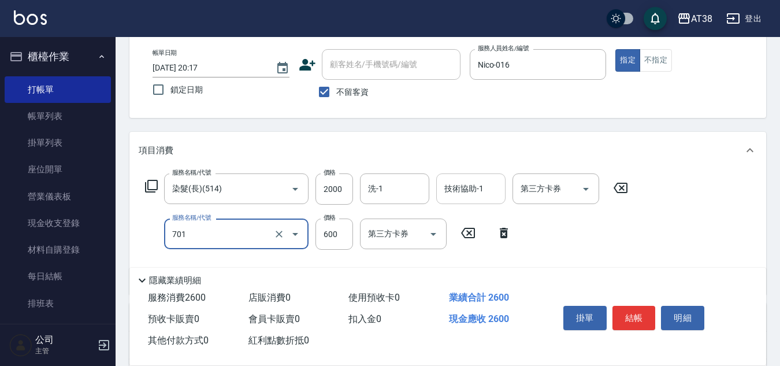
type input "護髮(自嶺料)(701)"
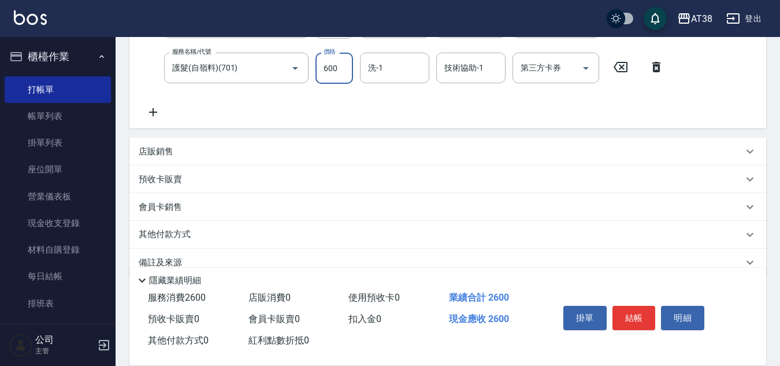
scroll to position [245, 0]
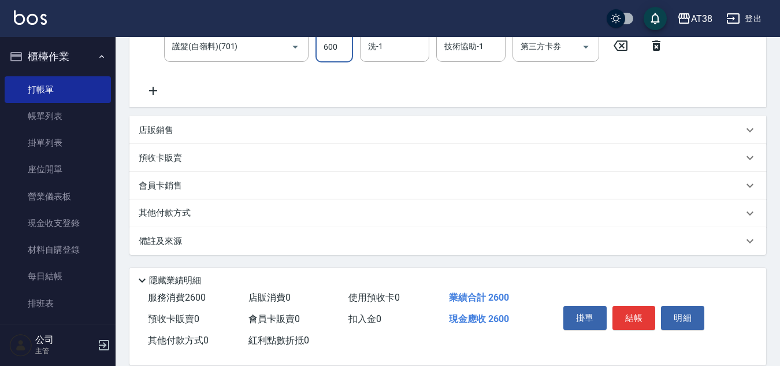
click at [157, 127] on p "店販銷售" at bounding box center [156, 130] width 35 height 12
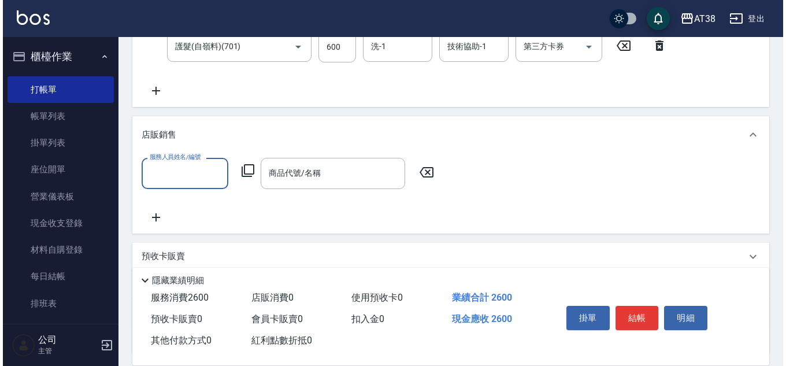
scroll to position [0, 0]
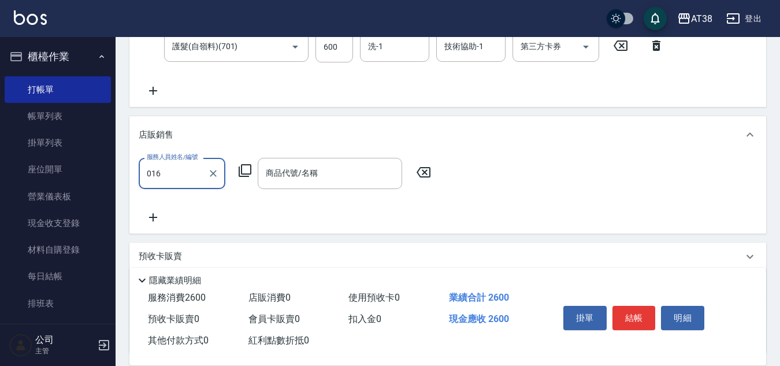
type input "Nico-016"
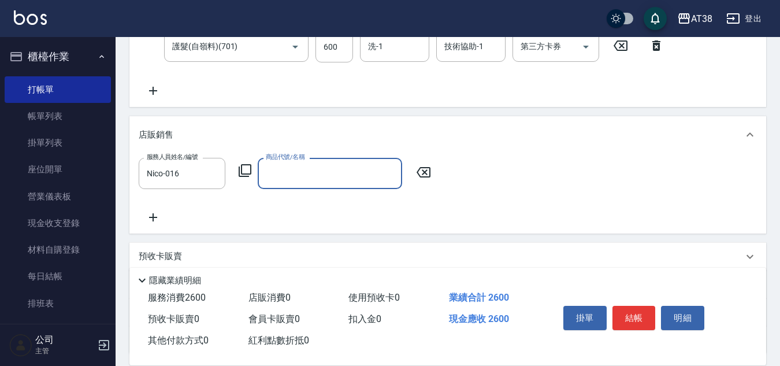
click at [247, 175] on icon at bounding box center [245, 170] width 13 height 13
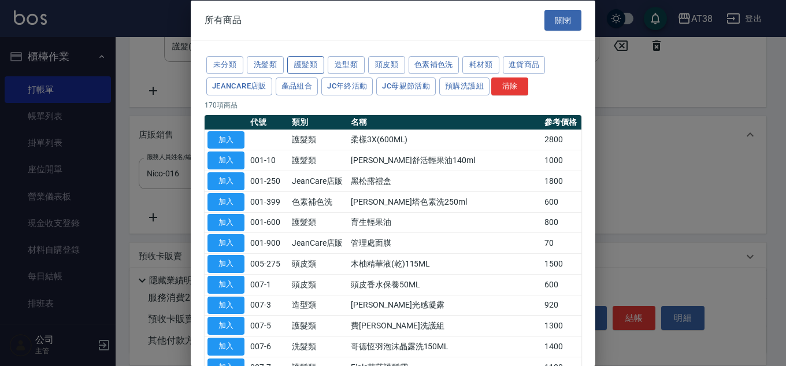
click at [304, 68] on button "護髮類" at bounding box center [305, 65] width 37 height 18
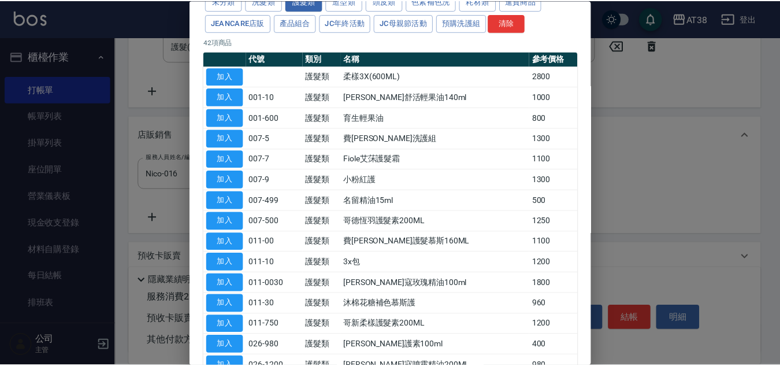
scroll to position [289, 0]
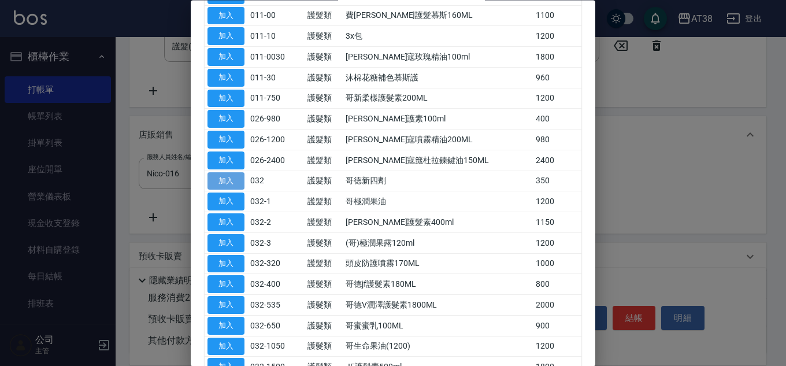
click at [210, 182] on button "加入" at bounding box center [225, 181] width 37 height 18
type input "哥徳新四劑"
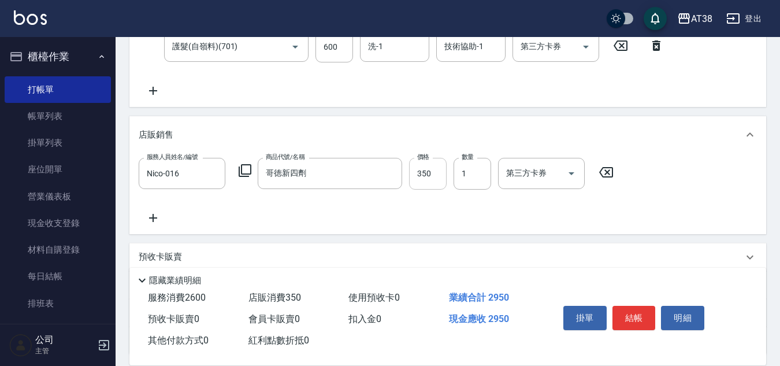
click at [422, 180] on input "350" at bounding box center [428, 173] width 38 height 31
type input "300"
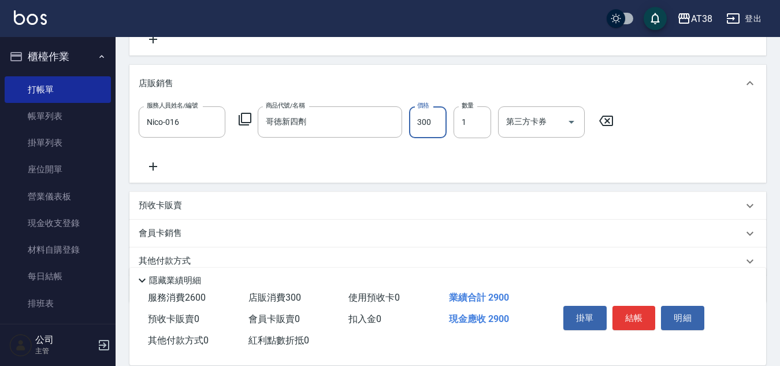
scroll to position [287, 0]
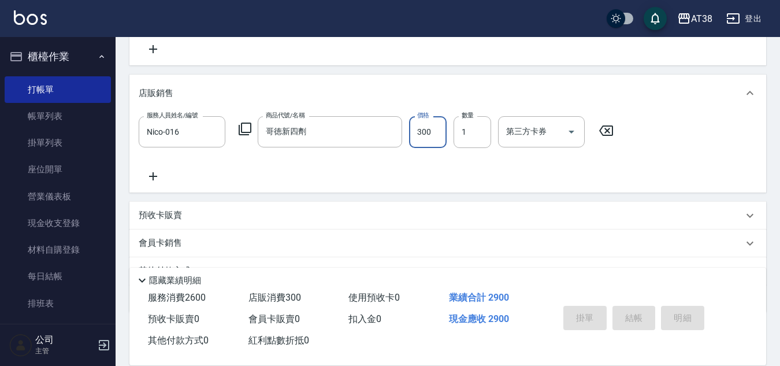
type input "2025/09/11 20:18"
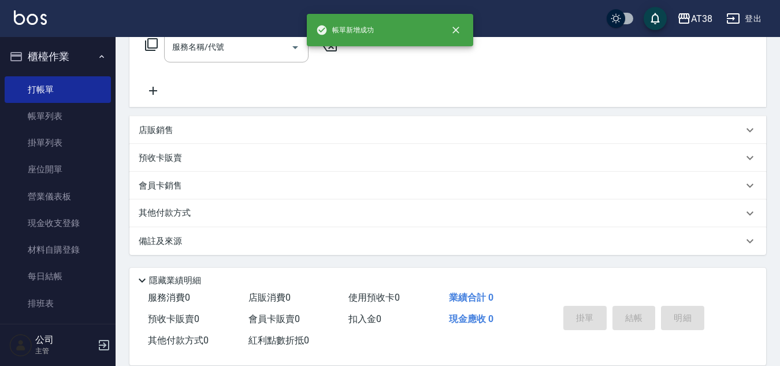
scroll to position [0, 0]
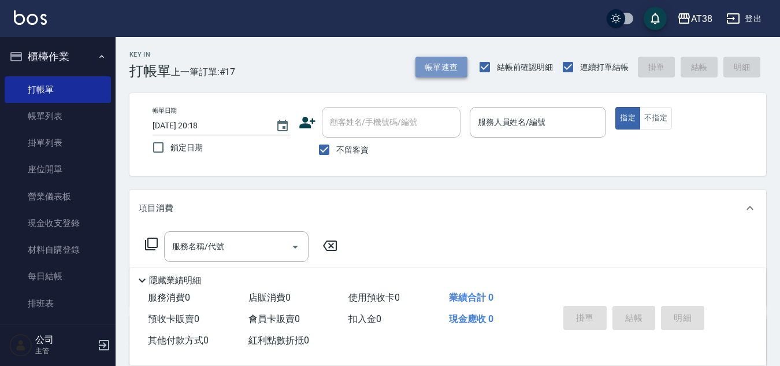
click at [434, 65] on button "帳單速查" at bounding box center [442, 67] width 52 height 21
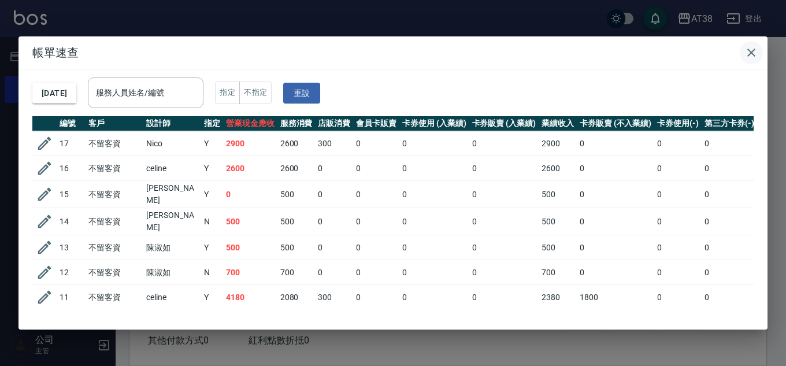
click at [757, 54] on icon "button" at bounding box center [751, 53] width 14 height 14
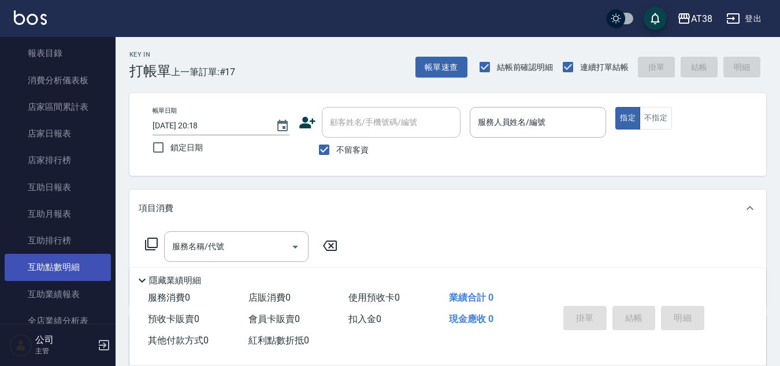
scroll to position [405, 0]
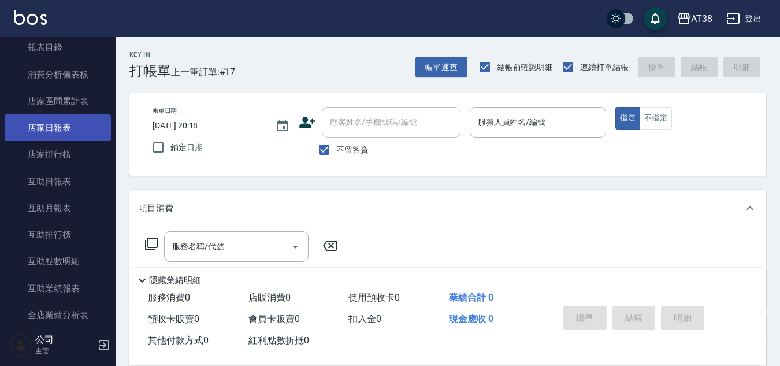
click at [55, 127] on link "店家日報表" at bounding box center [58, 127] width 106 height 27
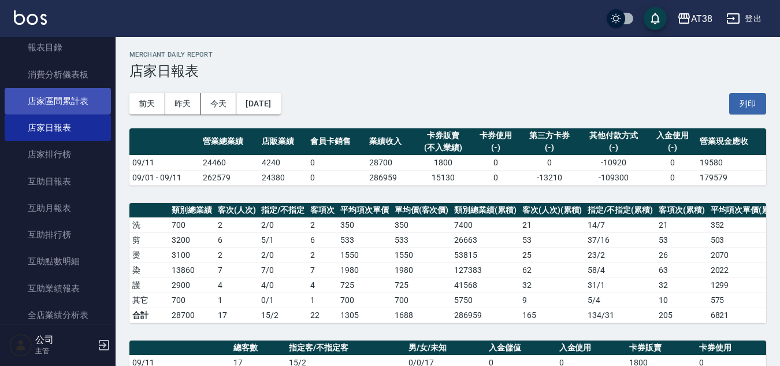
click at [52, 99] on link "店家區間累計表" at bounding box center [58, 101] width 106 height 27
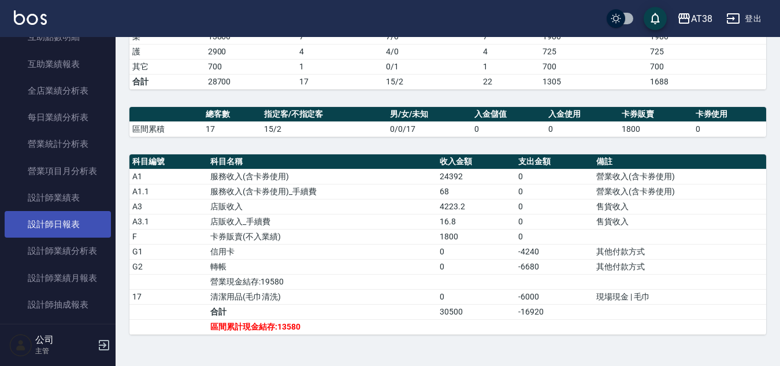
scroll to position [636, 0]
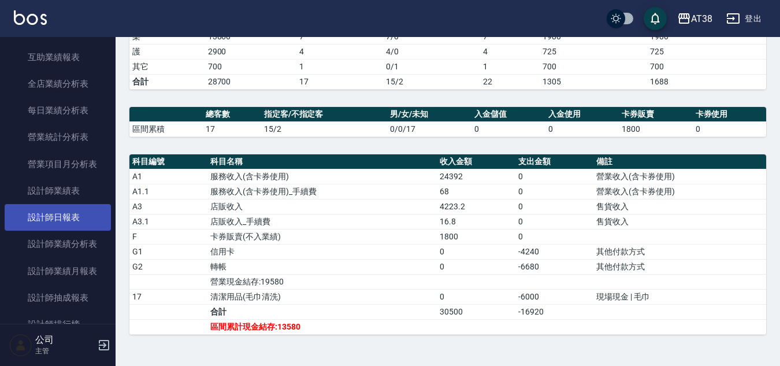
click at [60, 216] on link "設計師日報表" at bounding box center [58, 217] width 106 height 27
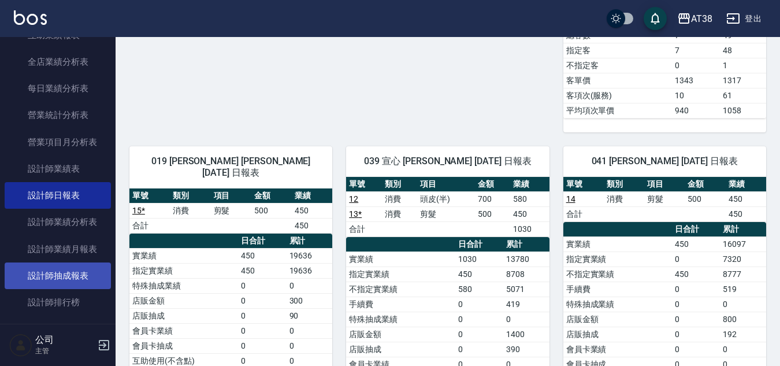
scroll to position [694, 0]
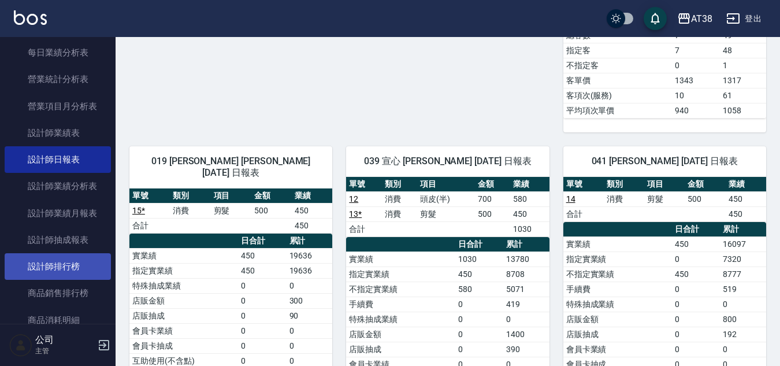
click at [72, 271] on link "設計師排行榜" at bounding box center [58, 266] width 106 height 27
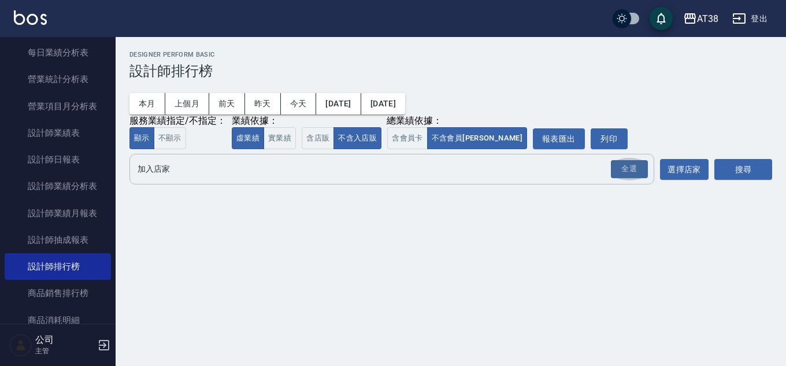
click at [631, 161] on button "全選" at bounding box center [630, 169] width 42 height 23
click at [633, 173] on div "全選" at bounding box center [629, 169] width 37 height 18
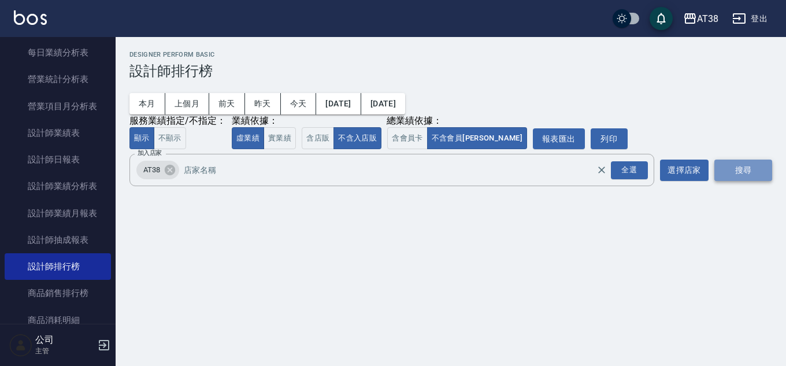
click at [729, 172] on button "搜尋" at bounding box center [743, 170] width 58 height 21
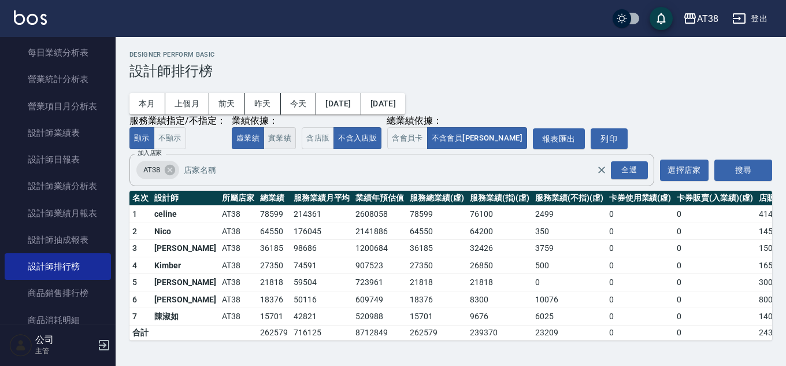
click at [279, 138] on button "實業績" at bounding box center [280, 138] width 32 height 23
click at [244, 143] on button "虛業績" at bounding box center [248, 138] width 32 height 23
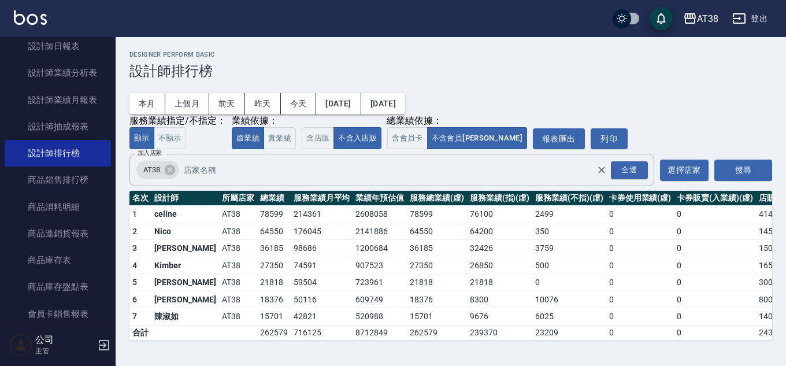
scroll to position [809, 0]
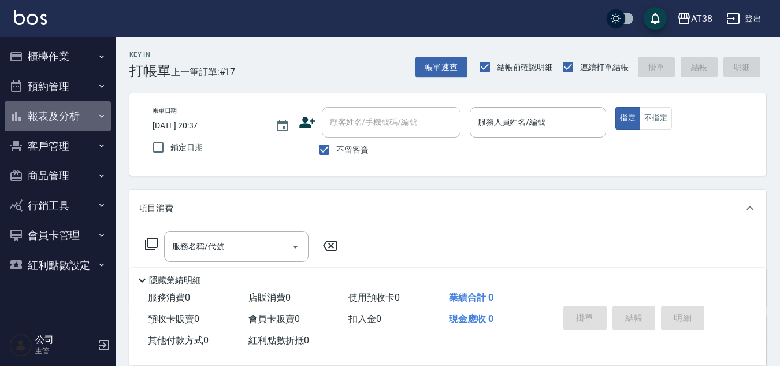
click at [51, 115] on button "報表及分析" at bounding box center [58, 116] width 106 height 30
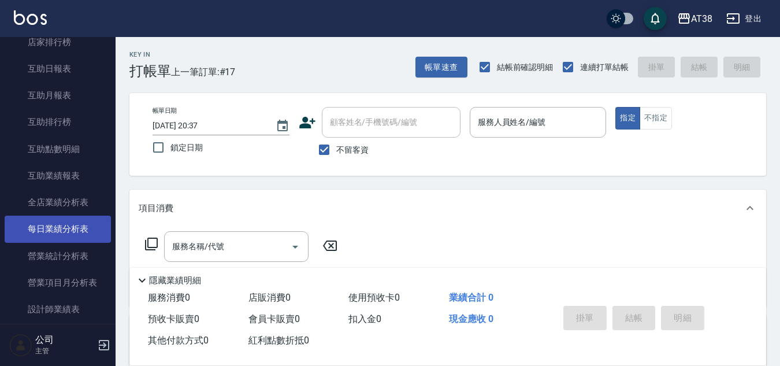
scroll to position [289, 0]
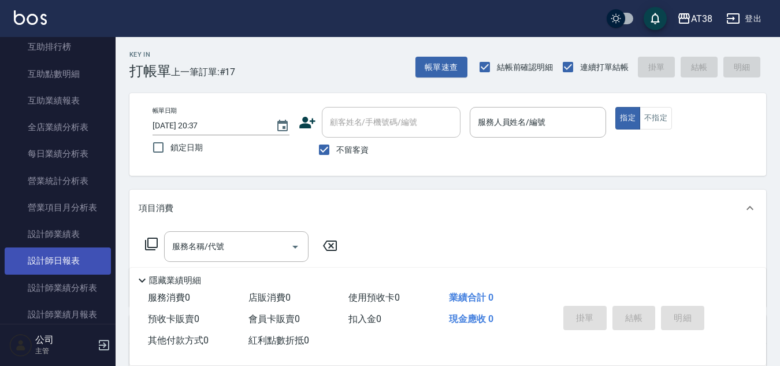
click at [64, 256] on link "設計師日報表" at bounding box center [58, 260] width 106 height 27
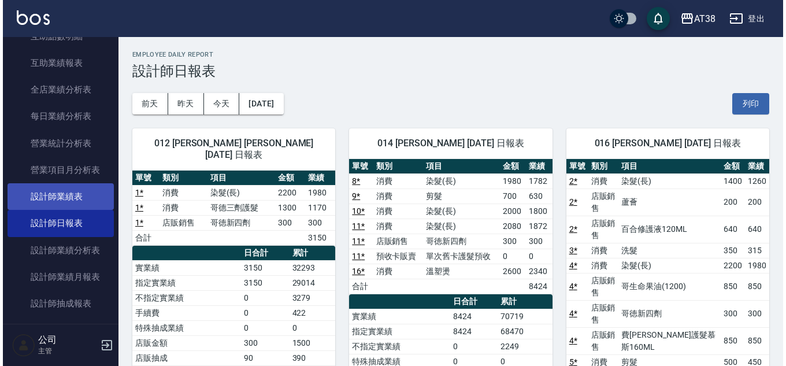
scroll to position [405, 0]
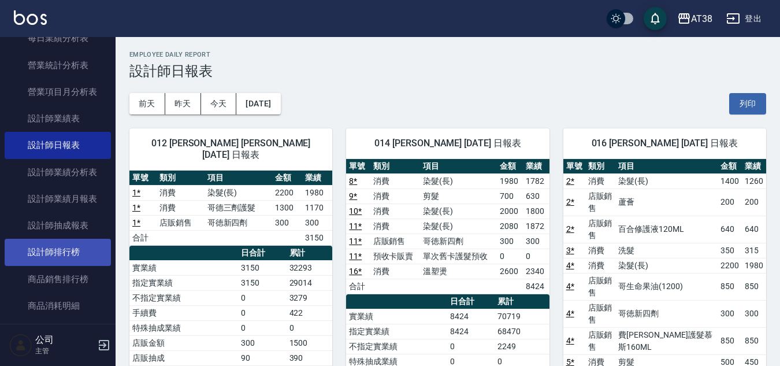
click at [72, 256] on link "設計師排行榜" at bounding box center [58, 252] width 106 height 27
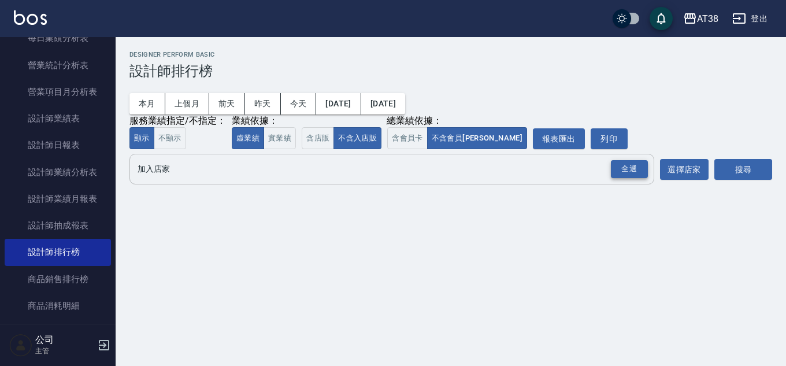
click at [618, 176] on div "全選" at bounding box center [629, 169] width 37 height 18
click at [738, 168] on button "搜尋" at bounding box center [743, 170] width 58 height 21
